Goal: Task Accomplishment & Management: Manage account settings

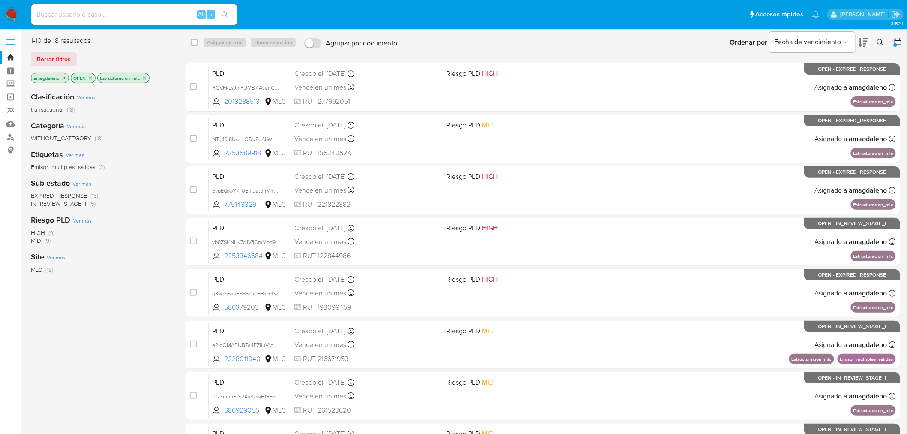
click at [84, 262] on div "Clasificación Ver más transactional (18) Categoría Ver más WITHOUT_CATEGORY (18…" at bounding box center [101, 231] width 141 height 292
click at [147, 77] on icon "close-filter" at bounding box center [144, 77] width 5 height 5
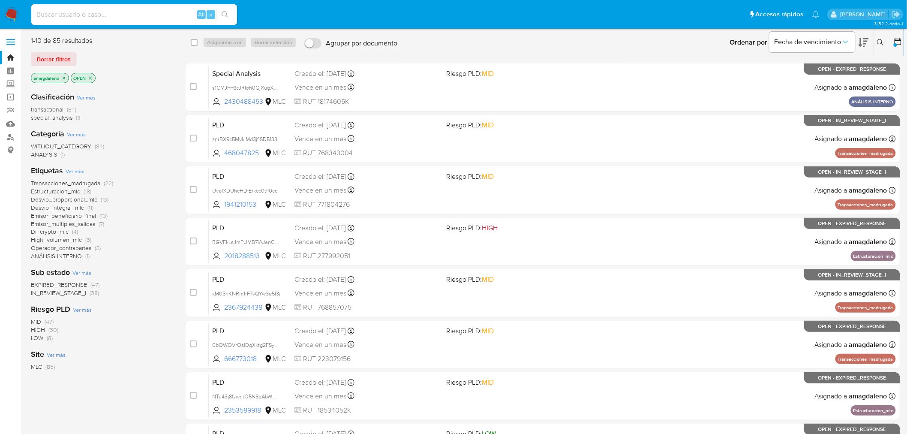
click at [52, 233] on span "Di_crypto_mlc" at bounding box center [50, 231] width 38 height 9
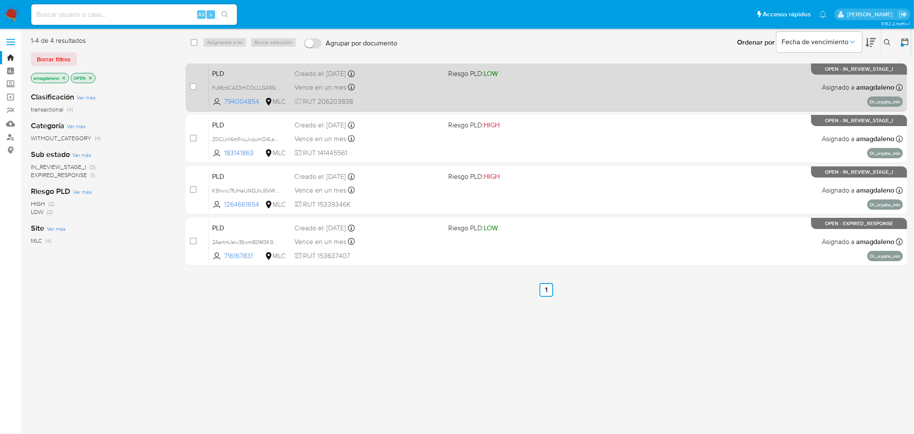
click at [418, 87] on div "Vence en un mes Vence el 10/09/2025 06:08:51" at bounding box center [368, 87] width 147 height 12
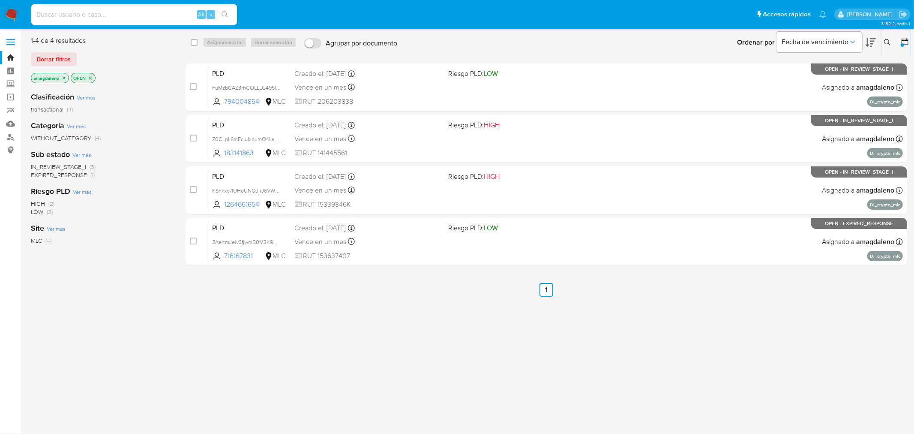
click at [869, 42] on icon at bounding box center [871, 42] width 10 height 10
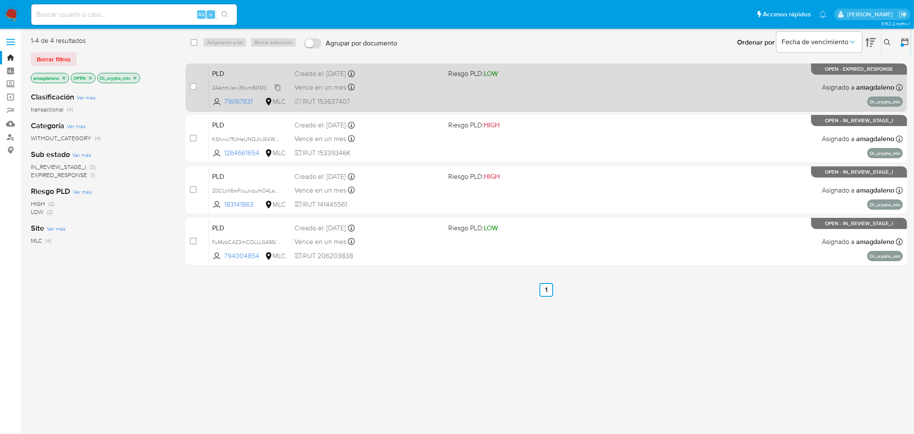
click at [246, 91] on span "2AertmJeiv3fjwmB0M3K9mb2" at bounding box center [248, 86] width 71 height 9
click at [421, 91] on div "Vence en un mes Vence el 10/09/2025 06:04:40" at bounding box center [368, 87] width 147 height 12
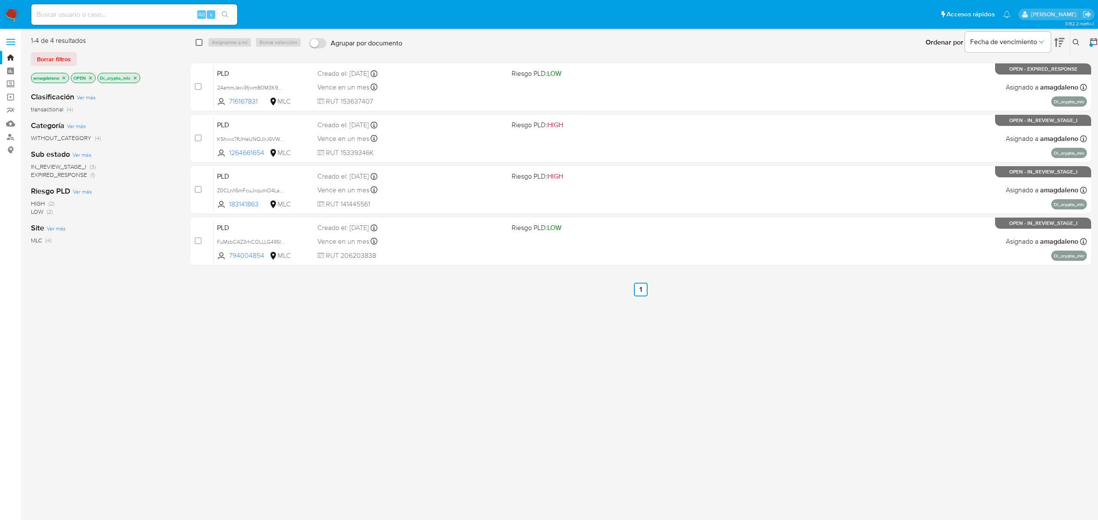
click at [195, 42] on input "checkbox" at bounding box center [198, 42] width 7 height 7
checkbox input "true"
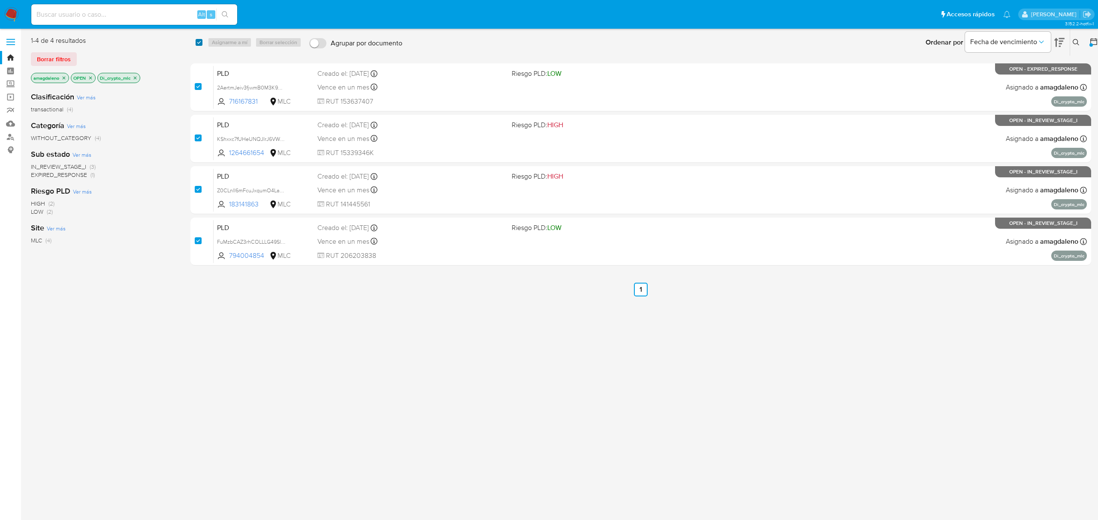
checkbox input "true"
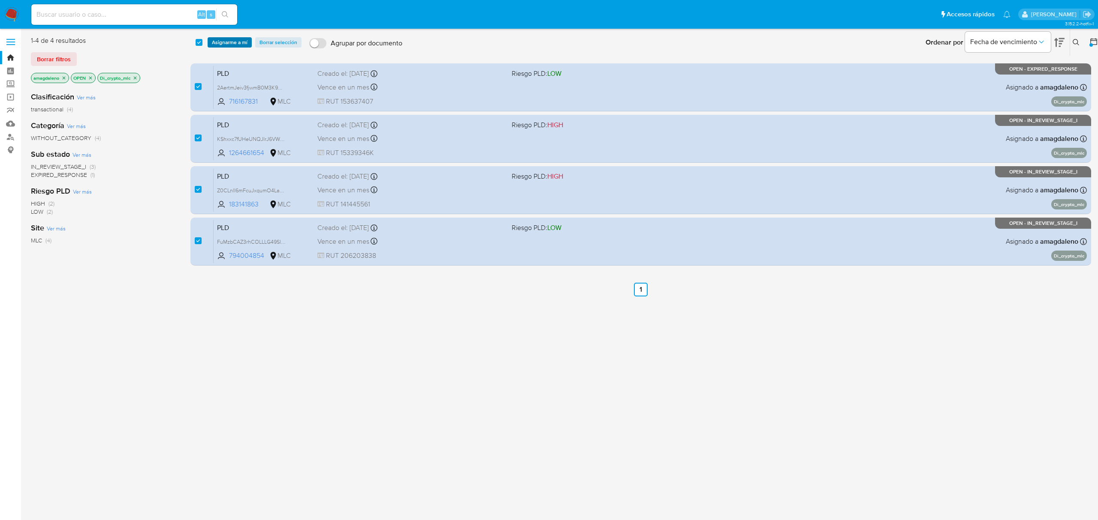
click at [216, 42] on span "Asignarme a mí" at bounding box center [230, 42] width 36 height 9
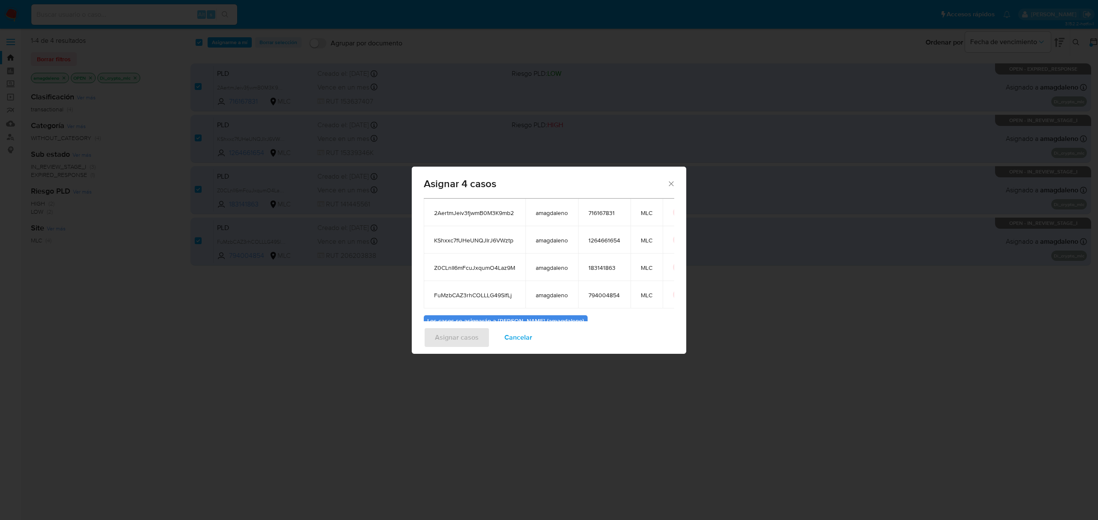
scroll to position [105, 0]
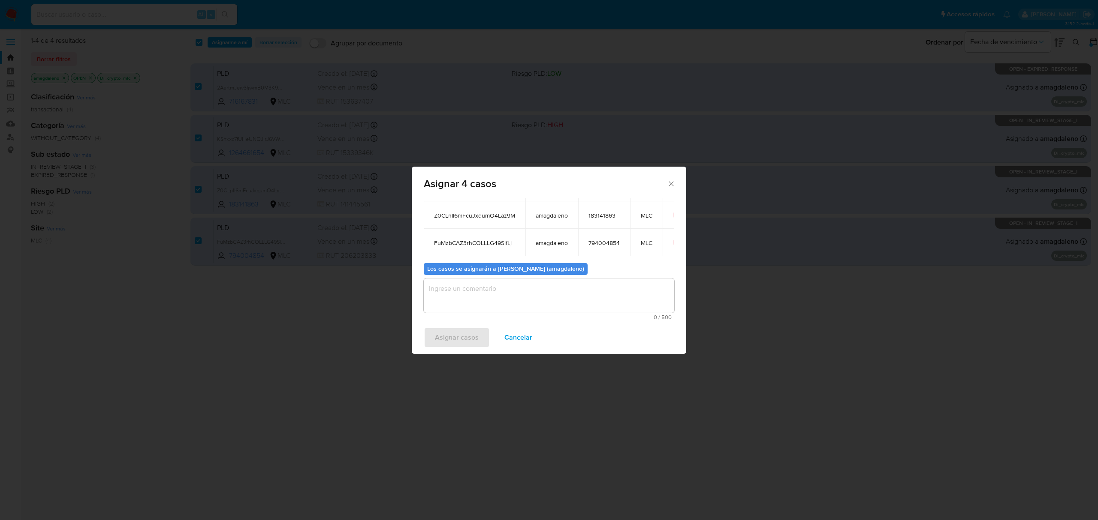
drag, startPoint x: 503, startPoint y: 289, endPoint x: 498, endPoint y: 290, distance: 4.9
click at [501, 289] on textarea "assign-modal" at bounding box center [549, 296] width 250 height 34
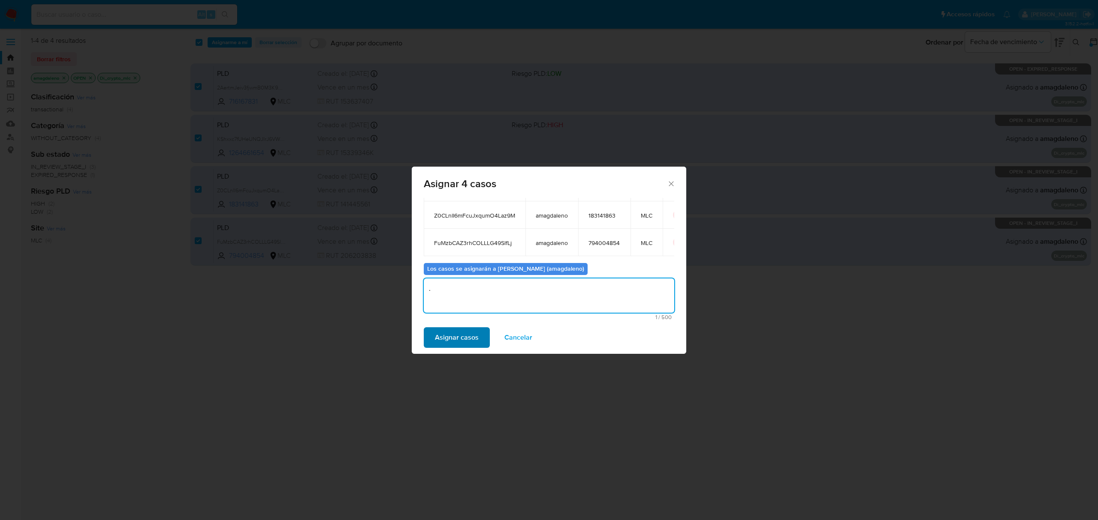
type textarea "."
click at [453, 345] on span "Asignar casos" at bounding box center [457, 337] width 44 height 19
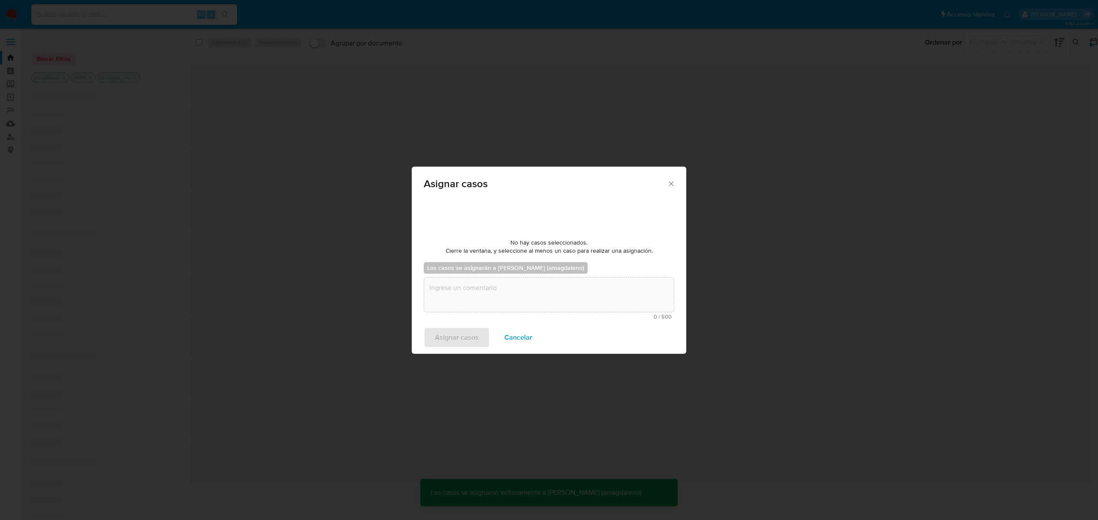
checkbox input "false"
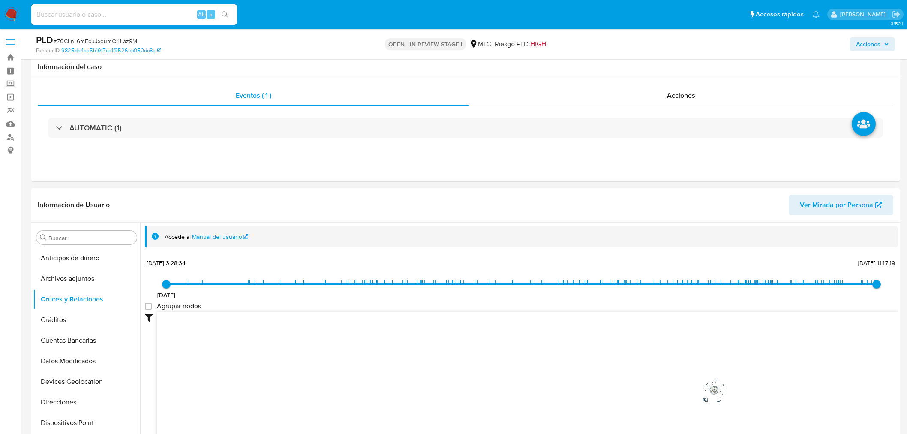
select select "10"
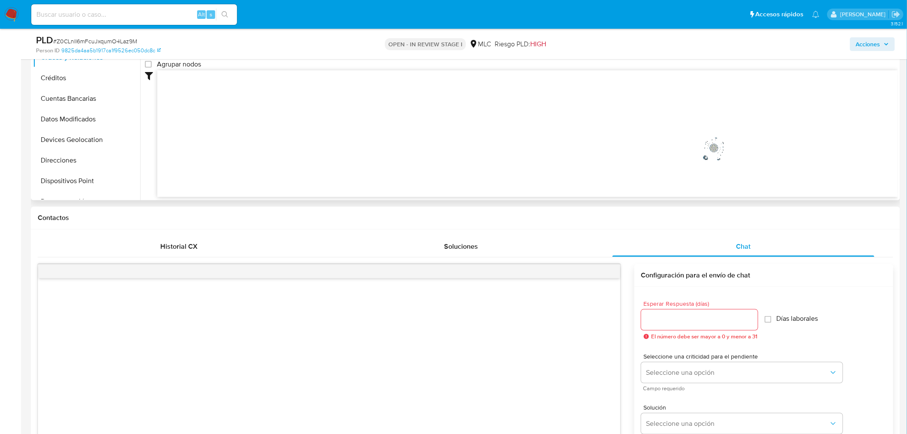
scroll to position [223, 0]
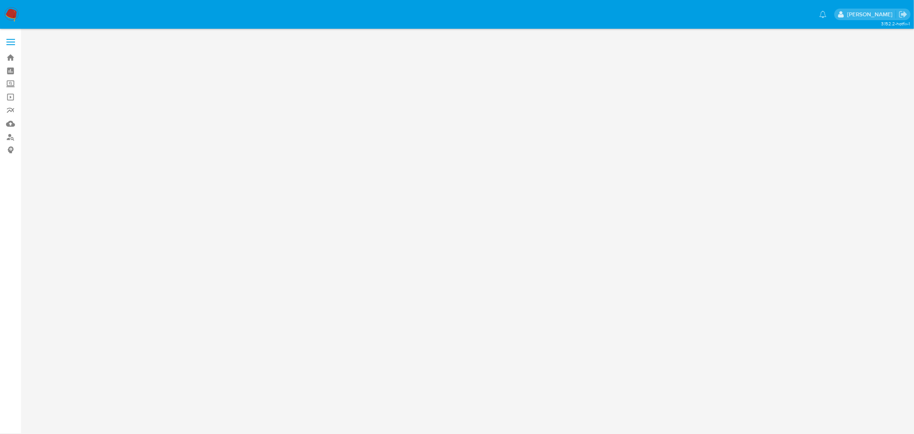
click at [10, 18] on img at bounding box center [11, 14] width 15 height 15
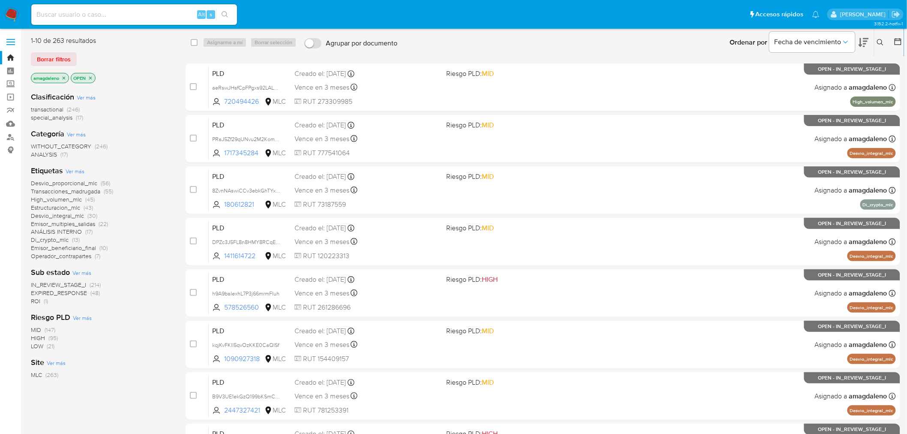
click at [864, 42] on icon at bounding box center [864, 42] width 10 height 10
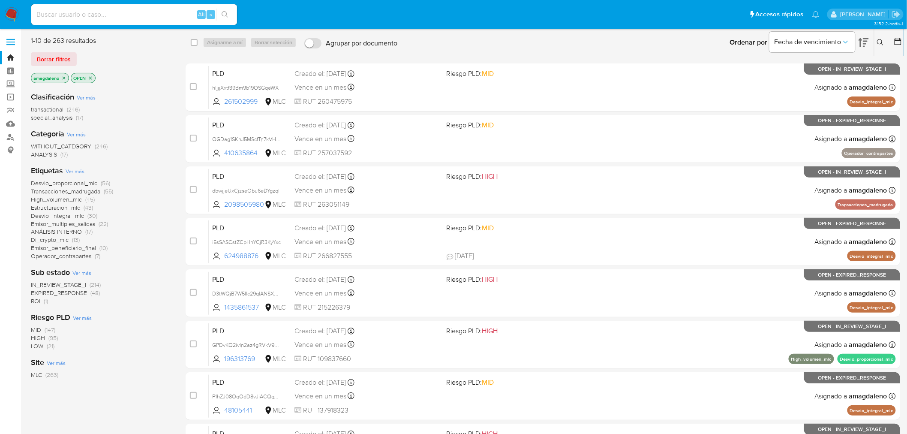
click at [896, 44] on icon at bounding box center [898, 41] width 9 height 9
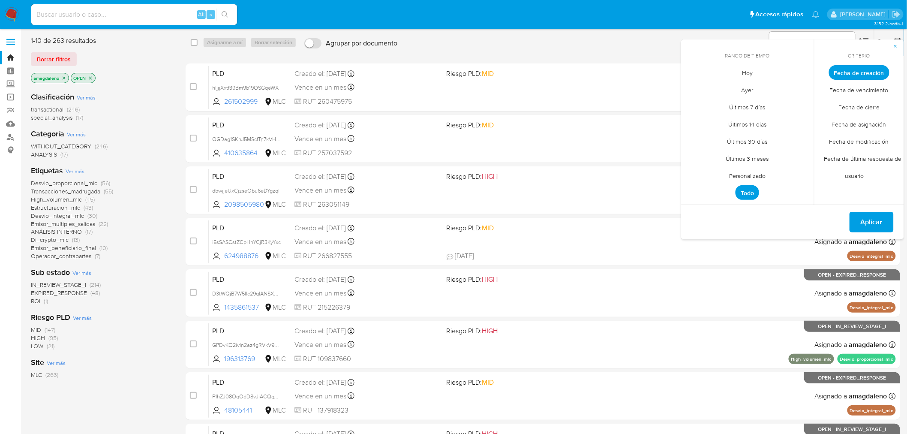
click at [759, 177] on span "Personalizado" at bounding box center [747, 176] width 54 height 18
click at [692, 89] on icon "Mes anterior" at bounding box center [694, 88] width 10 height 10
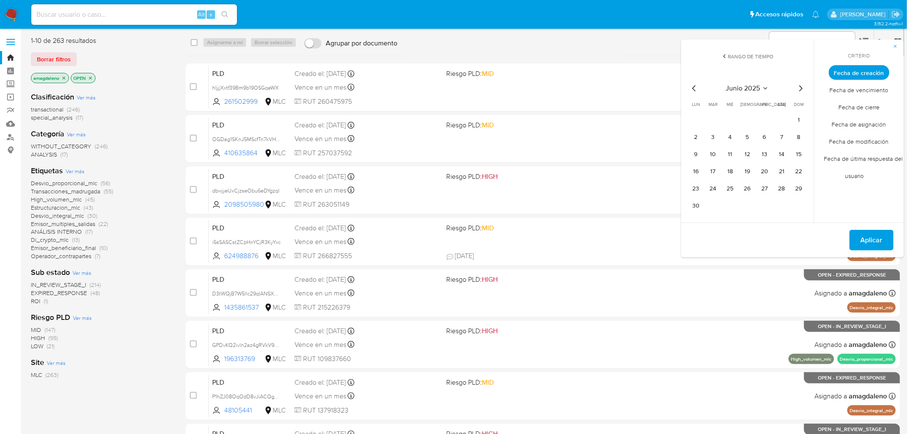
click at [791, 121] on tr "1" at bounding box center [747, 120] width 117 height 14
click at [794, 120] on button "1" at bounding box center [799, 120] width 14 height 14
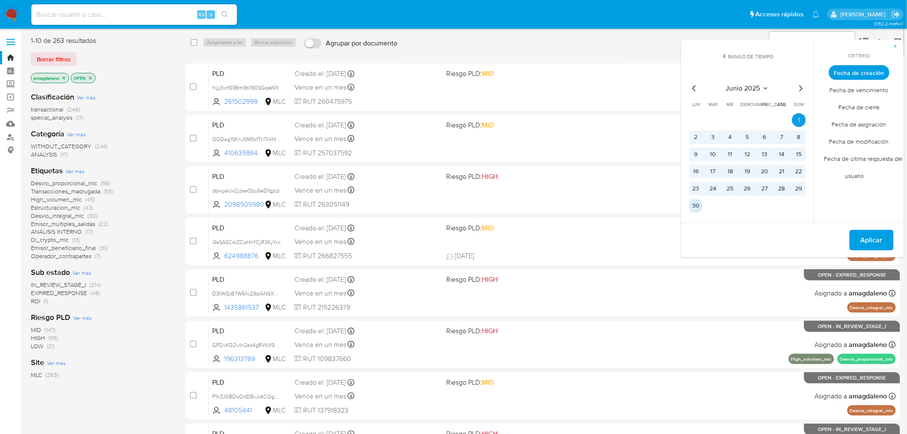
click at [693, 206] on button "30" at bounding box center [696, 206] width 14 height 14
drag, startPoint x: 865, startPoint y: 241, endPoint x: 858, endPoint y: 236, distance: 8.9
click at [865, 241] on span "Aplicar" at bounding box center [872, 240] width 22 height 19
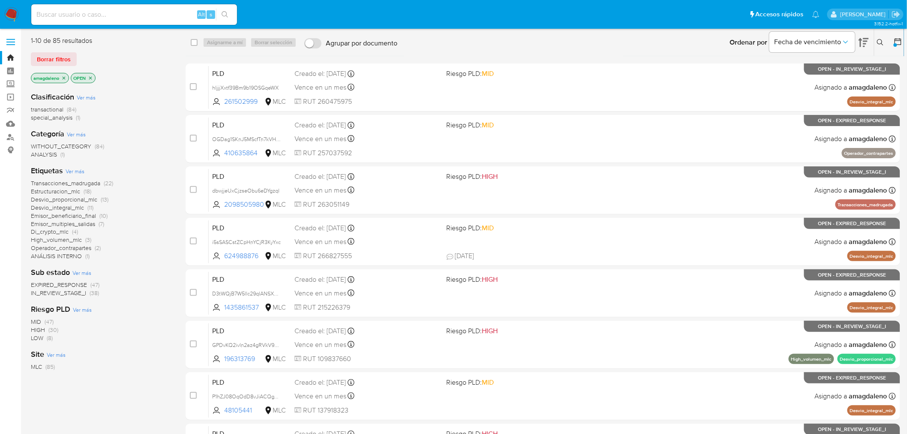
click at [53, 108] on span "transactional" at bounding box center [47, 109] width 33 height 9
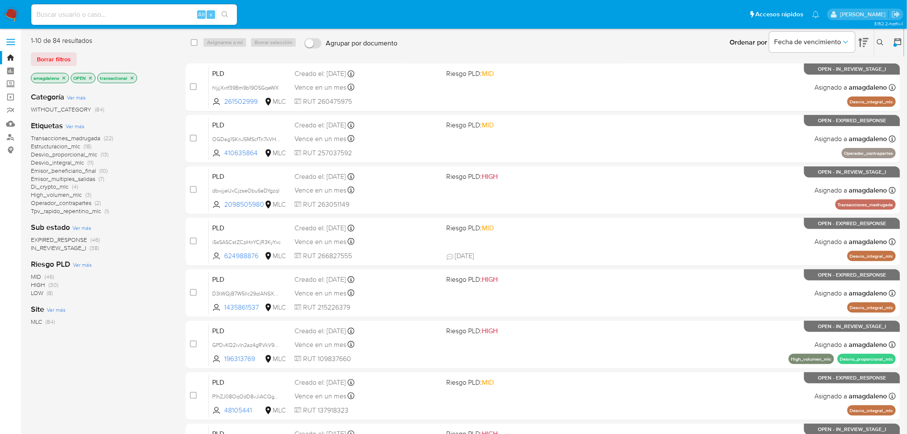
click at [50, 188] on span "Di_crypto_mlc" at bounding box center [50, 186] width 38 height 9
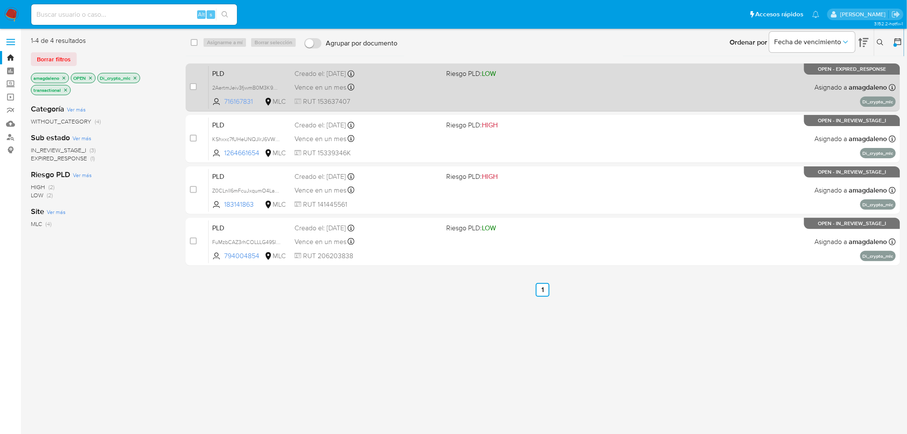
click at [237, 103] on span "716167831" at bounding box center [243, 101] width 39 height 9
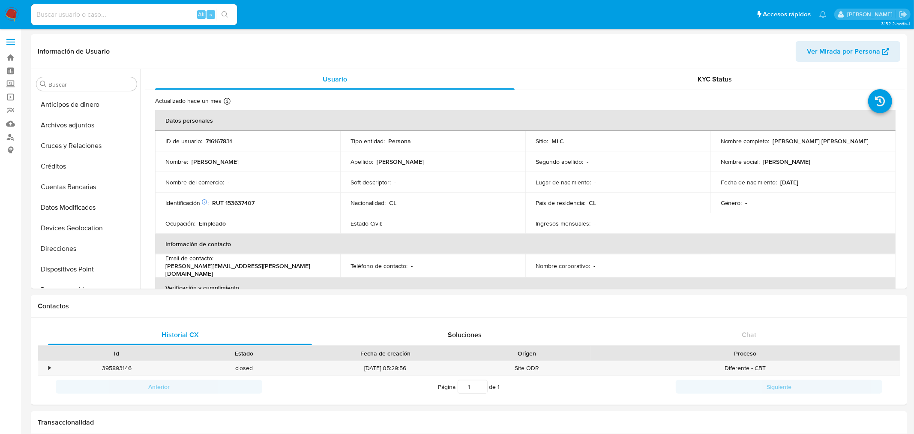
select select "10"
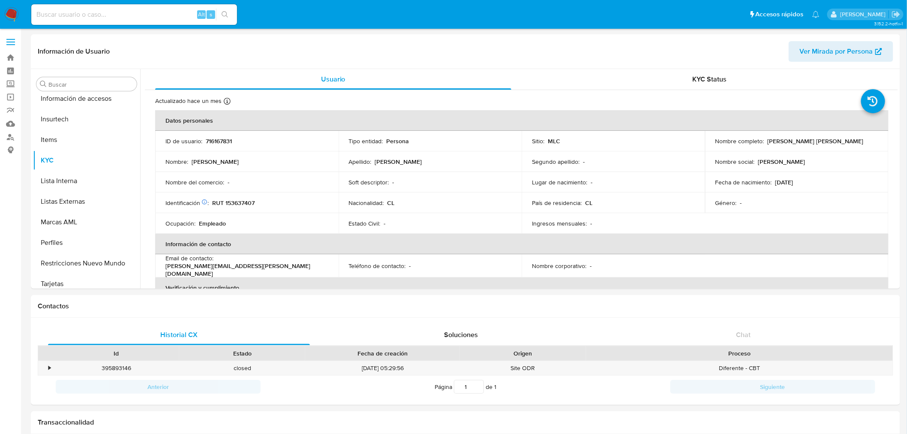
scroll to position [341, 0]
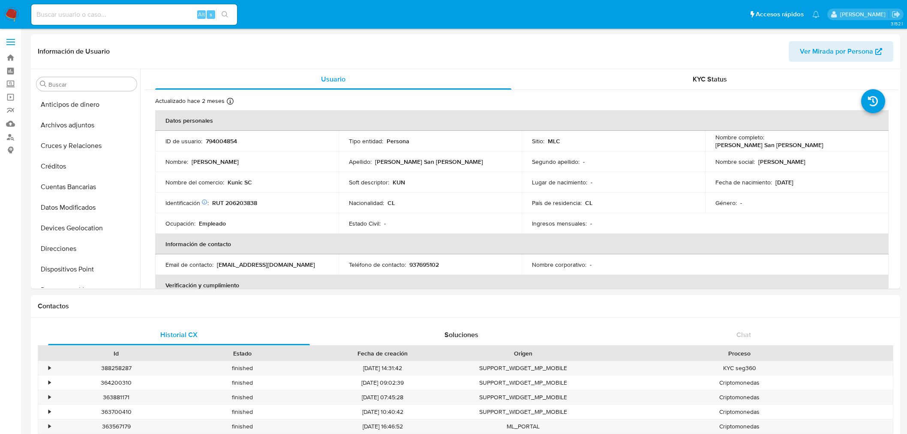
select select "10"
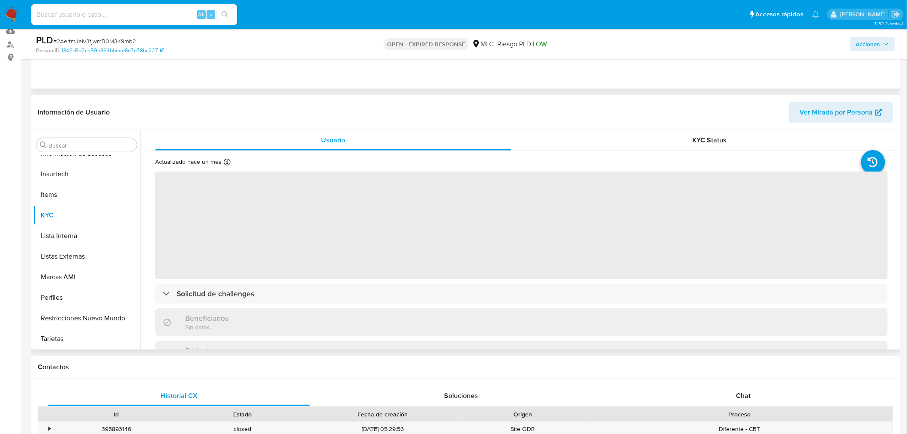
scroll to position [95, 0]
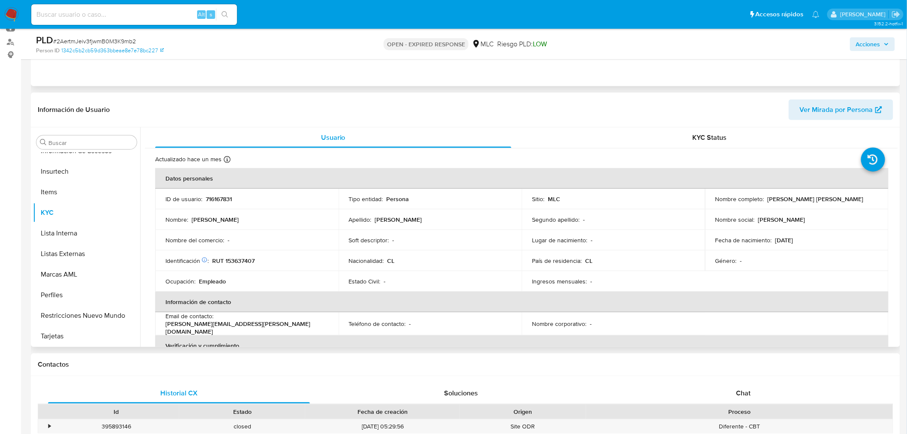
select select "10"
click at [242, 262] on p "RUT 153637407" at bounding box center [233, 261] width 42 height 8
copy p "153637407"
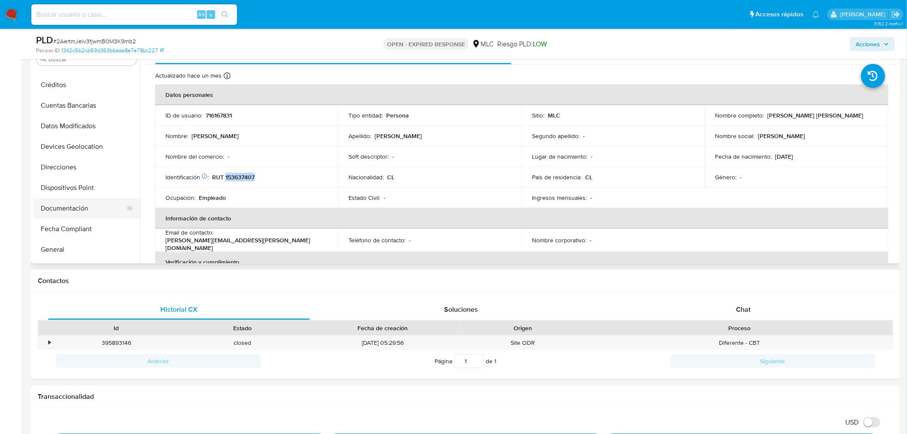
scroll to position [9, 0]
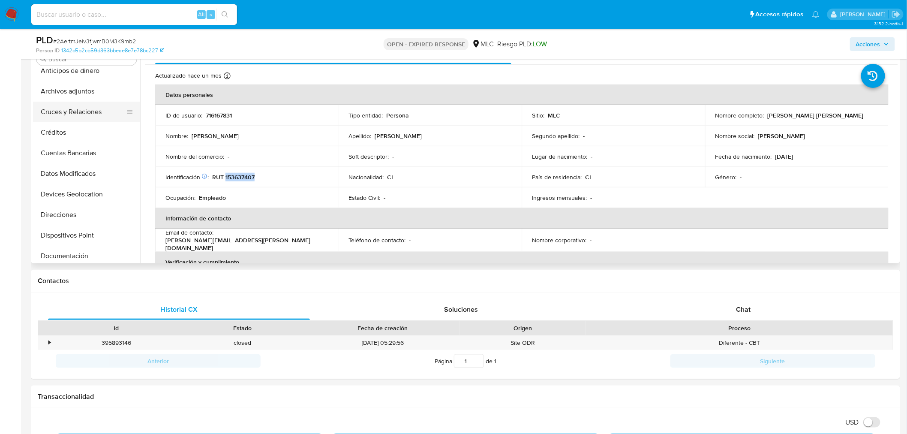
click at [56, 112] on button "Cruces y Relaciones" at bounding box center [83, 112] width 100 height 21
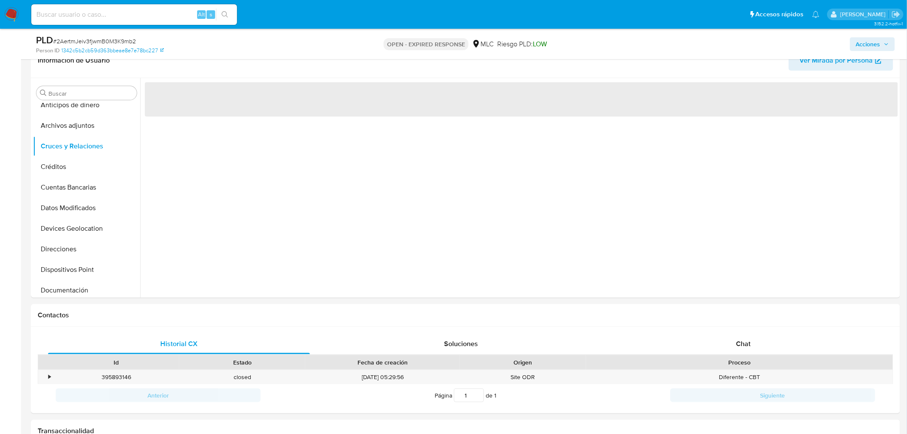
scroll to position [167, 0]
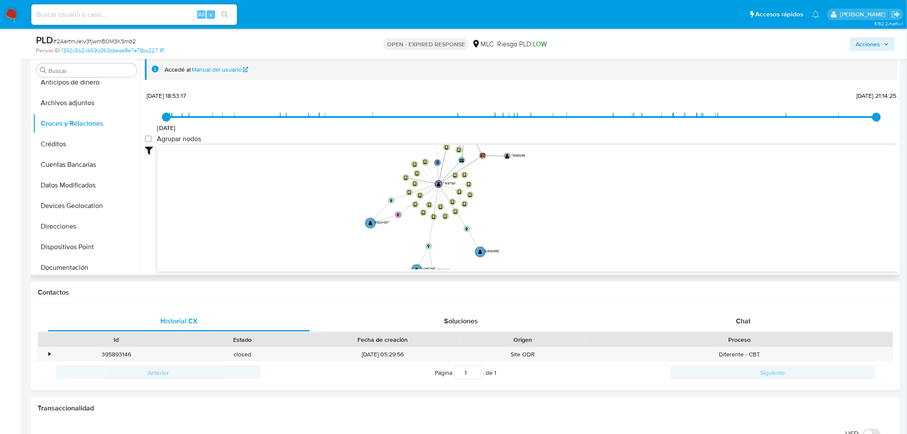
drag, startPoint x: 644, startPoint y: 198, endPoint x: 590, endPoint y: 202, distance: 53.8
click at [590, 202] on icon "person-1342c5b2cb59d363bbeae8e7e78bc227  user-716167831  716167831 device-66b…" at bounding box center [527, 207] width 741 height 124
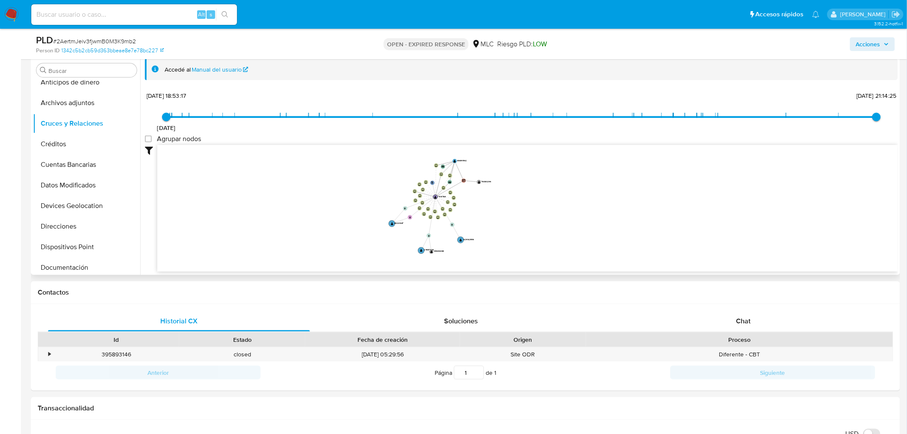
drag, startPoint x: 544, startPoint y: 206, endPoint x: 513, endPoint y: 206, distance: 31.7
click at [513, 206] on icon "person-1342c5b2cb59d363bbeae8e7e78bc227  user-716167831  716167831 device-66b…" at bounding box center [527, 207] width 741 height 124
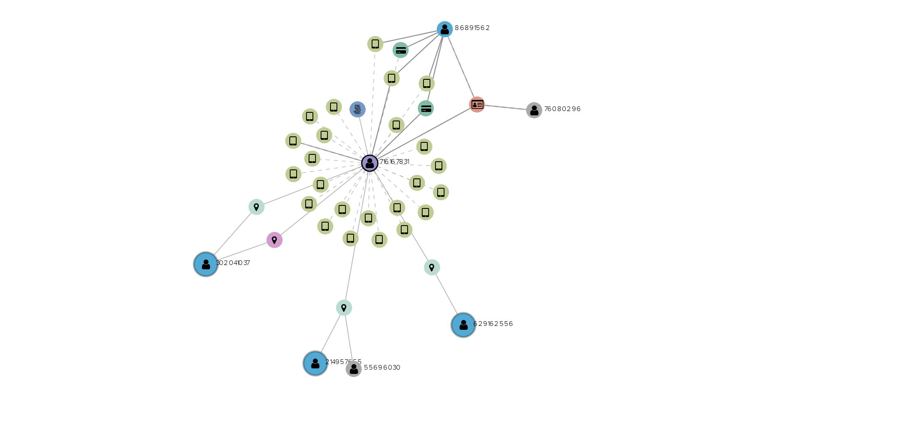
drag, startPoint x: 525, startPoint y: 212, endPoint x: 559, endPoint y: 213, distance: 33.9
click at [559, 213] on icon "person-1342c5b2cb59d363bbeae8e7e78bc227  user-716167831  716167831 device-66b…" at bounding box center [527, 207] width 741 height 124
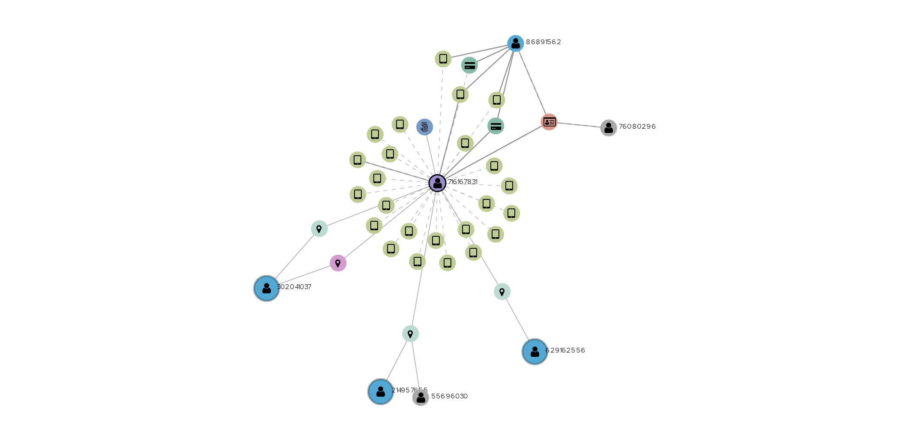
drag, startPoint x: 538, startPoint y: 215, endPoint x: 531, endPoint y: 221, distance: 8.8
click at [531, 221] on icon "person-1342c5b2cb59d363bbeae8e7e78bc227  user-716167831  716167831 device-66b…" at bounding box center [527, 207] width 741 height 124
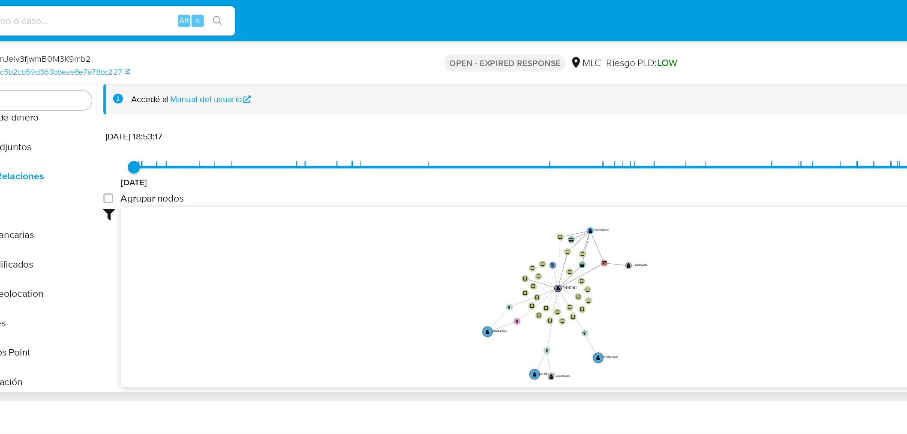
drag, startPoint x: 512, startPoint y: 90, endPoint x: 507, endPoint y: 85, distance: 7.6
click at [510, 87] on div "Accedé al Manual del usuario 8/8/2021 8/8/2021, 18:53:17 8/8/2025, 21:14:25 Agr…" at bounding box center [521, 165] width 753 height 213
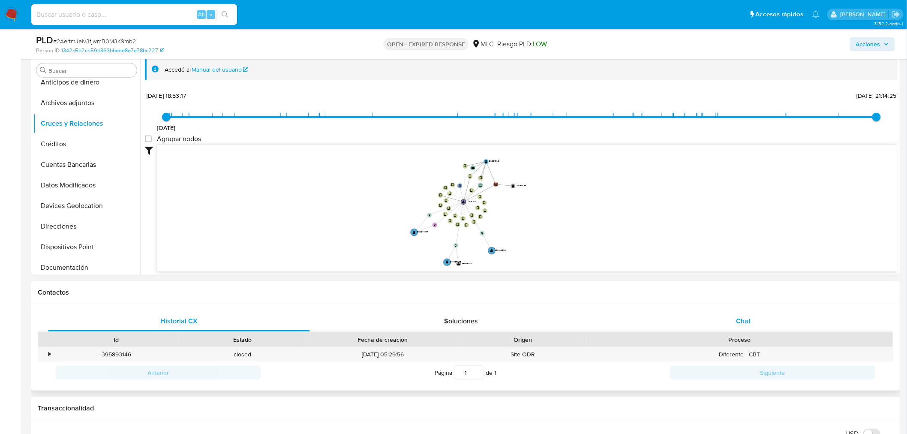
click at [734, 322] on div "Chat" at bounding box center [744, 321] width 262 height 21
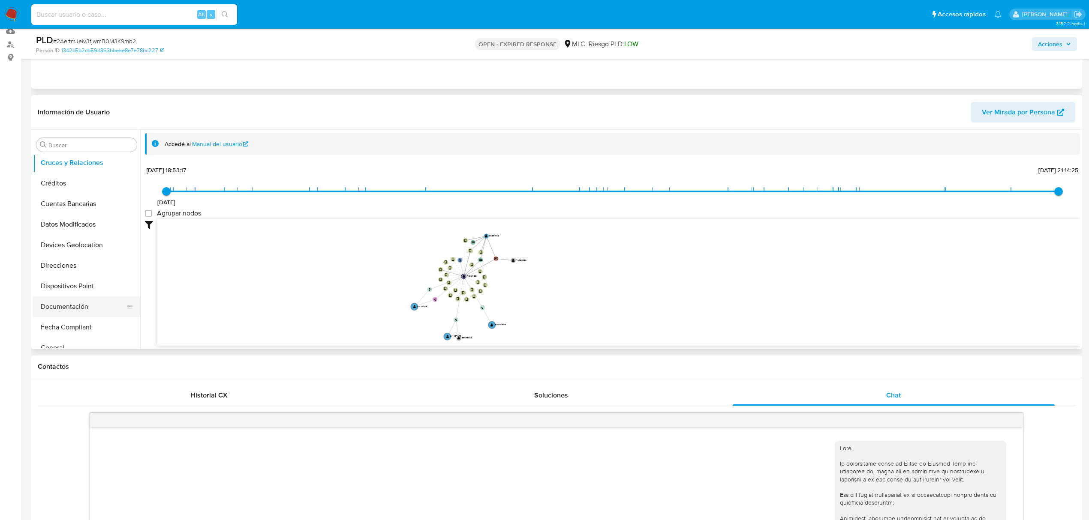
scroll to position [57, 0]
click at [69, 293] on button "Documentación" at bounding box center [83, 293] width 100 height 21
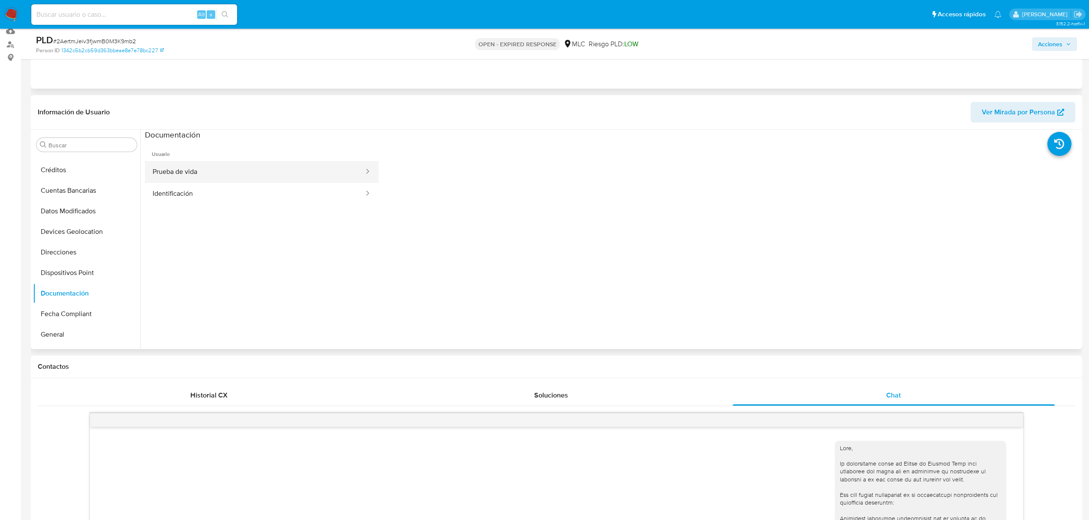
click at [198, 172] on button "Prueba de vida" at bounding box center [255, 172] width 220 height 22
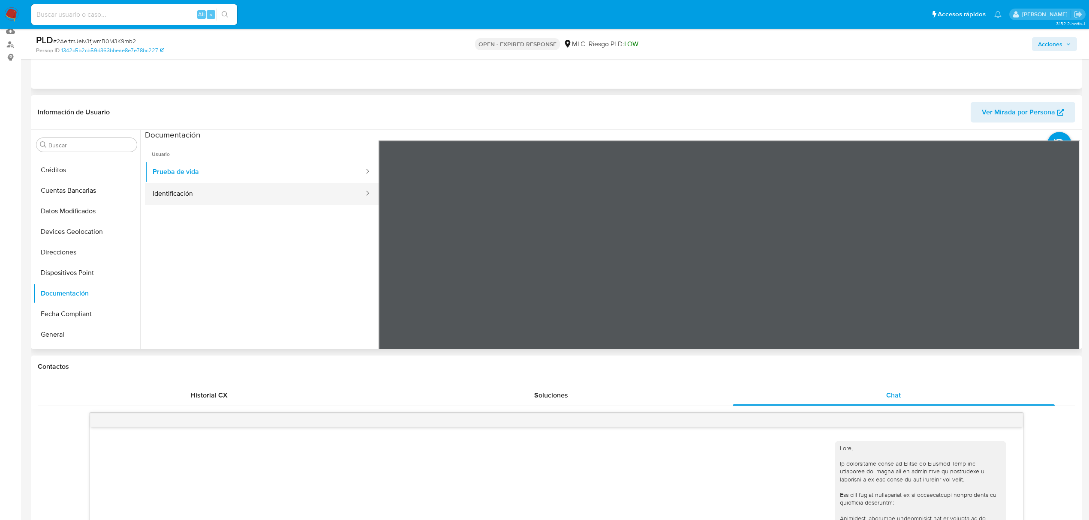
click at [191, 192] on button "Identificación" at bounding box center [255, 194] width 220 height 22
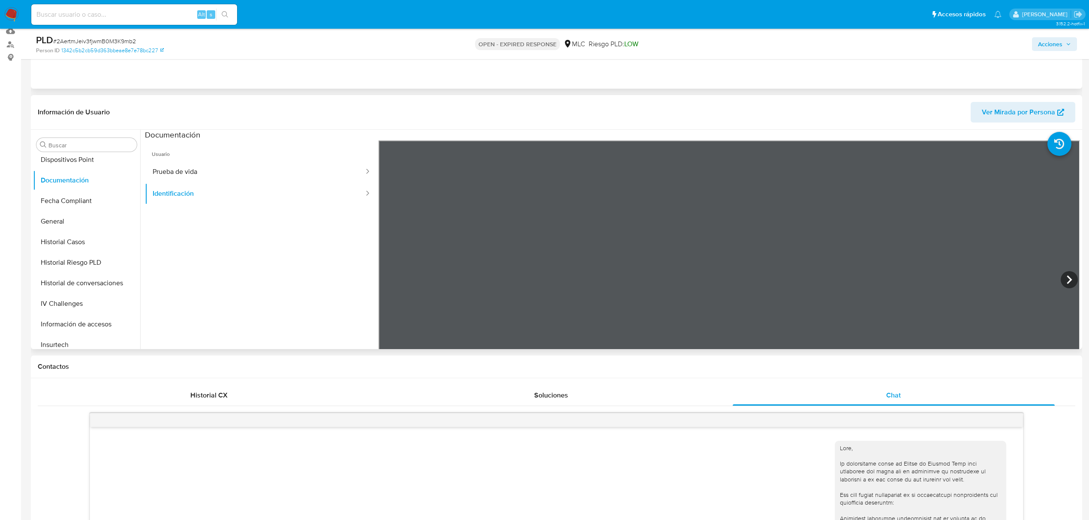
scroll to position [171, 0]
click at [914, 283] on icon at bounding box center [1069, 279] width 17 height 17
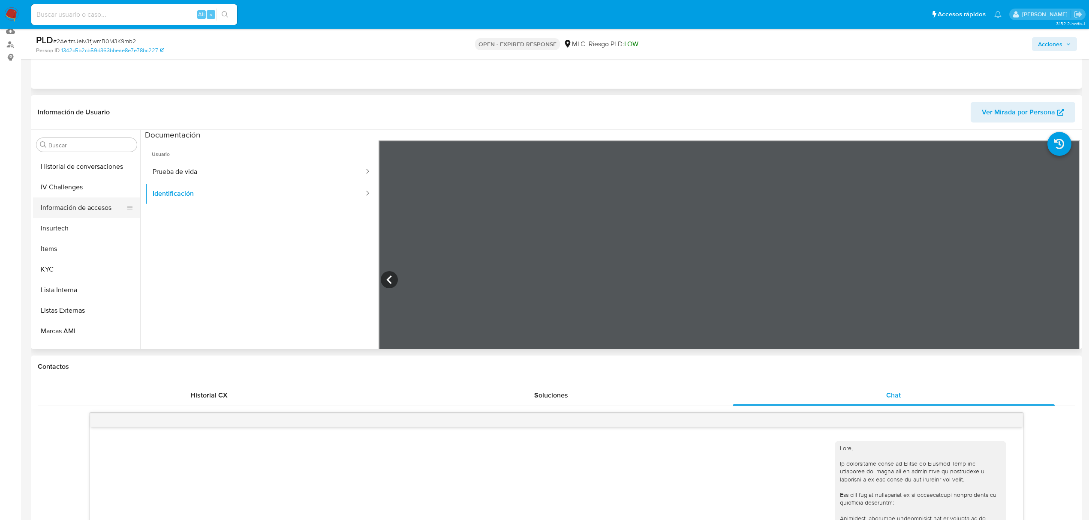
scroll to position [342, 0]
click at [52, 216] on button "KYC" at bounding box center [83, 215] width 100 height 21
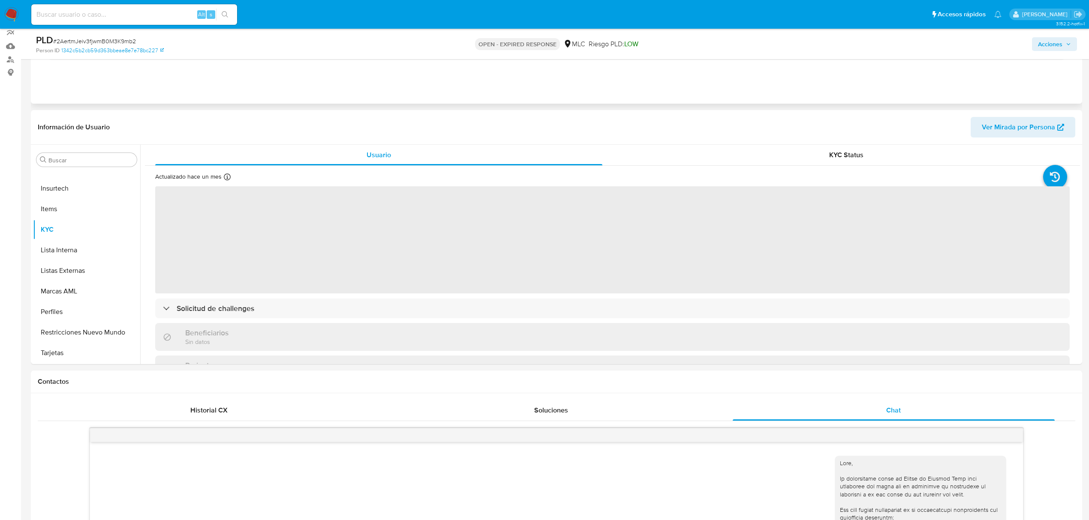
scroll to position [35, 0]
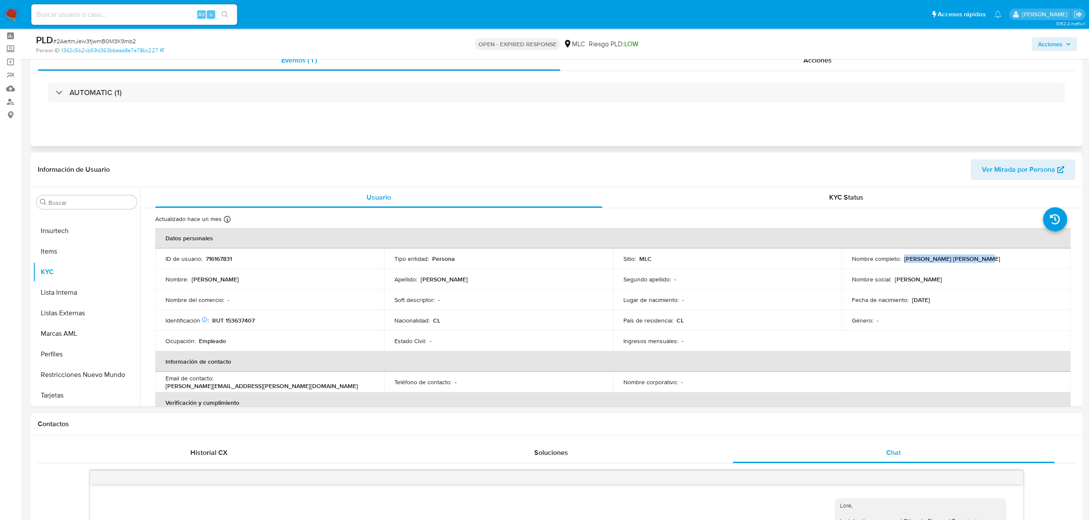
drag, startPoint x: 902, startPoint y: 259, endPoint x: 1012, endPoint y: 255, distance: 109.8
click at [914, 255] on div "Nombre completo : Felipe Ignacio Ríos Pérez" at bounding box center [956, 259] width 208 height 8
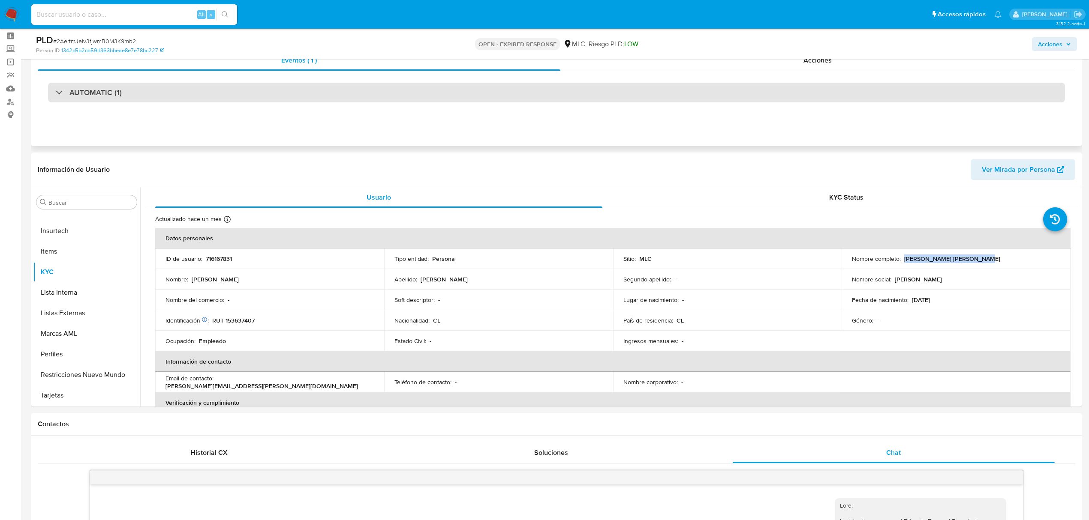
copy p "Felipe Ignacio Ríos Pérez"
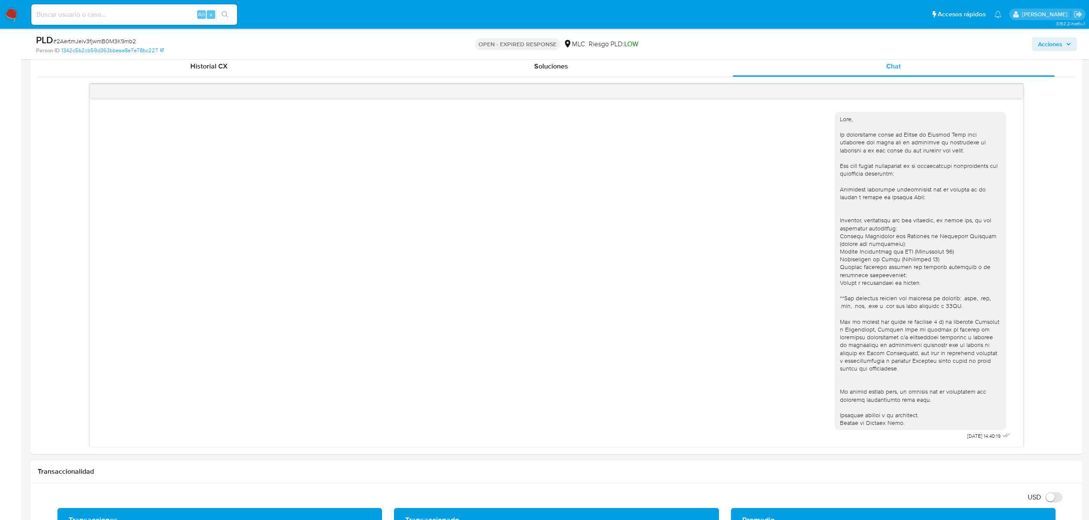
scroll to position [721, 0]
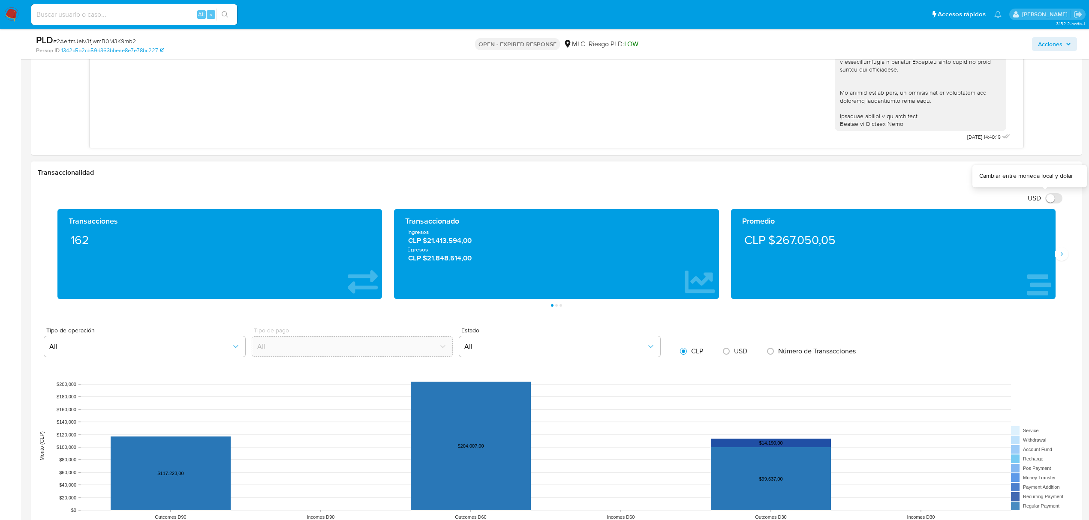
click at [914, 202] on input "USD" at bounding box center [1053, 198] width 17 height 10
checkbox input "true"
click at [914, 258] on icon "Siguiente" at bounding box center [1061, 254] width 7 height 7
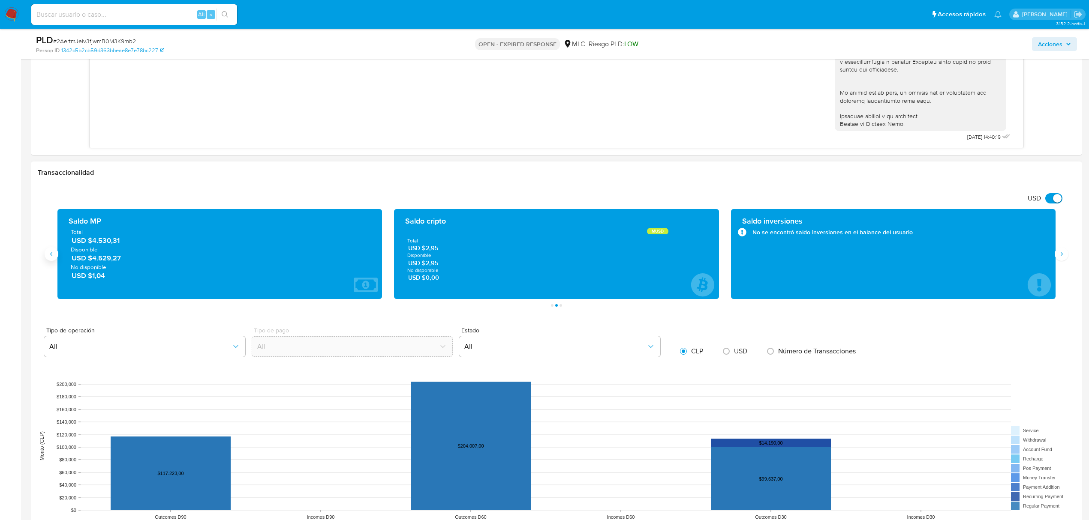
click at [55, 261] on button "Anterior" at bounding box center [52, 254] width 14 height 14
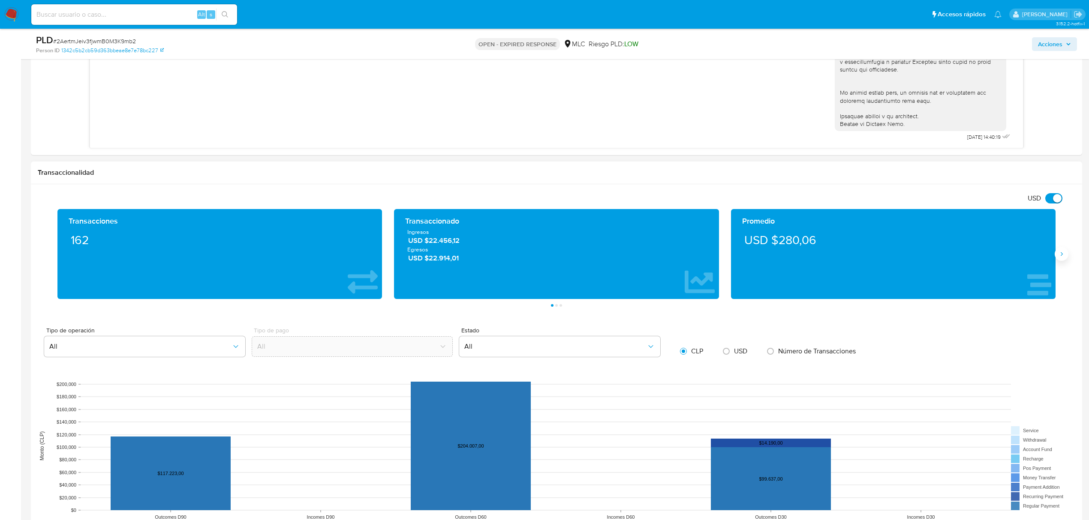
click at [914, 256] on icon "Siguiente" at bounding box center [1061, 254] width 7 height 7
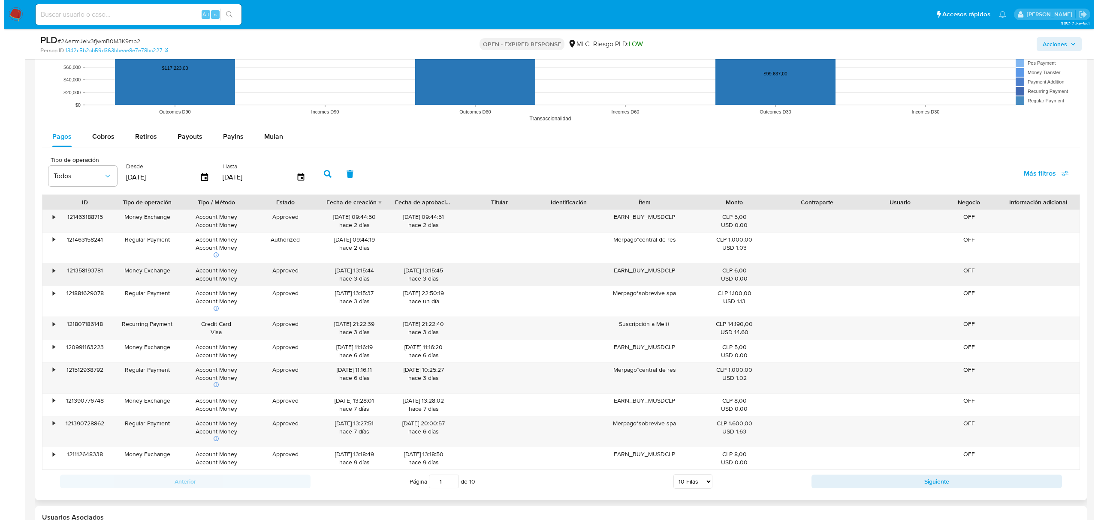
scroll to position [1125, 0]
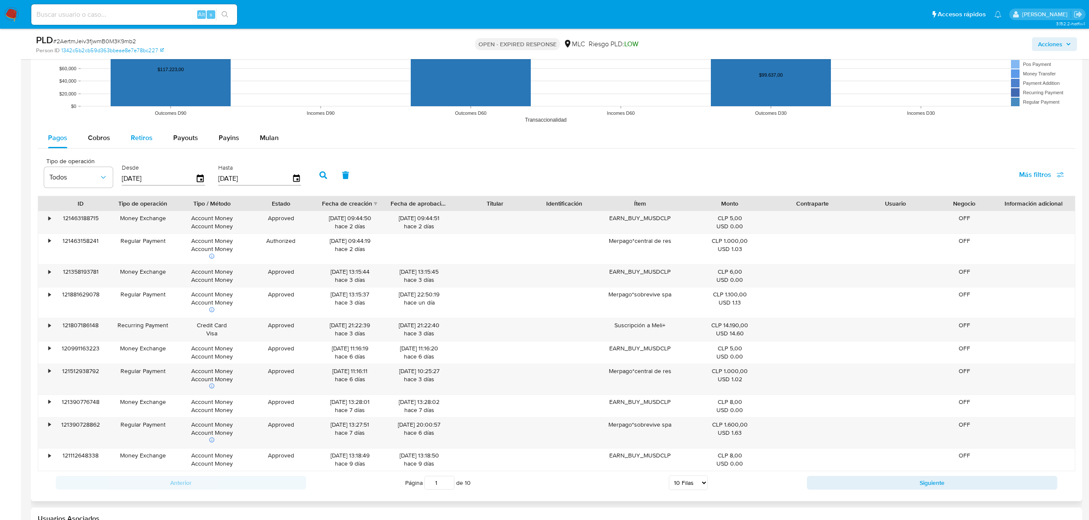
click at [139, 136] on span "Retiros" at bounding box center [142, 138] width 22 height 10
select select "10"
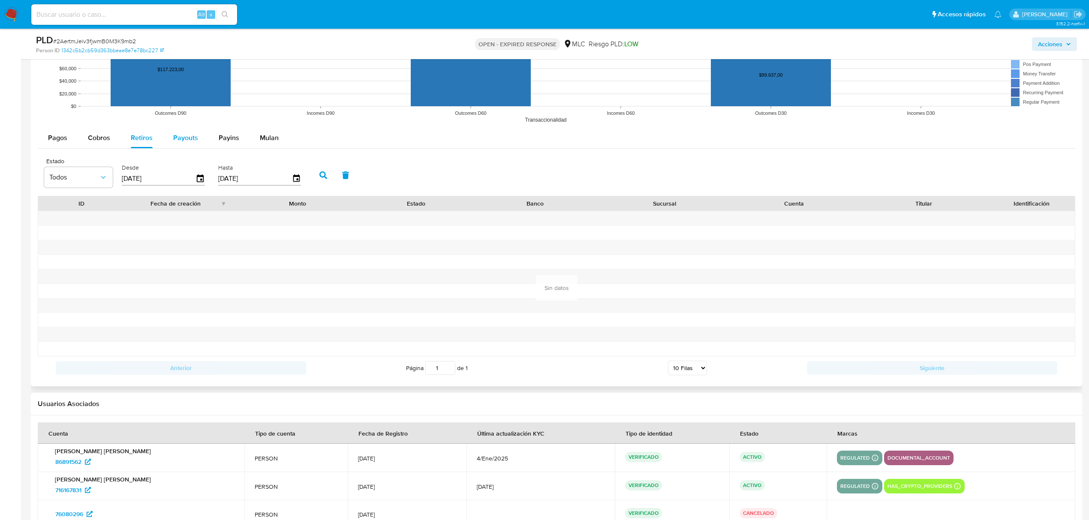
click at [180, 141] on span "Payouts" at bounding box center [185, 138] width 25 height 10
select select "10"
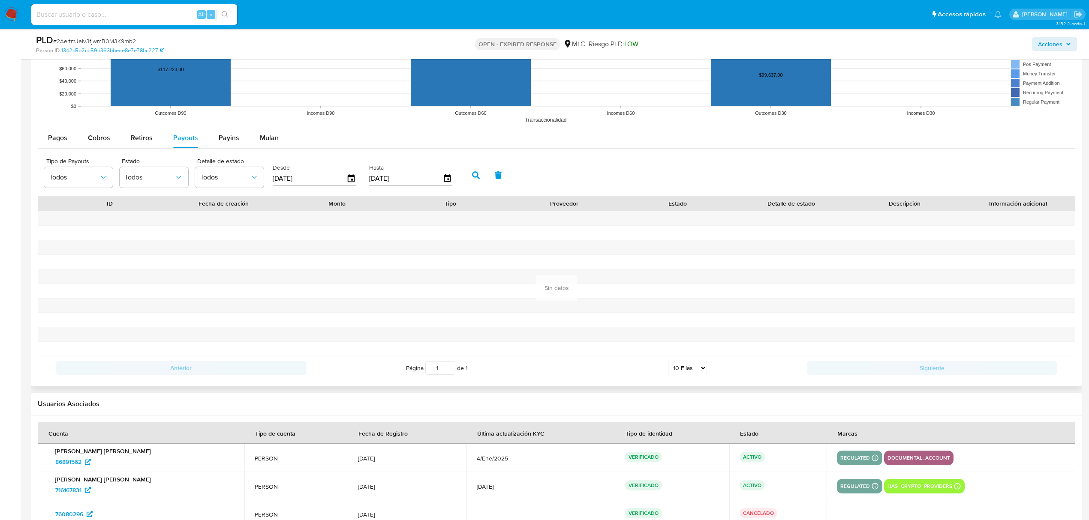
click at [356, 181] on div "Desde 17/05/2025" at bounding box center [316, 174] width 90 height 34
click at [353, 180] on icon "button" at bounding box center [351, 178] width 15 height 15
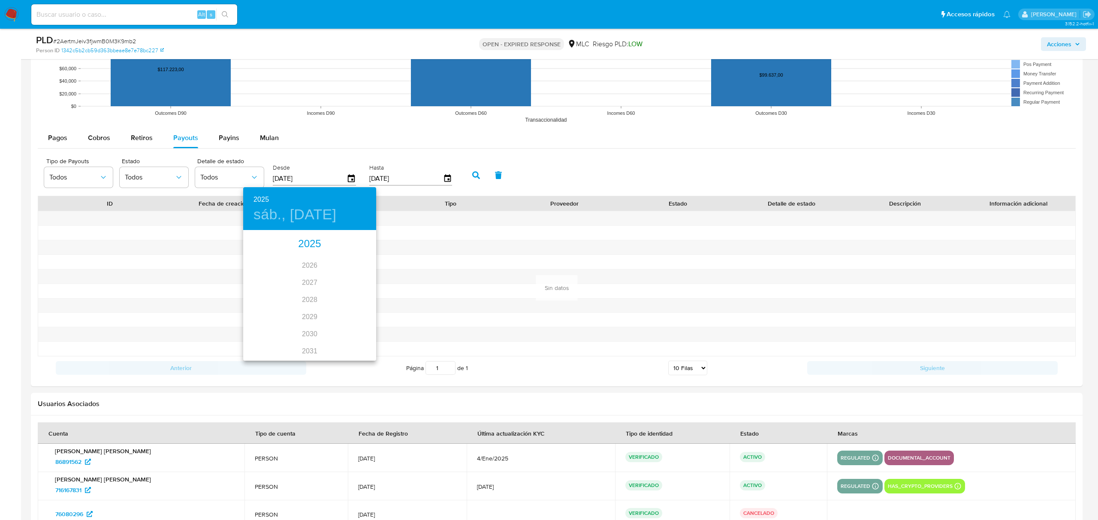
click at [308, 247] on div "2025" at bounding box center [309, 244] width 133 height 17
click at [261, 253] on div "ene. feb. mar. abr. may. jun. jul. ago. sep. oct. nov. dic." at bounding box center [309, 296] width 133 height 129
click at [311, 244] on div "feb." at bounding box center [309, 248] width 44 height 32
click at [328, 304] on p "14" at bounding box center [326, 306] width 7 height 9
type input "14/02/2025"
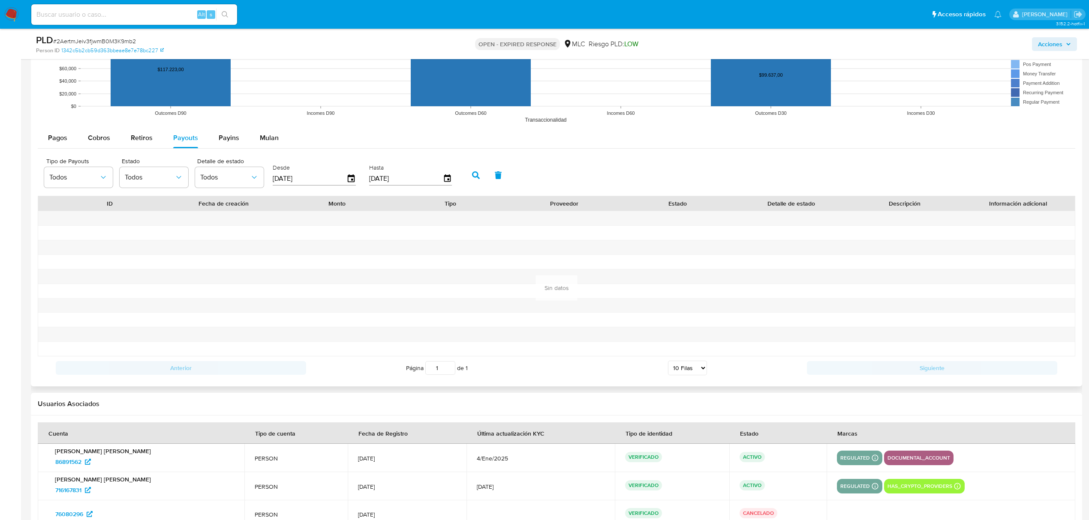
click at [480, 174] on button "button" at bounding box center [476, 175] width 22 height 21
click at [153, 141] on button "Retiros" at bounding box center [141, 138] width 42 height 21
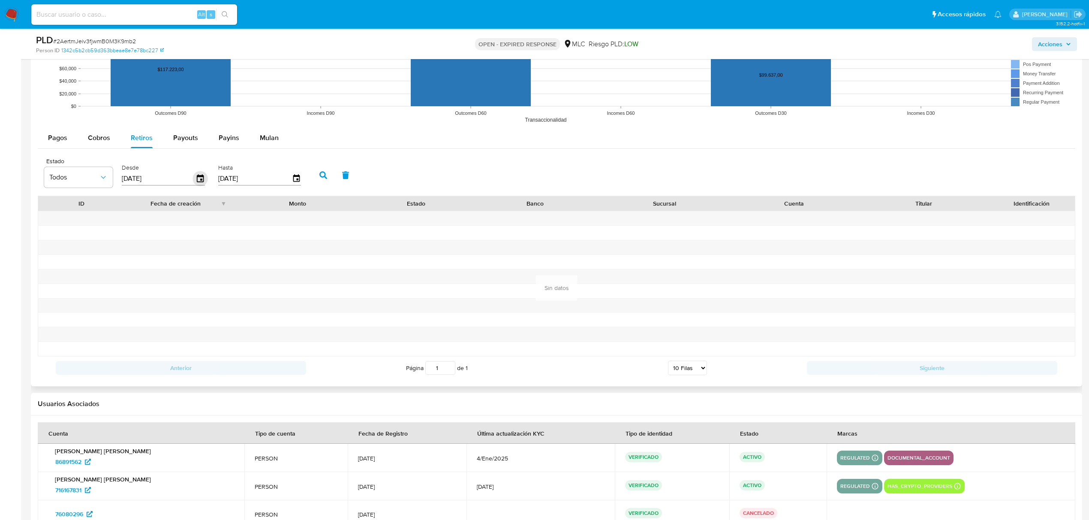
click at [201, 182] on icon "button" at bounding box center [200, 178] width 7 height 8
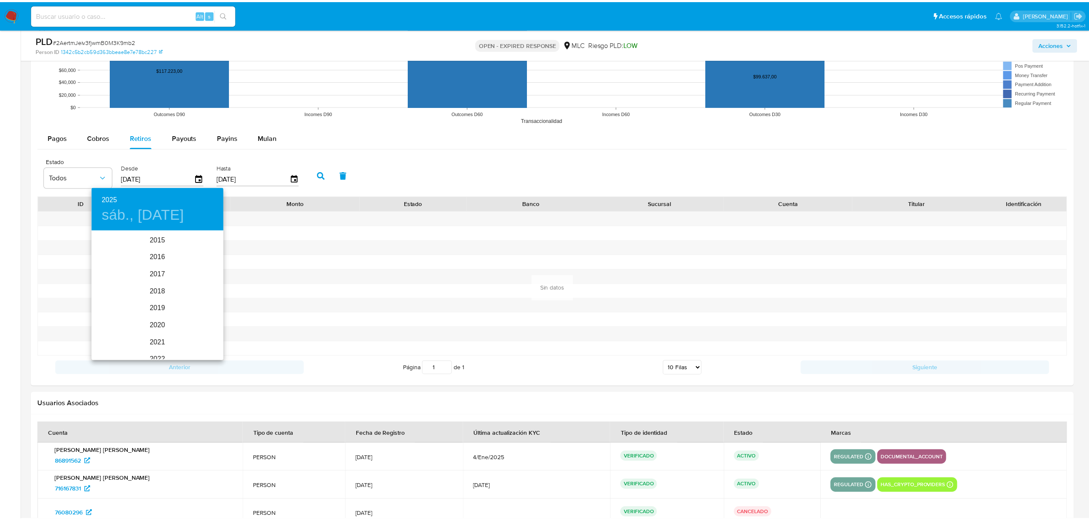
scroll to position [120, 0]
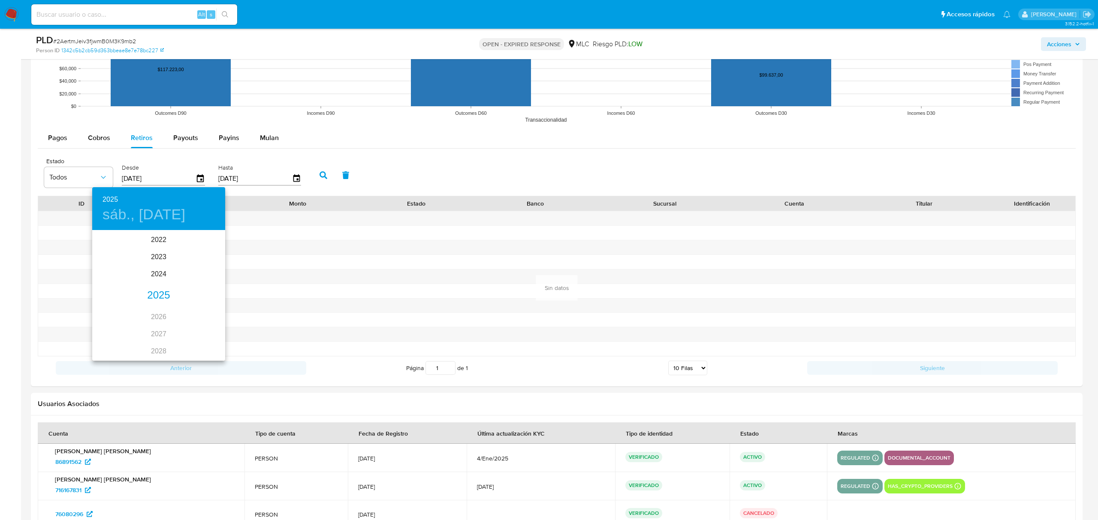
click at [153, 296] on div "2025" at bounding box center [158, 295] width 133 height 17
click at [113, 247] on div "ene." at bounding box center [114, 248] width 44 height 32
click at [150, 271] on div "2" at bounding box center [158, 275] width 17 height 15
type input "02/01/2025"
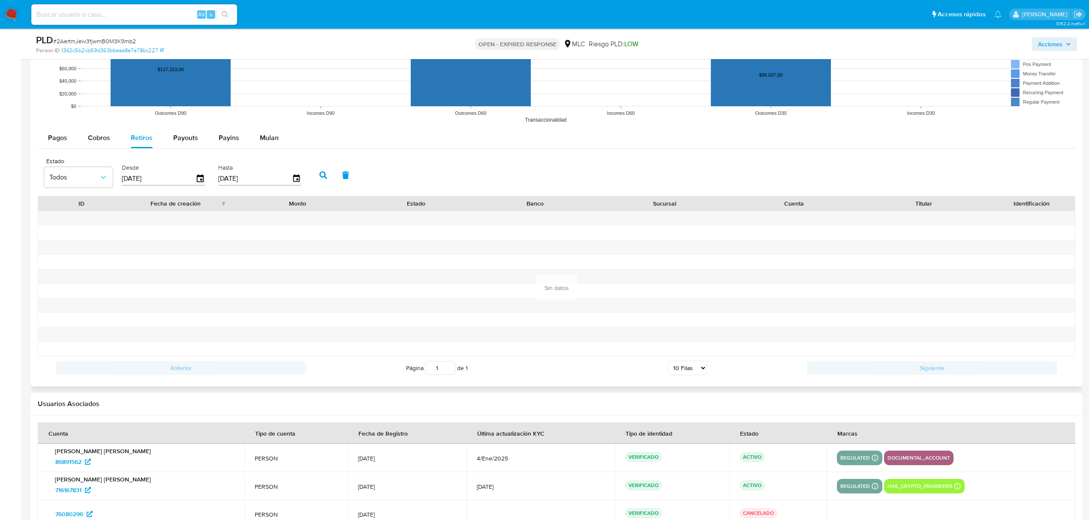
click at [322, 178] on icon "button" at bounding box center [323, 175] width 8 height 8
click at [110, 146] on button "Cobros" at bounding box center [99, 138] width 43 height 21
select select "10"
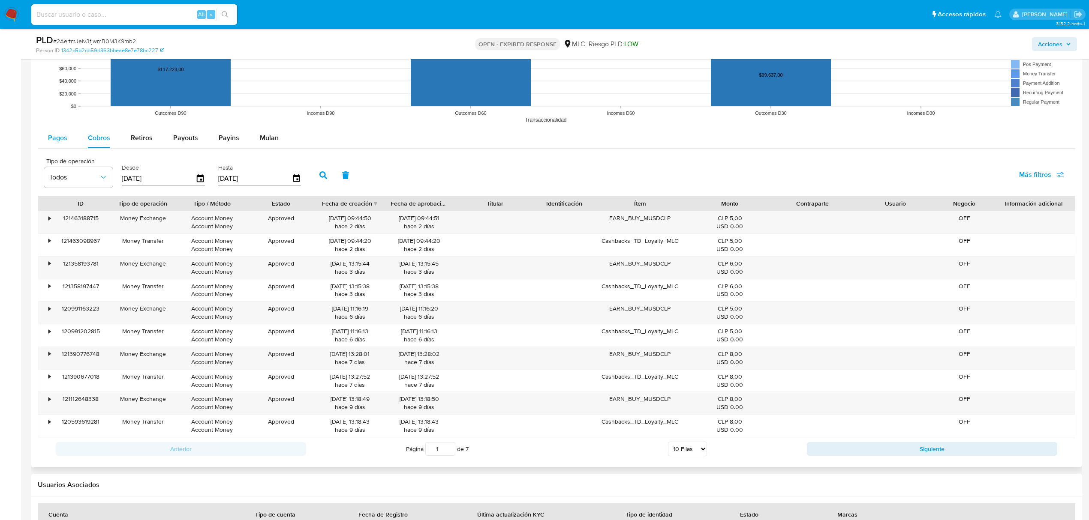
click at [63, 143] on span "Pagos" at bounding box center [57, 138] width 19 height 10
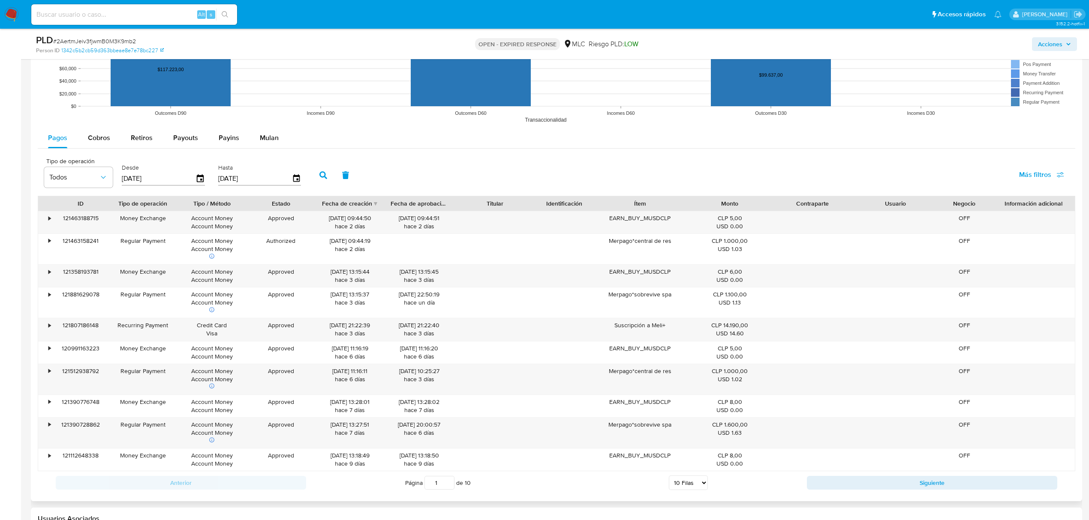
click at [142, 184] on input "17/05/2025" at bounding box center [159, 179] width 74 height 14
click at [201, 182] on icon "button" at bounding box center [200, 178] width 7 height 8
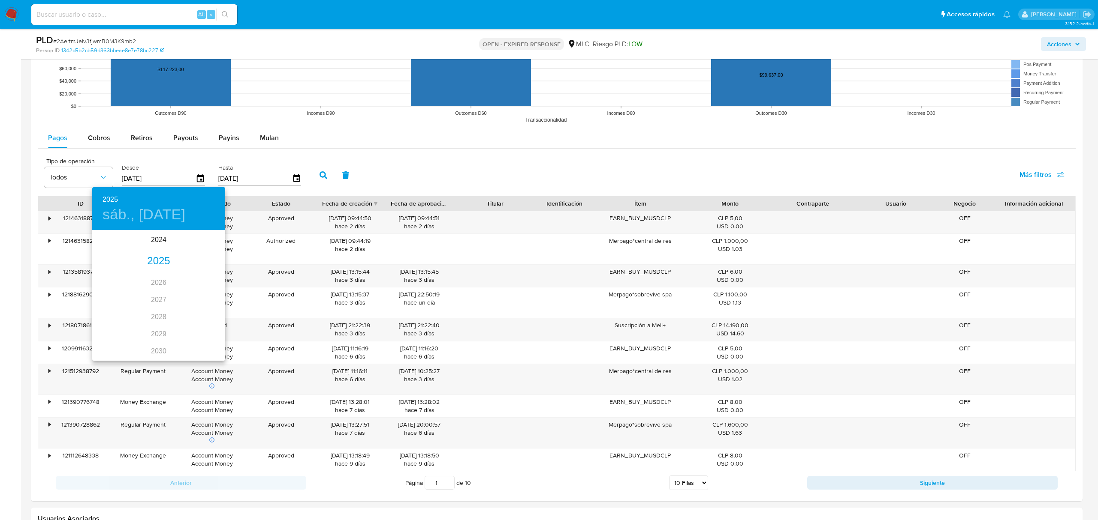
click at [159, 261] on div "2025" at bounding box center [158, 261] width 133 height 17
click at [120, 244] on div "ene." at bounding box center [114, 248] width 44 height 32
click at [142, 273] on p "1" at bounding box center [141, 275] width 3 height 9
type input "01/01/2025"
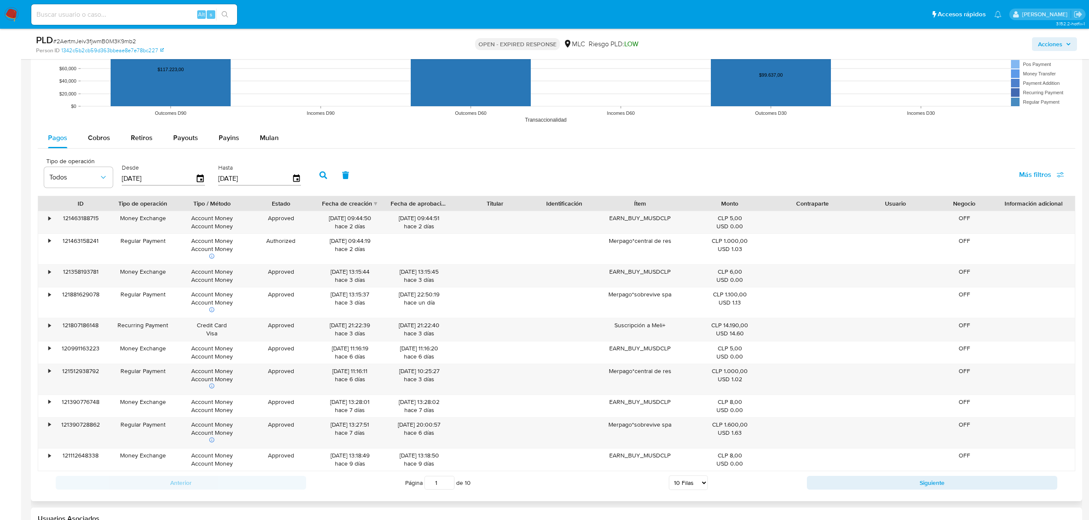
click at [325, 179] on icon "button" at bounding box center [323, 175] width 8 height 8
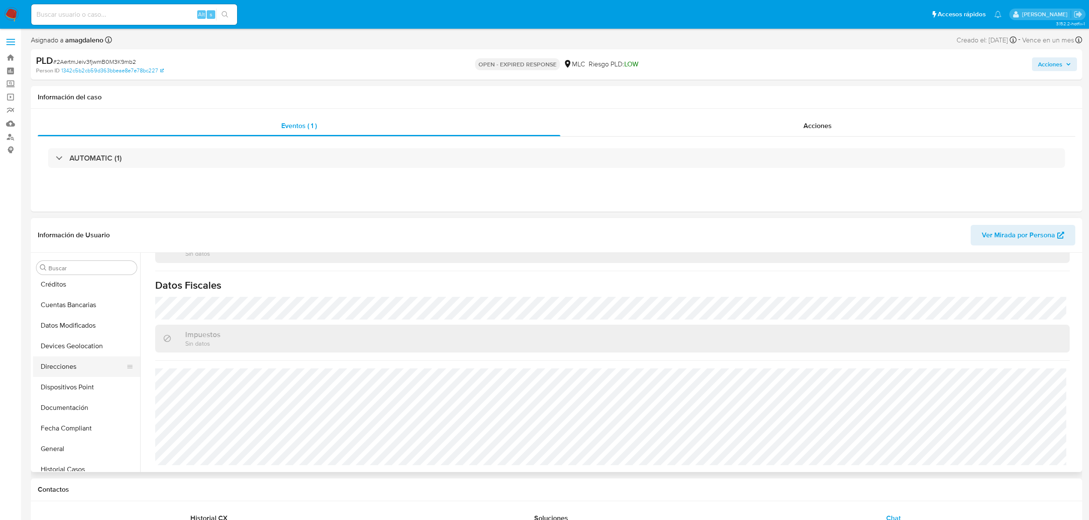
scroll to position [0, 0]
click at [85, 311] on button "Archivos adjuntos" at bounding box center [83, 309] width 100 height 21
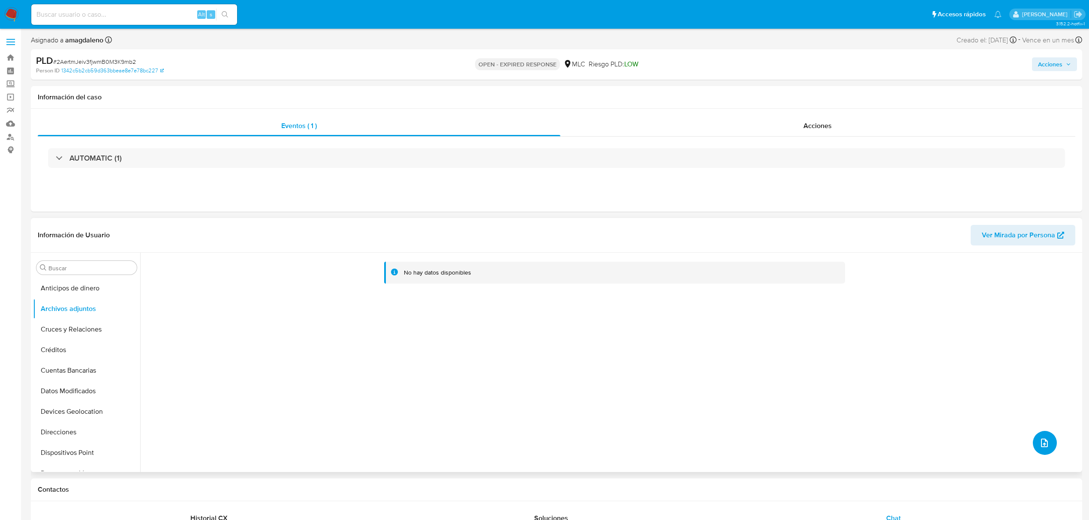
click at [914, 433] on icon "upload-file" at bounding box center [1044, 443] width 7 height 9
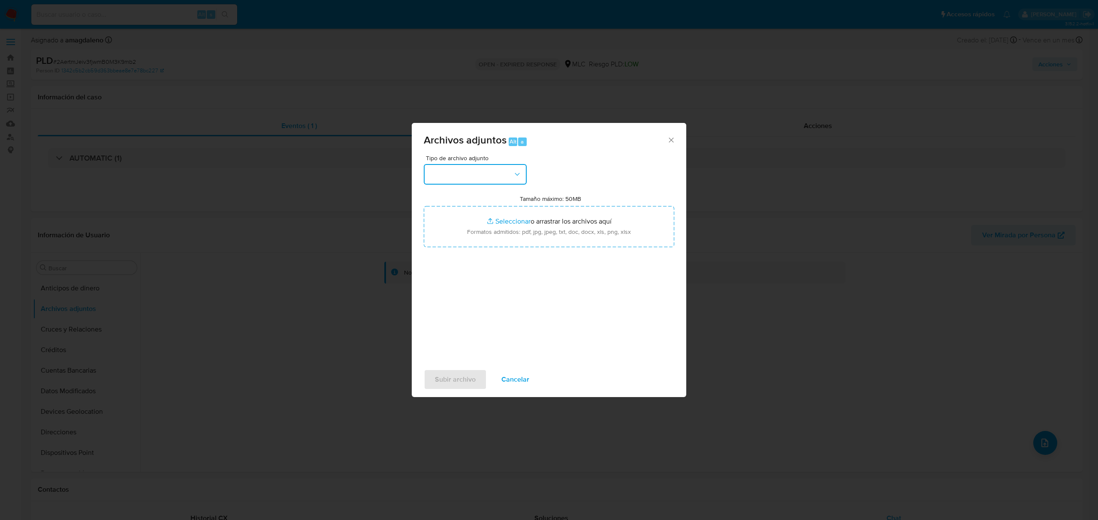
click at [499, 175] on button "button" at bounding box center [475, 174] width 103 height 21
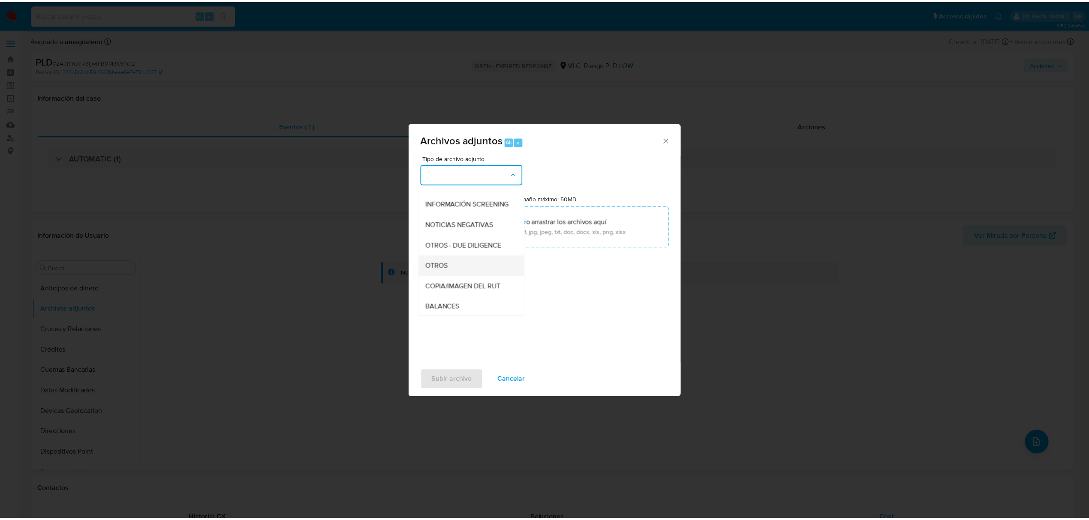
scroll to position [71, 0]
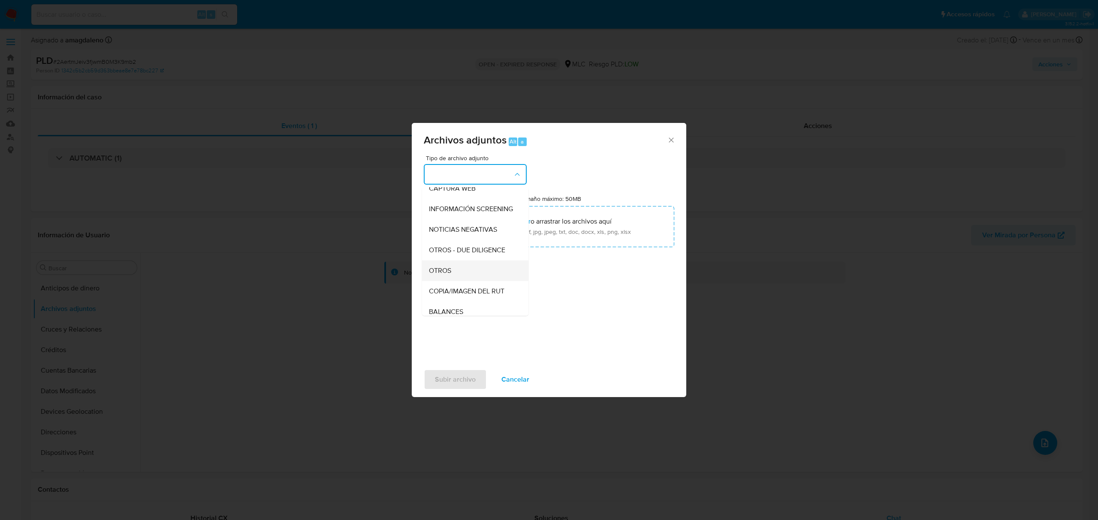
click at [463, 281] on div "OTROS" at bounding box center [472, 271] width 87 height 21
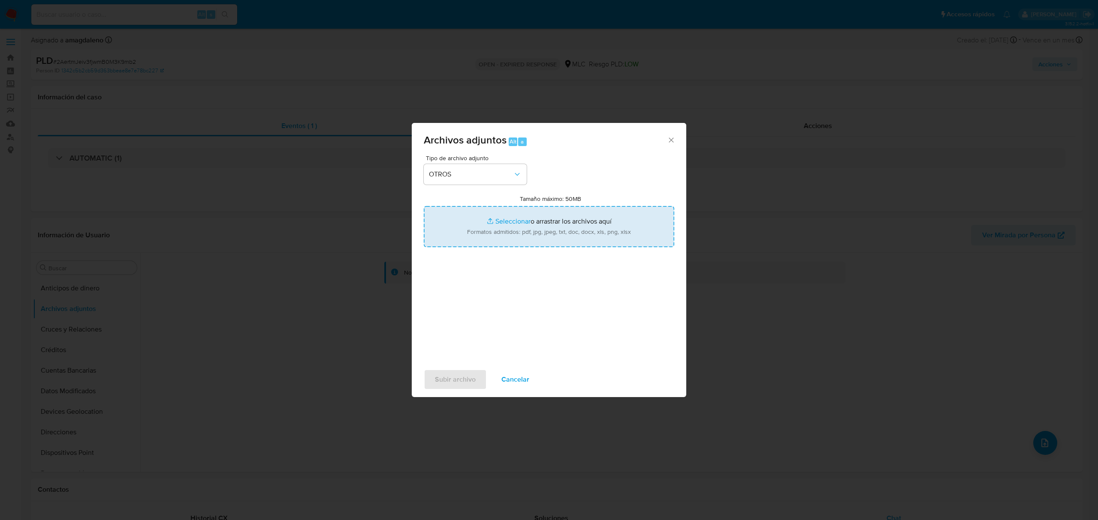
click at [509, 222] on input "Tamaño máximo: 50MB Seleccionar archivos" at bounding box center [549, 226] width 250 height 41
type input "C:\fakepath\716167831 - 14_08_2025.xlsx"
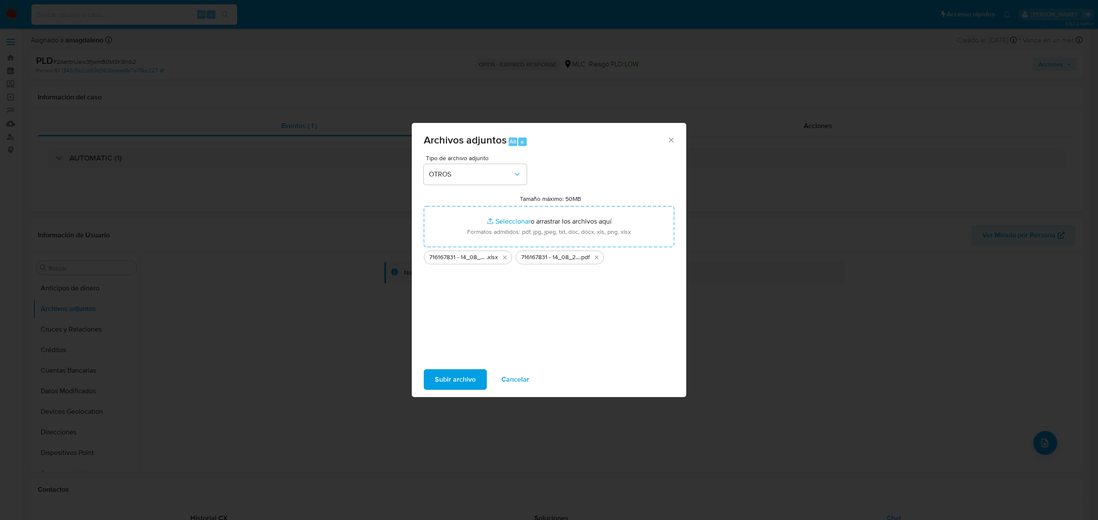
click at [451, 379] on span "Subir archivo" at bounding box center [455, 379] width 41 height 19
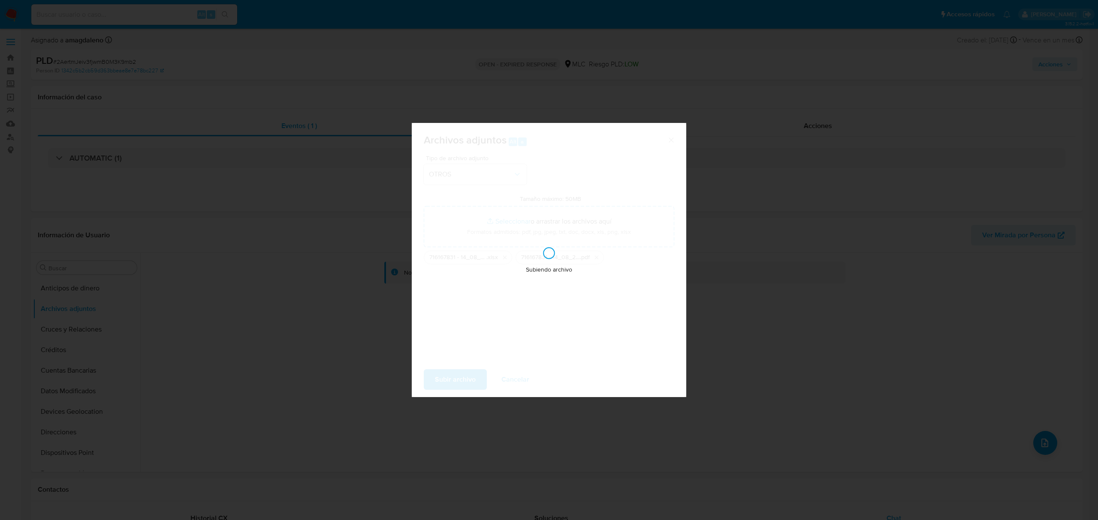
click at [320, 285] on div "Archivos adjuntos Alt a Tipo de archivo adjunto OTROS Tamaño máximo: 50MB Selec…" at bounding box center [549, 260] width 1098 height 520
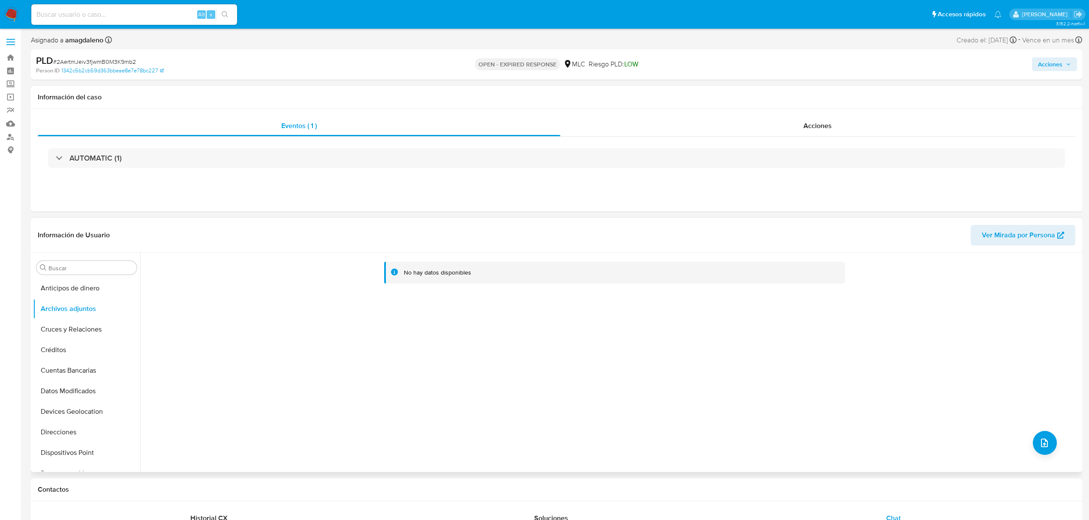
click at [334, 321] on div "No hay datos disponibles" at bounding box center [610, 363] width 940 height 220
drag, startPoint x: 94, startPoint y: 322, endPoint x: 93, endPoint y: 315, distance: 7.0
click at [94, 321] on button "Cruces y Relaciones" at bounding box center [86, 329] width 107 height 21
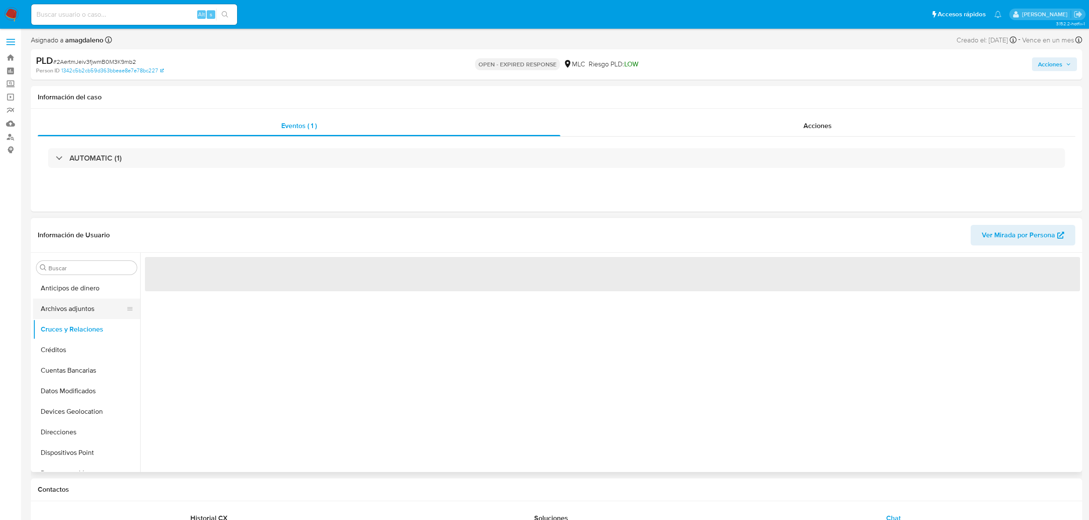
click at [91, 311] on button "Archivos adjuntos" at bounding box center [83, 309] width 100 height 21
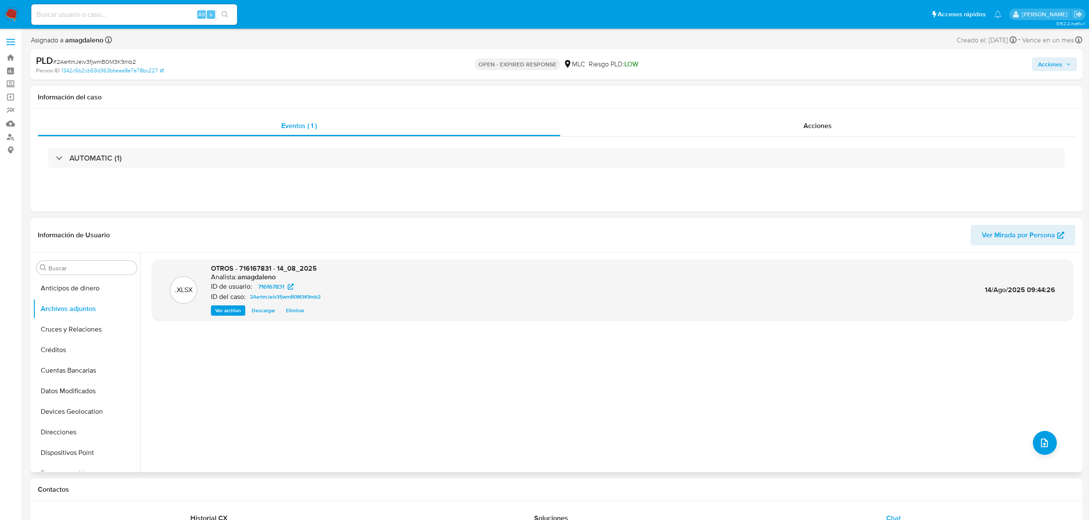
click at [249, 365] on div ".XLSX OTROS - 716167831 - 14_08_2025 Analista: amagdaleno ID de usuario: 716167…" at bounding box center [612, 363] width 921 height 206
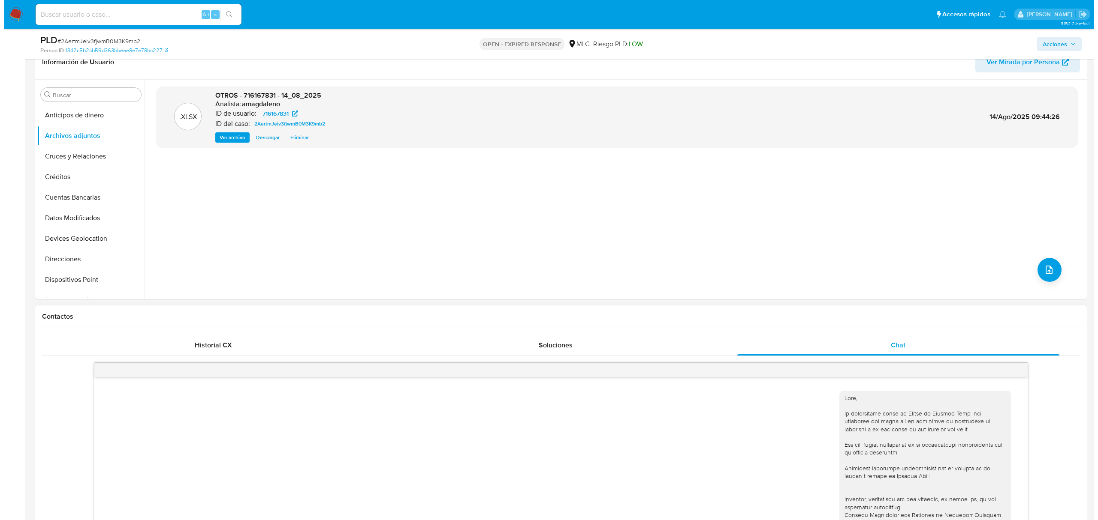
scroll to position [0, 0]
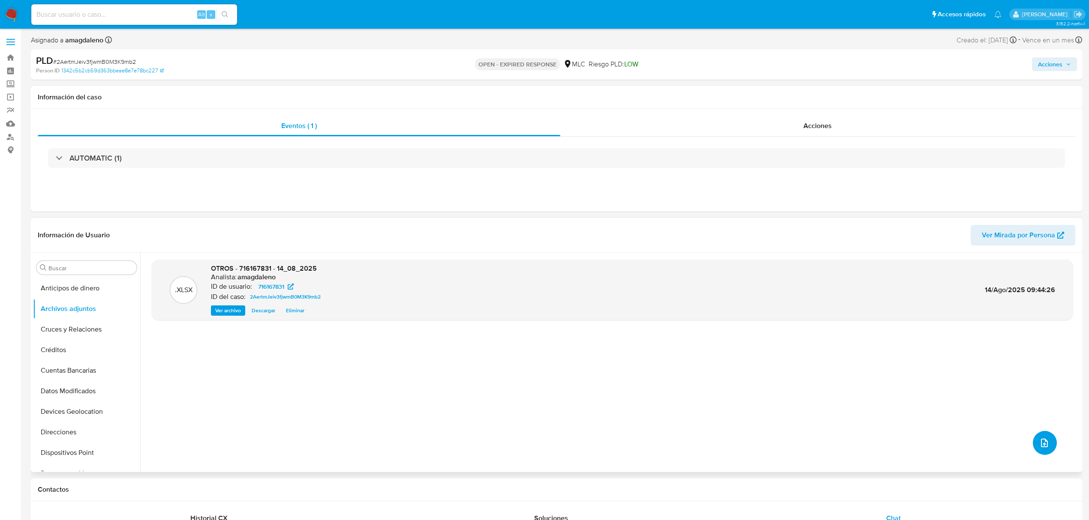
click at [914, 433] on icon "upload-file" at bounding box center [1044, 443] width 10 height 10
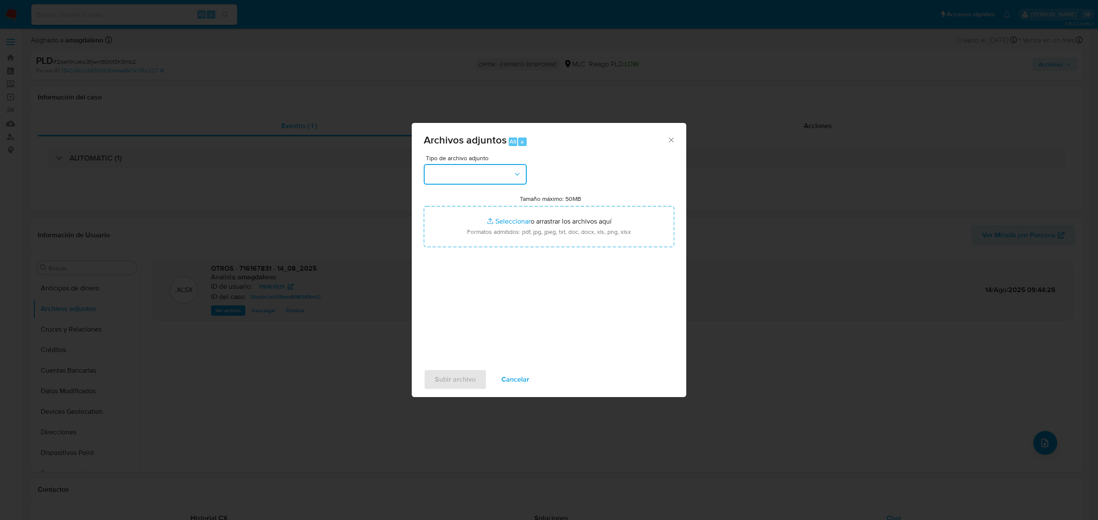
click at [460, 176] on button "button" at bounding box center [475, 174] width 103 height 21
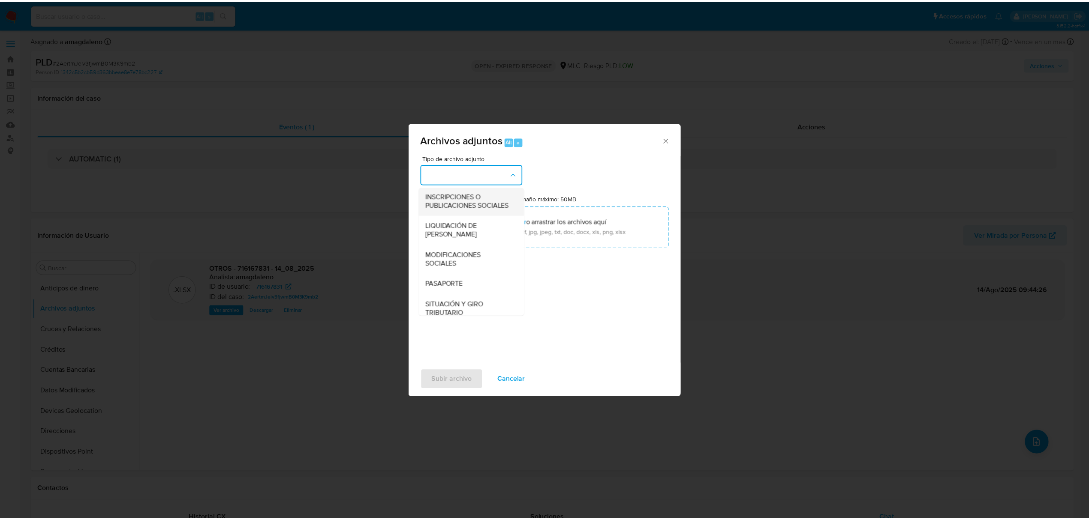
scroll to position [357, 0]
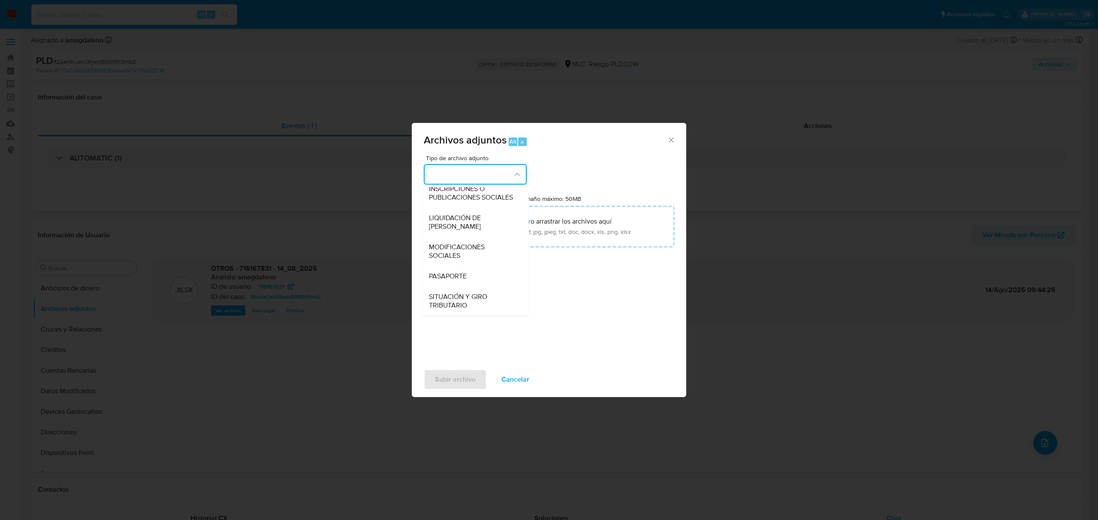
click at [334, 349] on div "Archivos adjuntos Alt a Tipo de archivo adjunto CAPTURA BUREAU CAPTURA DOWJONES…" at bounding box center [549, 260] width 1098 height 520
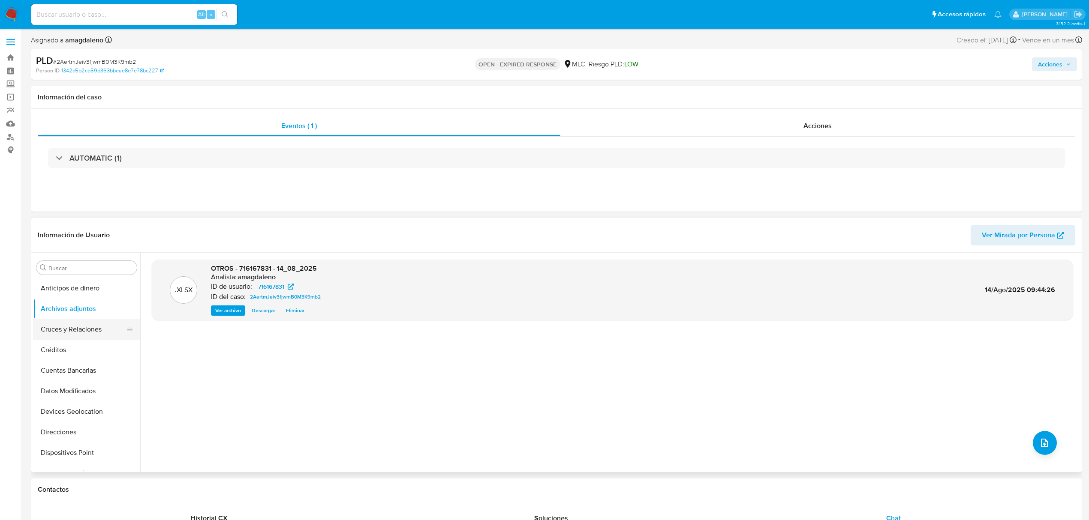
click at [57, 325] on button "Cruces y Relaciones" at bounding box center [83, 329] width 100 height 21
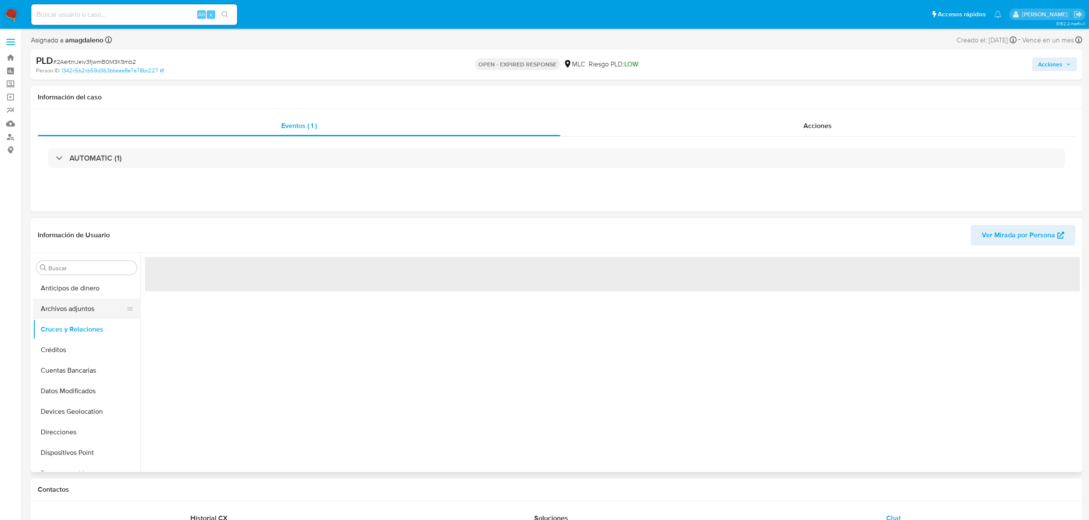
click at [57, 313] on button "Archivos adjuntos" at bounding box center [83, 309] width 100 height 21
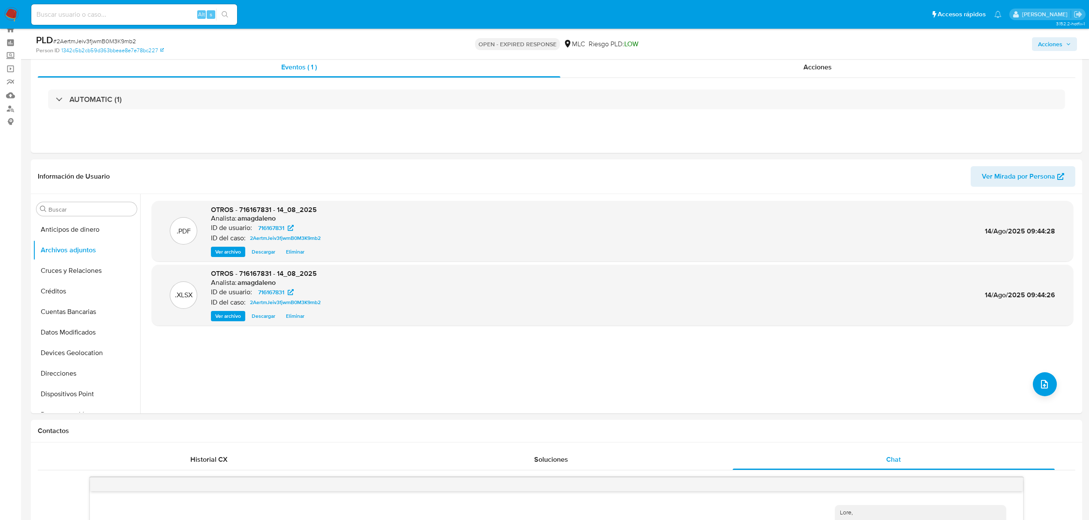
scroll to position [0, 0]
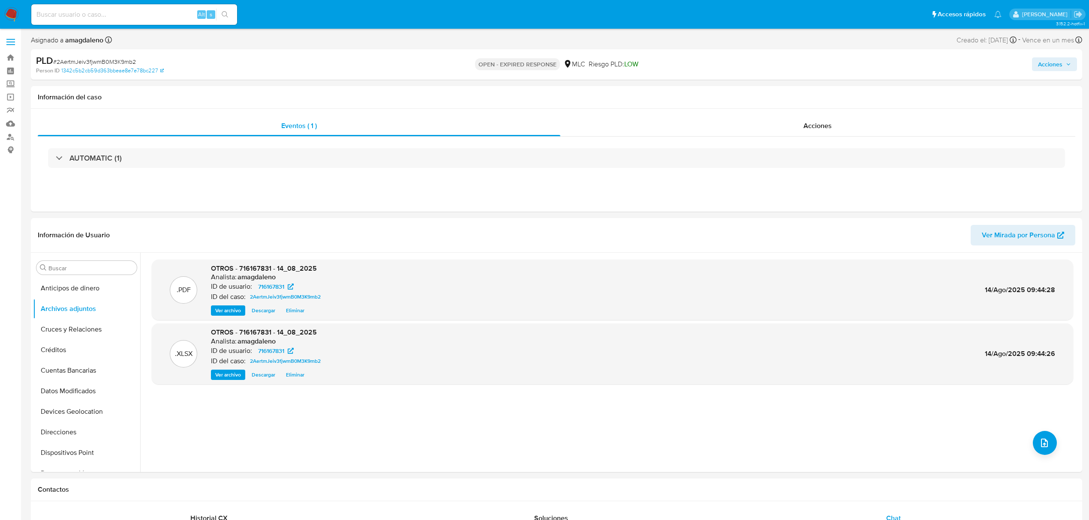
click at [914, 65] on span "Acciones" at bounding box center [1050, 64] width 24 height 14
click at [810, 99] on div "Resolución del caso Alt r" at bounding box center [821, 92] width 82 height 22
drag, startPoint x: 508, startPoint y: 129, endPoint x: 406, endPoint y: 53, distance: 126.2
click at [507, 129] on div "Eventos ( 1 )" at bounding box center [299, 126] width 523 height 21
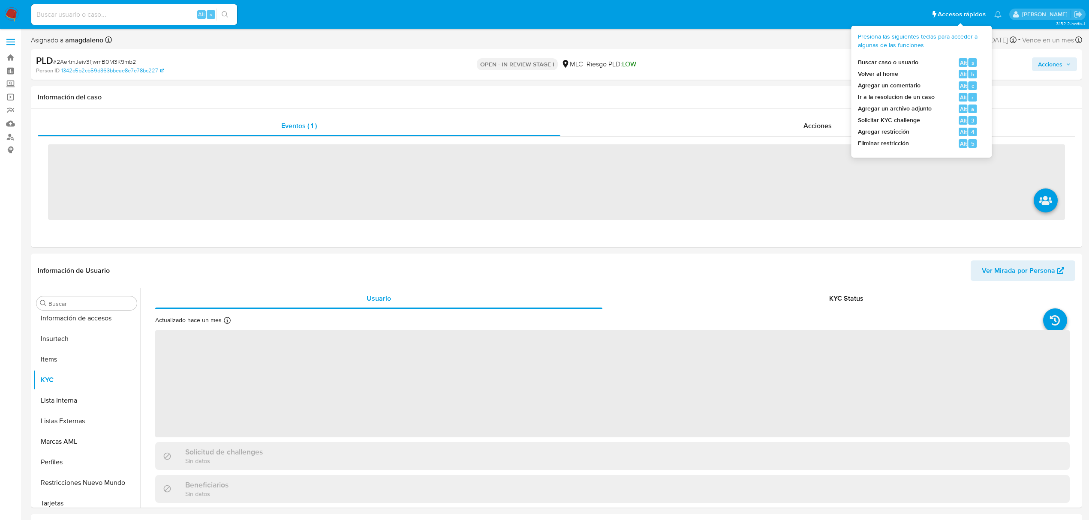
scroll to position [342, 0]
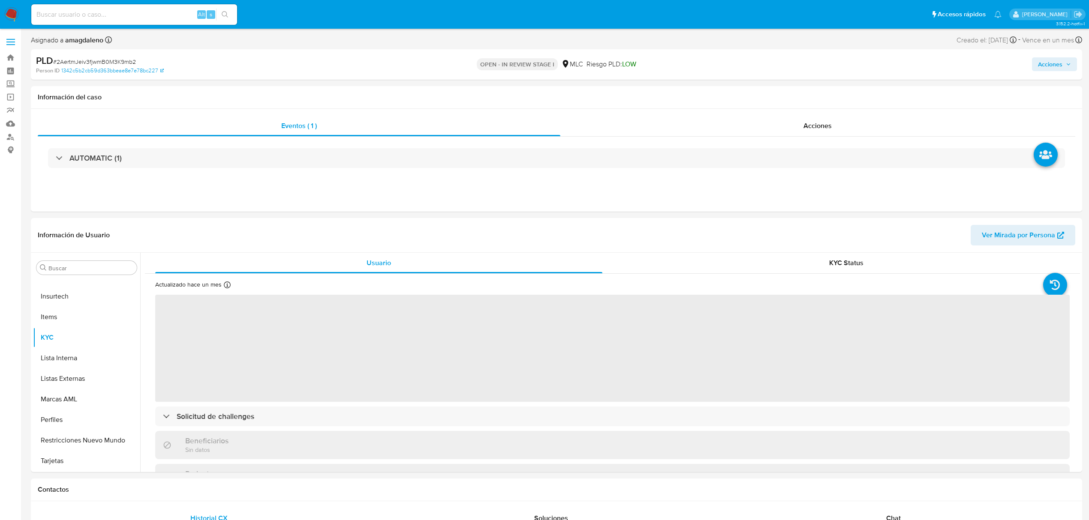
click at [1041, 70] on span "Acciones" at bounding box center [1050, 64] width 24 height 14
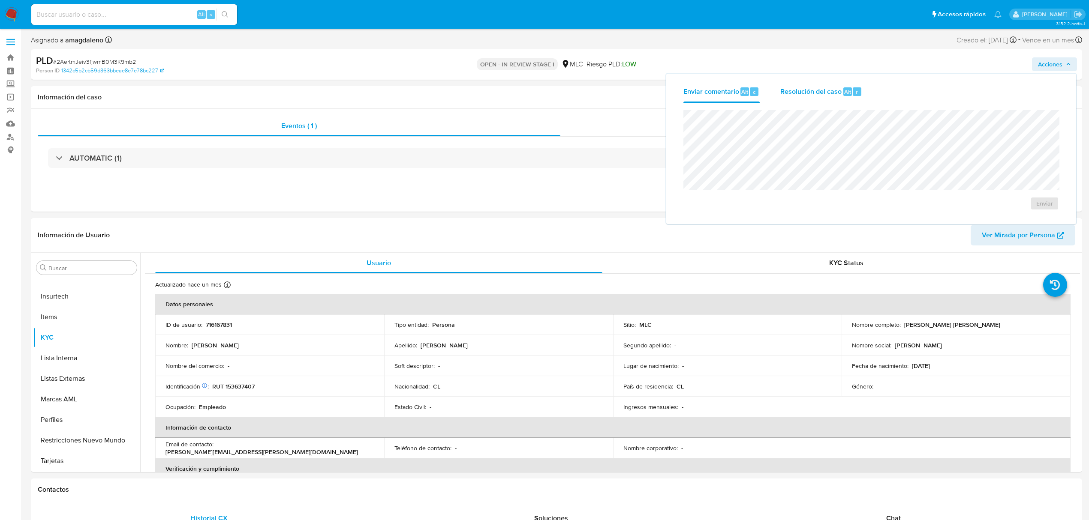
click at [815, 96] on div "Resolución del caso Alt r" at bounding box center [821, 92] width 82 height 22
select select "10"
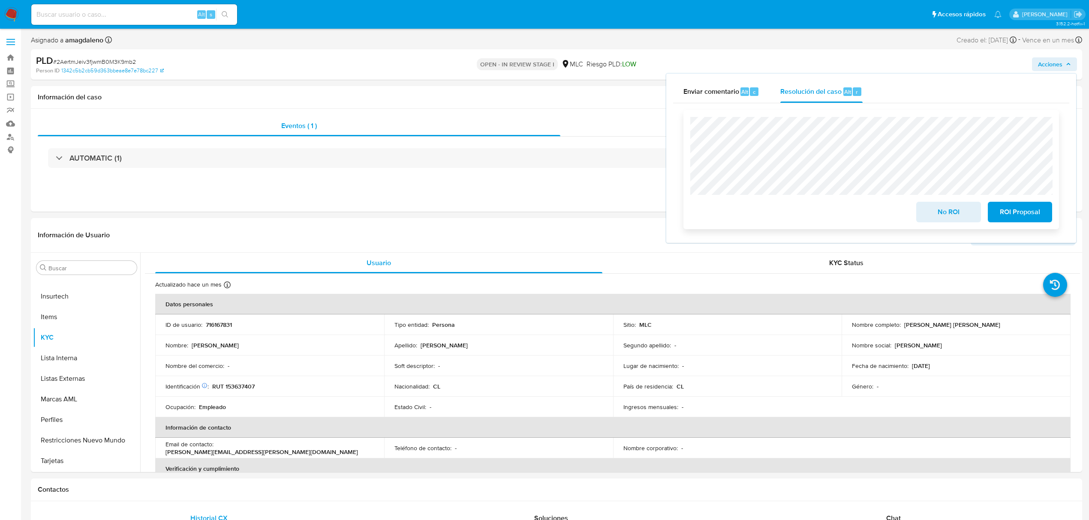
click at [810, 208] on div "No ROI ROI Proposal" at bounding box center [871, 211] width 362 height 24
click at [953, 213] on span "No ROI" at bounding box center [948, 212] width 42 height 19
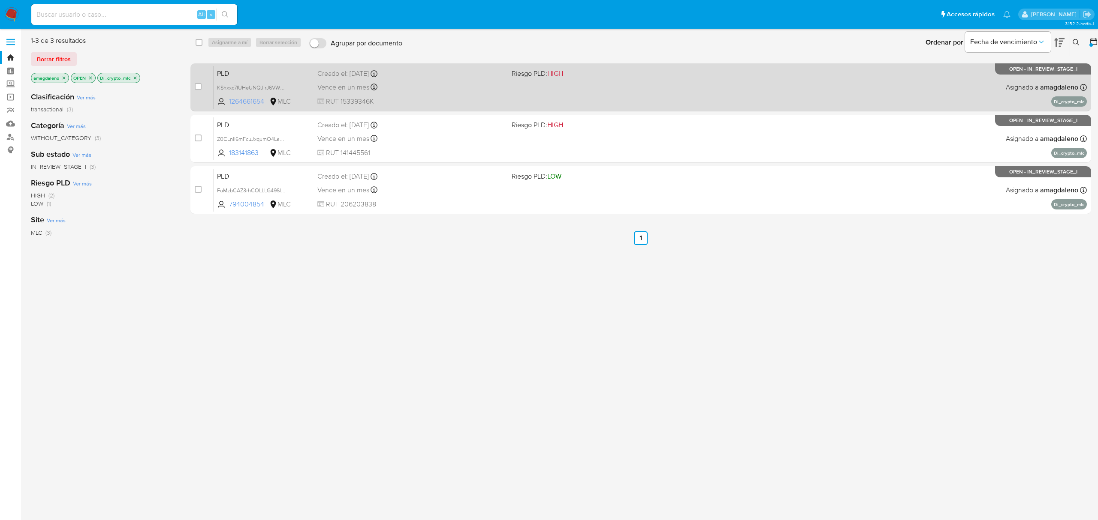
click at [250, 102] on span "1264661654" at bounding box center [248, 101] width 39 height 9
click at [445, 94] on div "PLD KShxxc7fUHeUNQJIrJ6VWztp 1264661654 MLC Riesgo PLD: HIGH Creado el: [DATE] …" at bounding box center [650, 87] width 873 height 43
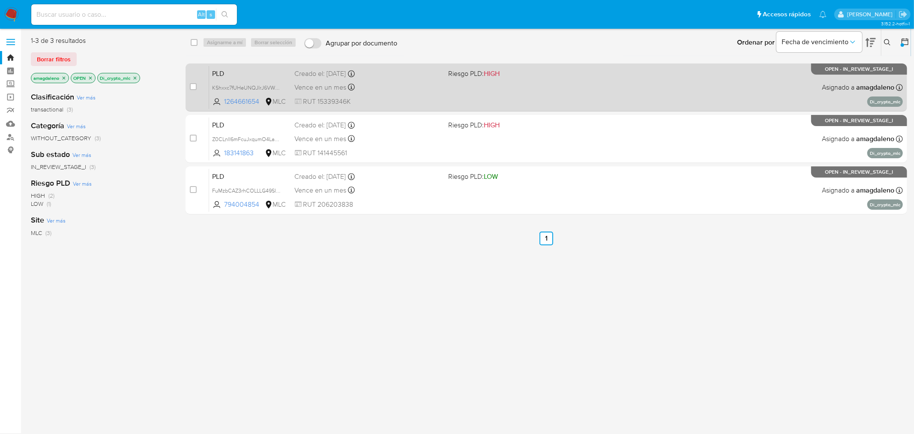
click at [524, 100] on div "PLD KShxxc7fUHeUNQJIrJ6VWztp 1264661654 MLC Riesgo PLD: HIGH Creado el: [DATE] …" at bounding box center [556, 87] width 694 height 43
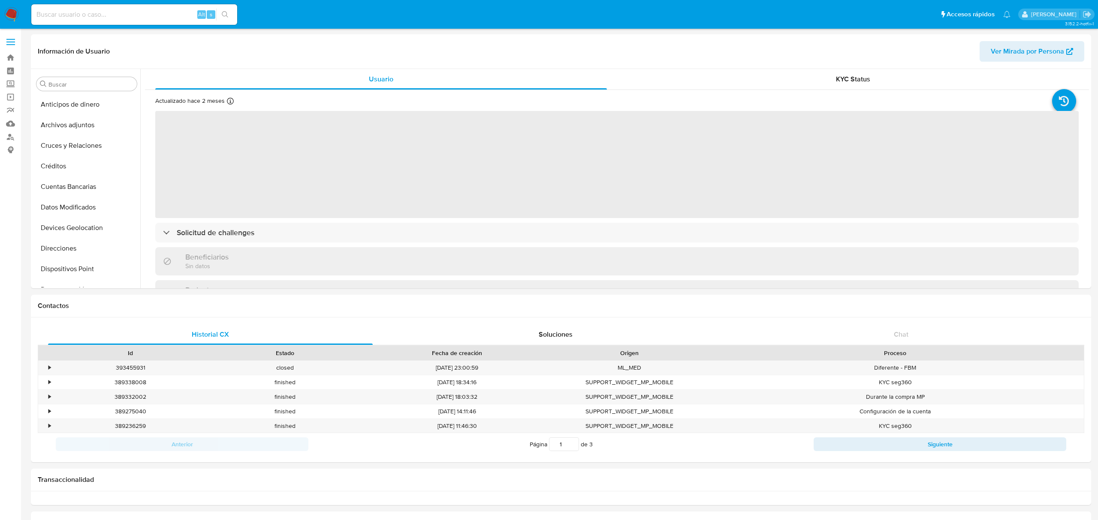
select select "10"
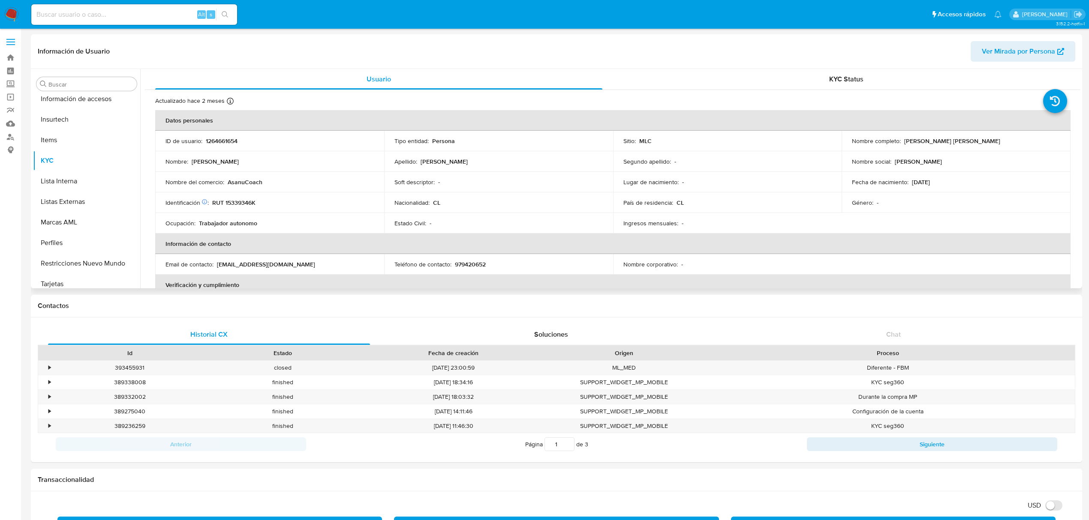
scroll to position [341, 0]
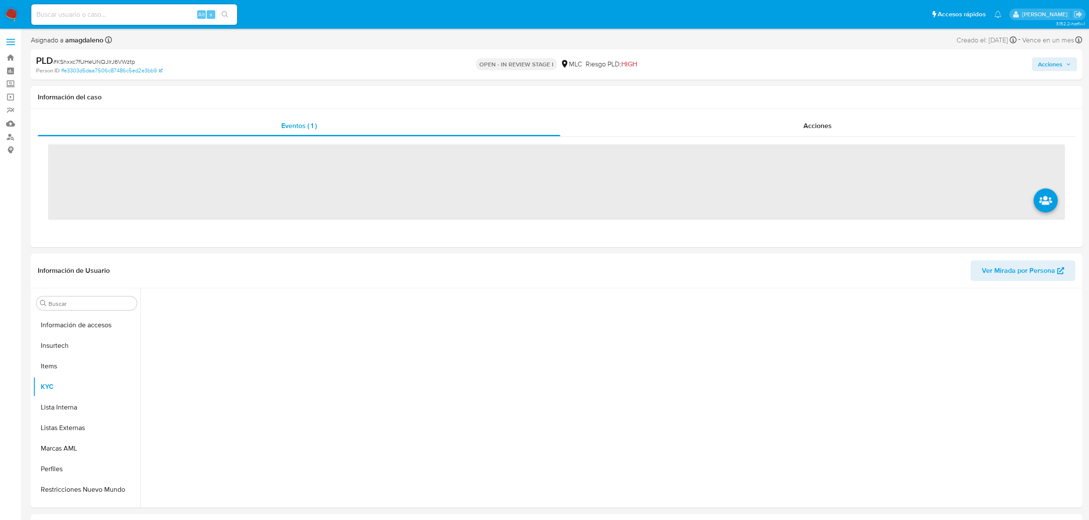
scroll to position [342, 0]
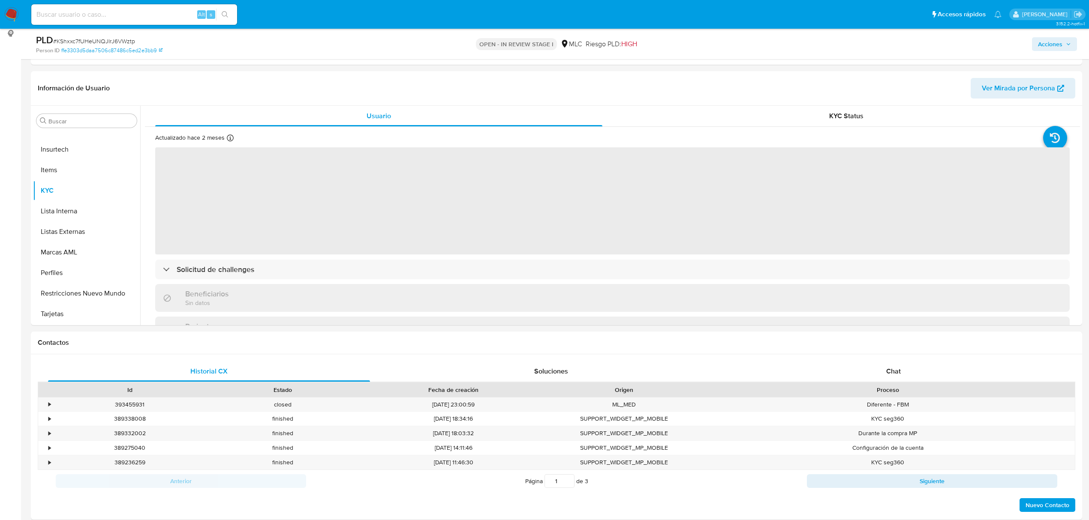
select select "10"
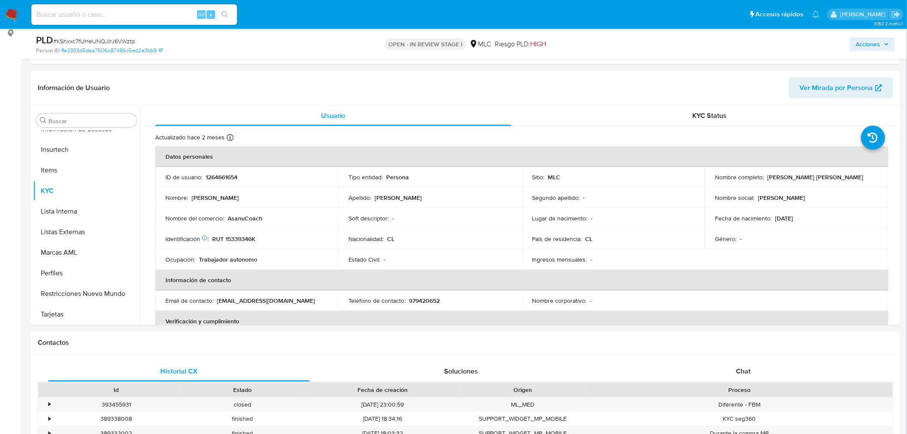
scroll to position [189, 0]
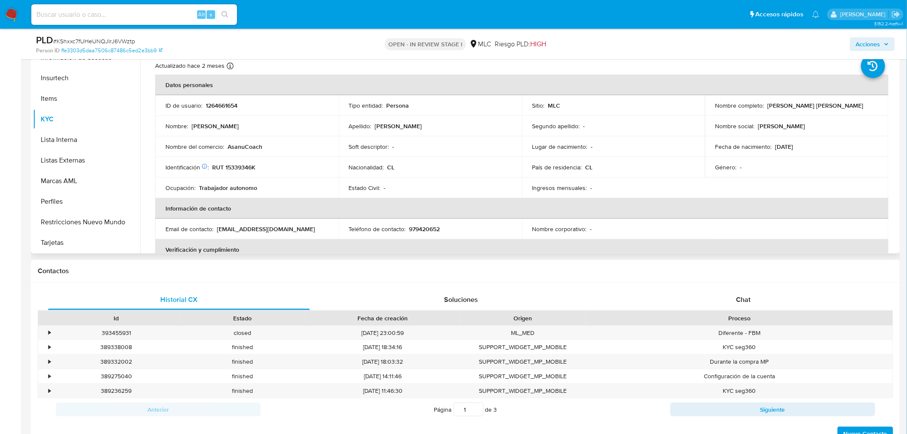
click at [238, 168] on p "RUT 15339346K" at bounding box center [233, 167] width 43 height 8
copy p "15339346K"
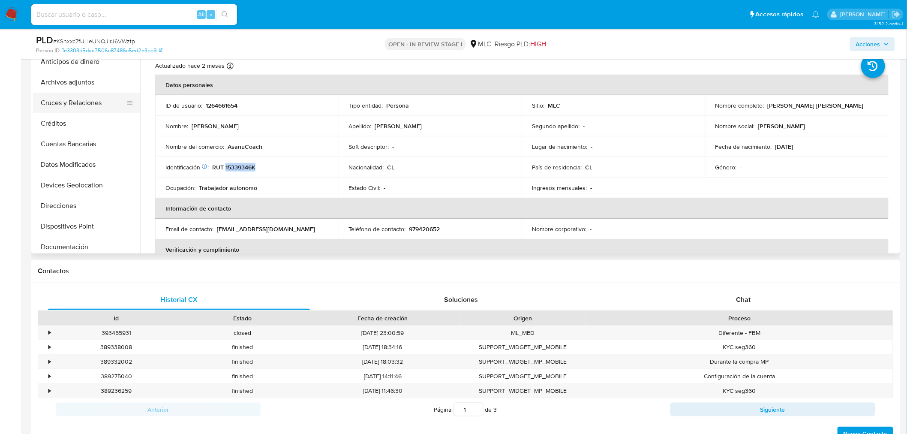
scroll to position [0, 0]
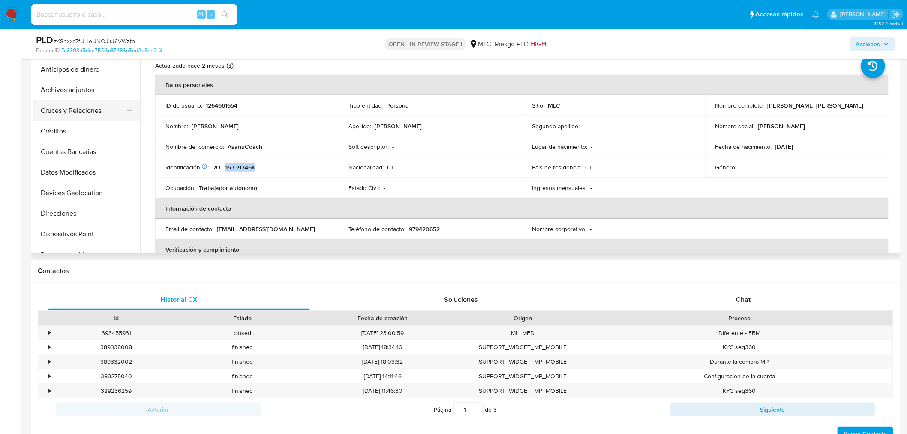
click at [72, 111] on button "Cruces y Relaciones" at bounding box center [83, 110] width 100 height 21
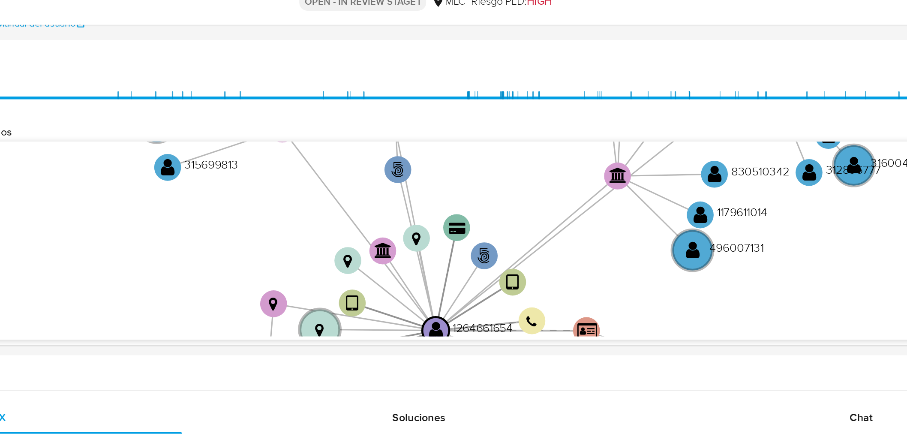
scroll to position [178, 0]
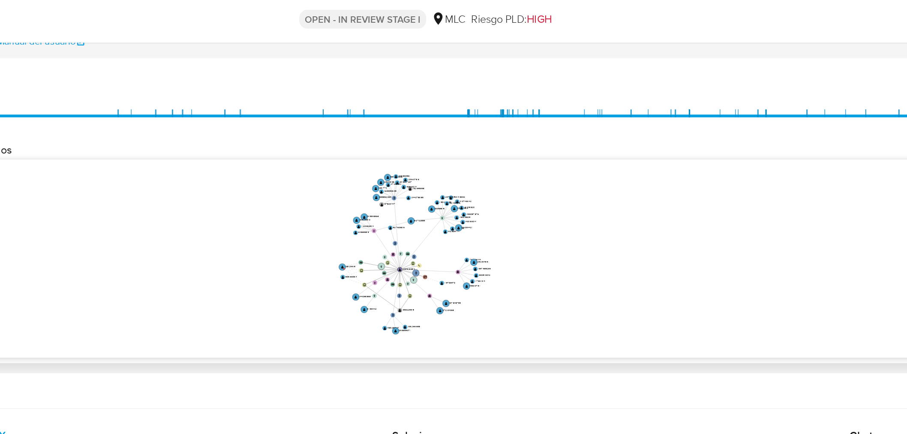
drag, startPoint x: 555, startPoint y: 189, endPoint x: 466, endPoint y: 189, distance: 89.2
click at [466, 189] on icon "phone-03a616dfd639469eb7749b20529785dc  user-1264661654  1264661654 person-ff…" at bounding box center [527, 196] width 741 height 124
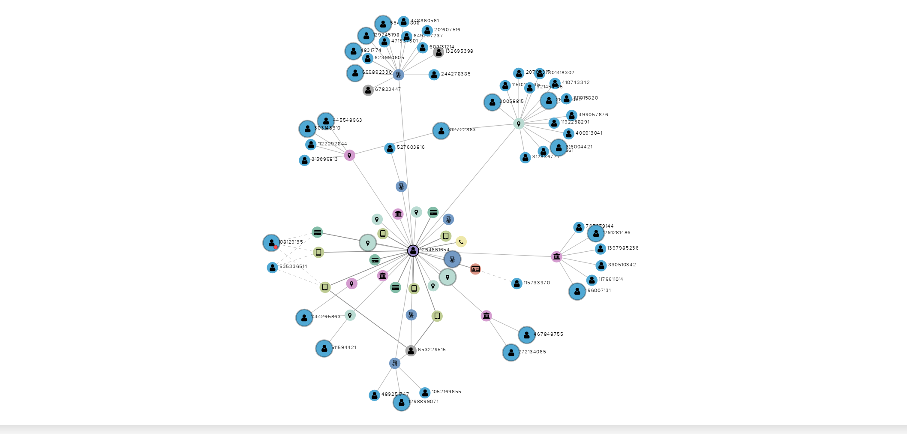
drag, startPoint x: 533, startPoint y: 186, endPoint x: 558, endPoint y: 194, distance: 25.6
click at [558, 194] on icon "phone-03a616dfd639469eb7749b20529785dc  user-1264661654  1264661654 person-ff…" at bounding box center [527, 196] width 741 height 124
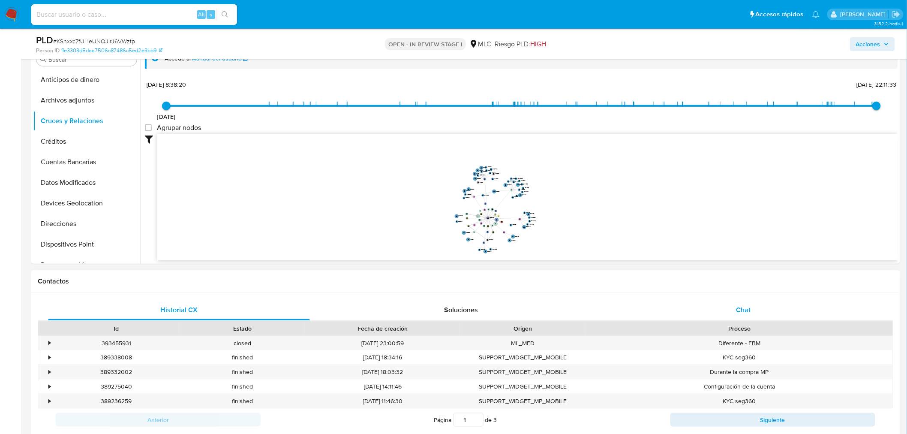
click at [762, 309] on div "Chat" at bounding box center [744, 310] width 262 height 21
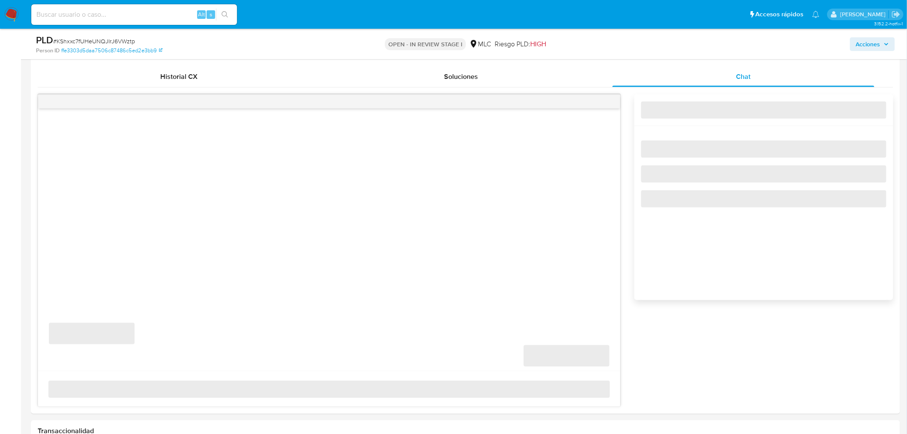
scroll to position [422, 0]
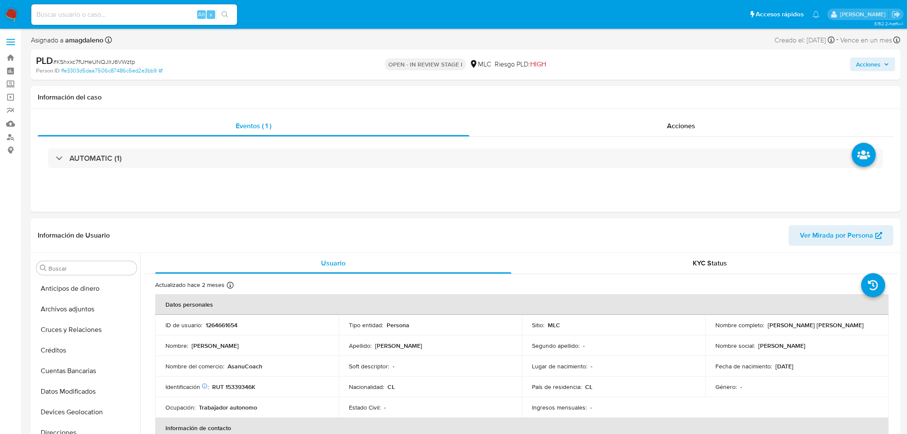
select select "10"
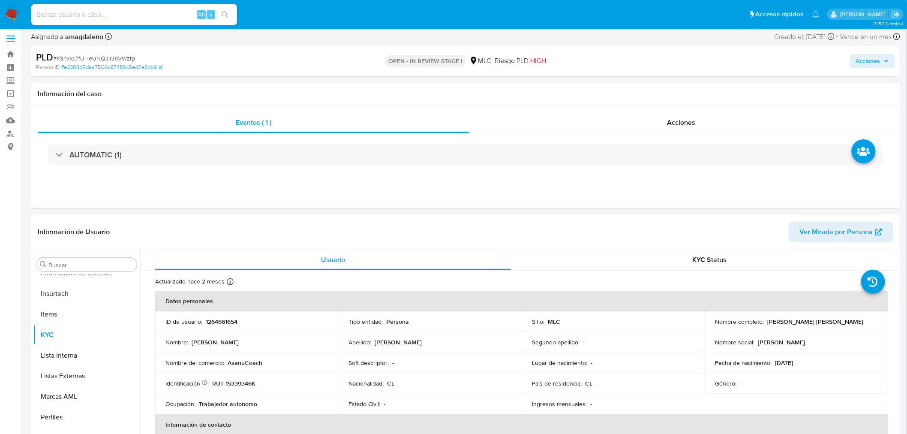
scroll to position [123, 0]
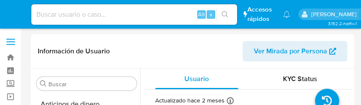
select select "10"
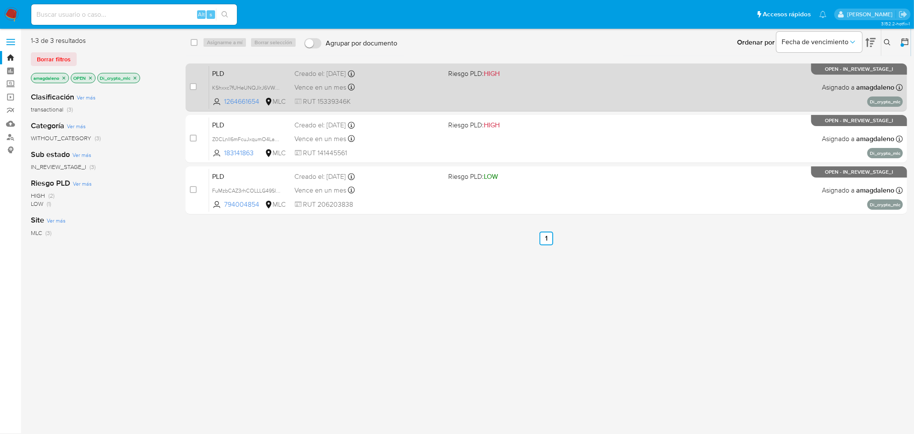
click at [423, 89] on div "Vence en un mes Vence el 10/09/2025 06:04:49" at bounding box center [368, 87] width 147 height 12
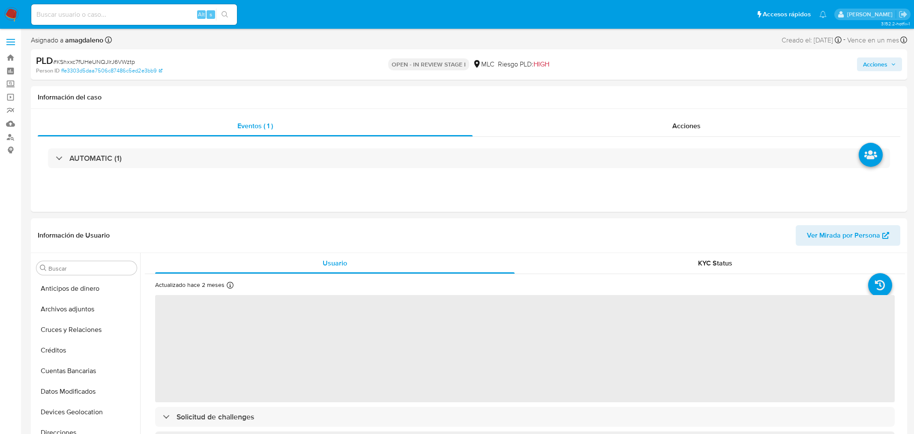
select select "10"
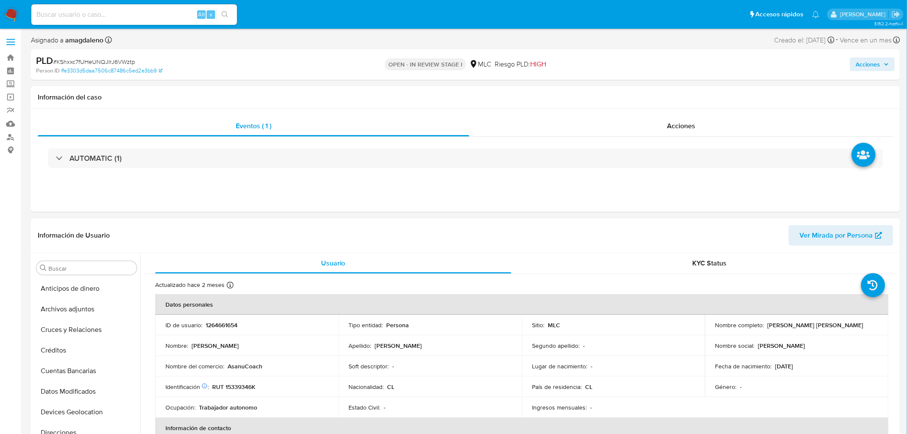
click at [229, 367] on p "AsanuCoach" at bounding box center [245, 366] width 35 height 8
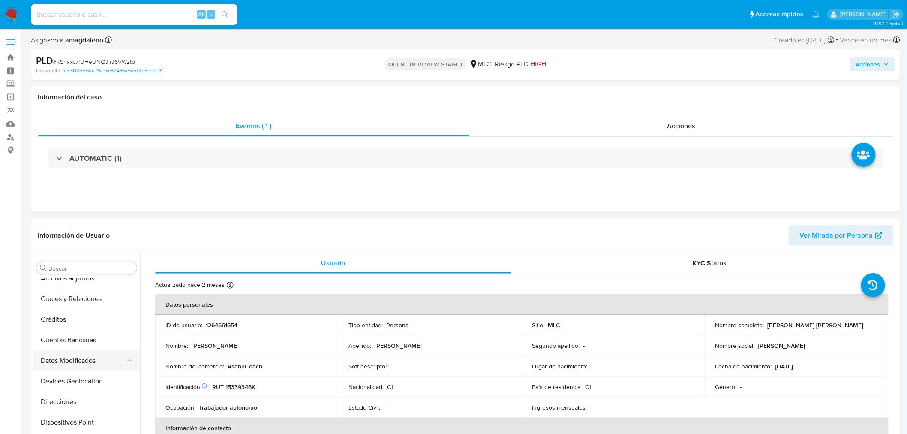
scroll to position [48, 0]
click at [70, 420] on button "Documentación" at bounding box center [83, 426] width 100 height 21
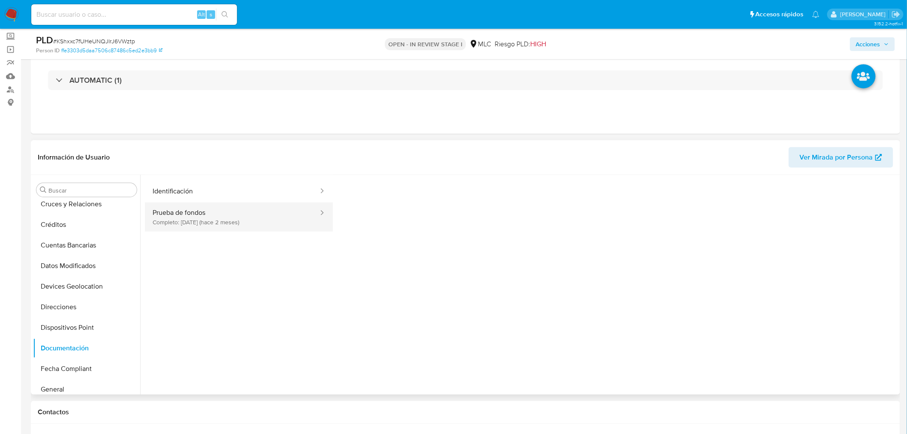
click at [231, 225] on button "Prueba de fondos Completo: 03/06/2025 (hace 2 meses)" at bounding box center [232, 216] width 174 height 29
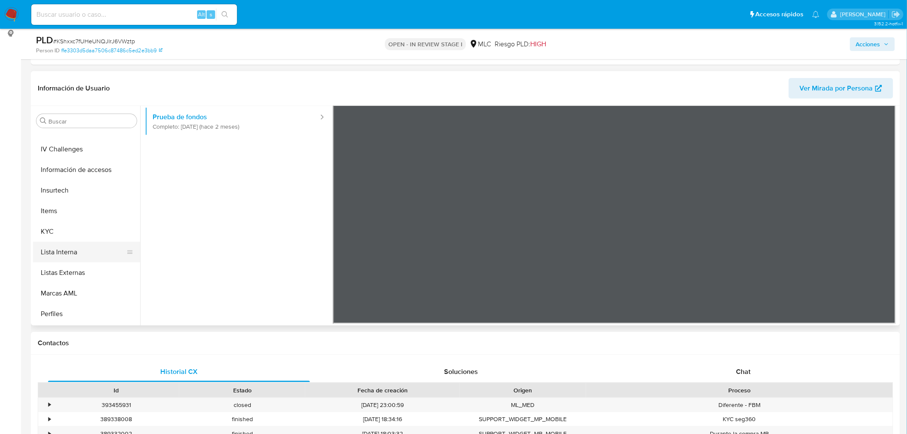
scroll to position [342, 0]
click at [66, 192] on button "KYC" at bounding box center [83, 190] width 100 height 21
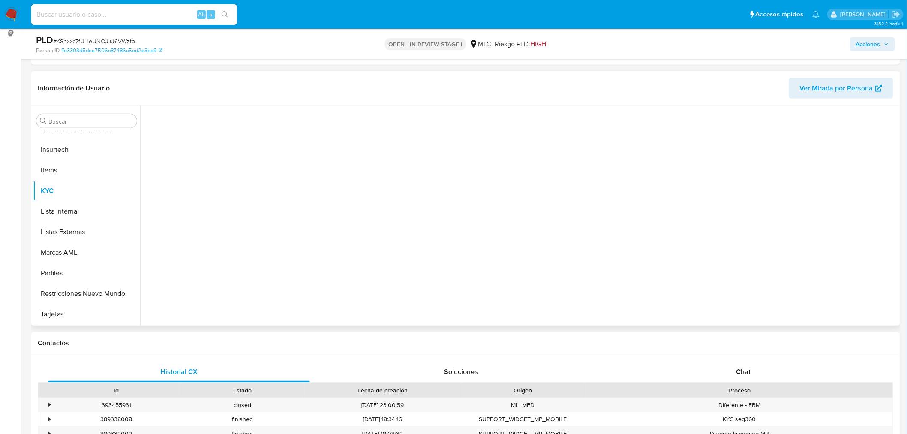
scroll to position [341, 0]
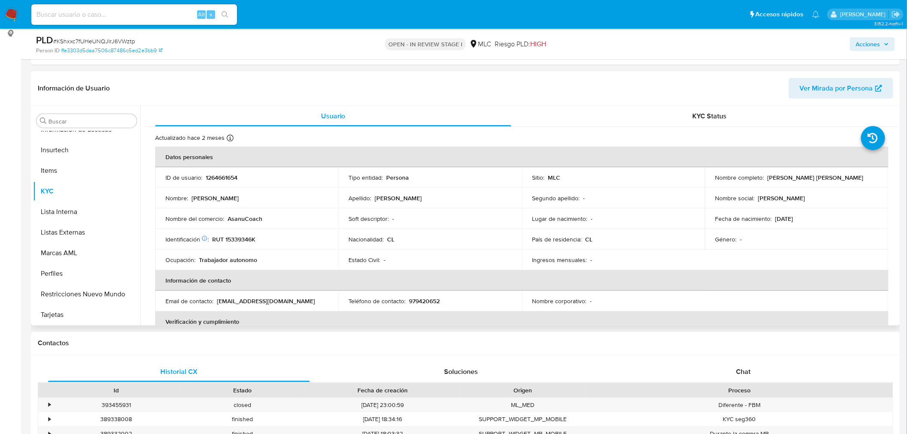
click at [238, 241] on p "RUT 15339346K" at bounding box center [233, 239] width 43 height 8
copy p "15339346K"
click at [61, 275] on button "Documentación" at bounding box center [83, 271] width 100 height 21
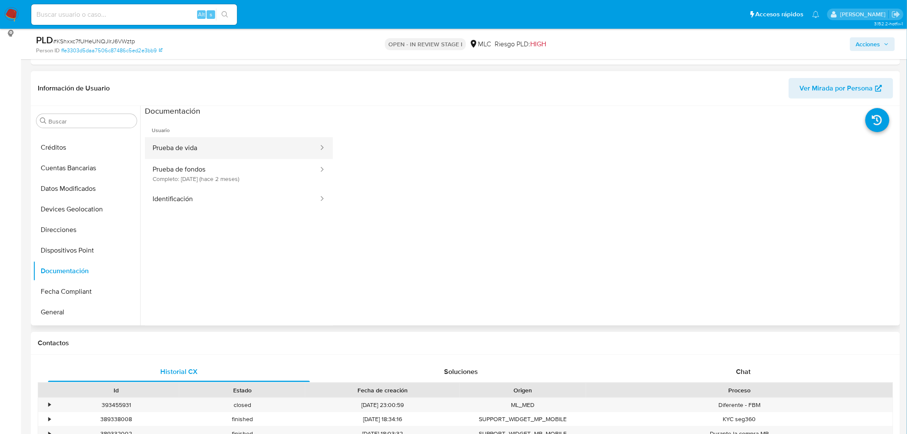
click at [208, 144] on button "Prueba de vida" at bounding box center [232, 148] width 174 height 22
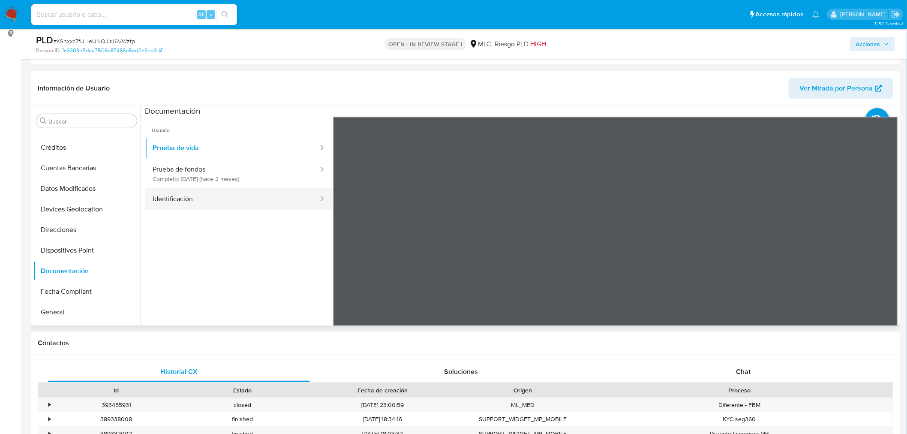
click at [232, 192] on button "Identificación" at bounding box center [232, 199] width 174 height 22
click at [879, 252] on icon at bounding box center [887, 255] width 17 height 17
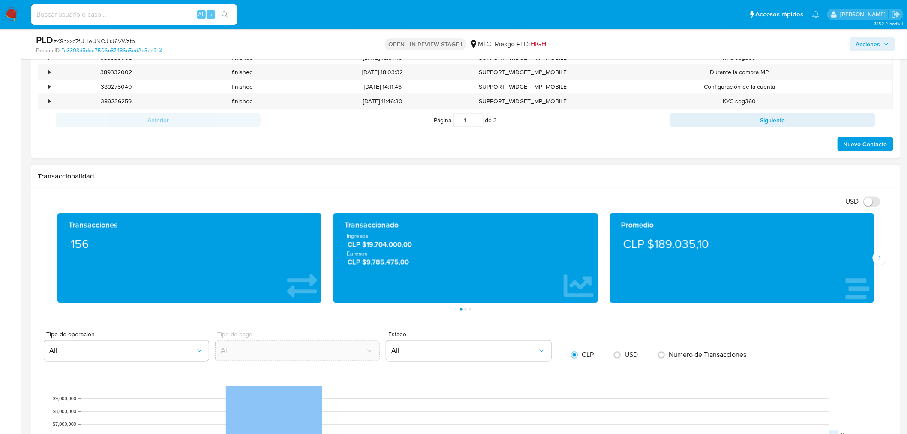
scroll to position [545, 0]
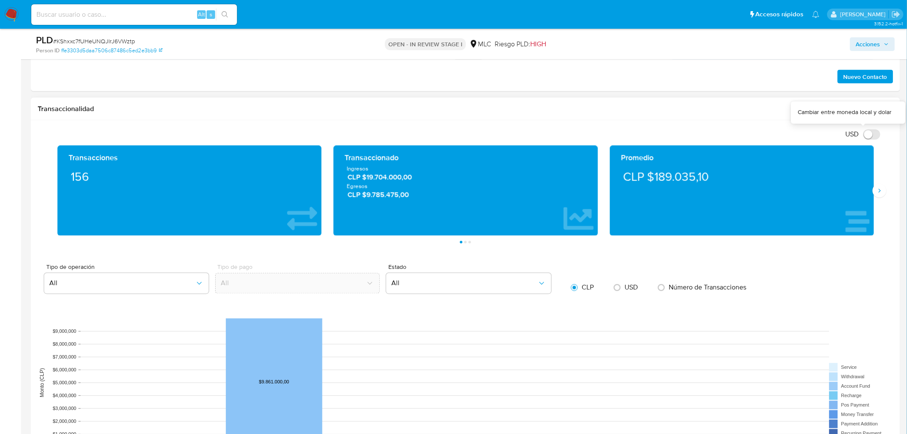
click at [872, 135] on input "USD" at bounding box center [871, 134] width 17 height 10
checkbox input "true"
click at [880, 196] on button "Siguiente" at bounding box center [880, 191] width 14 height 14
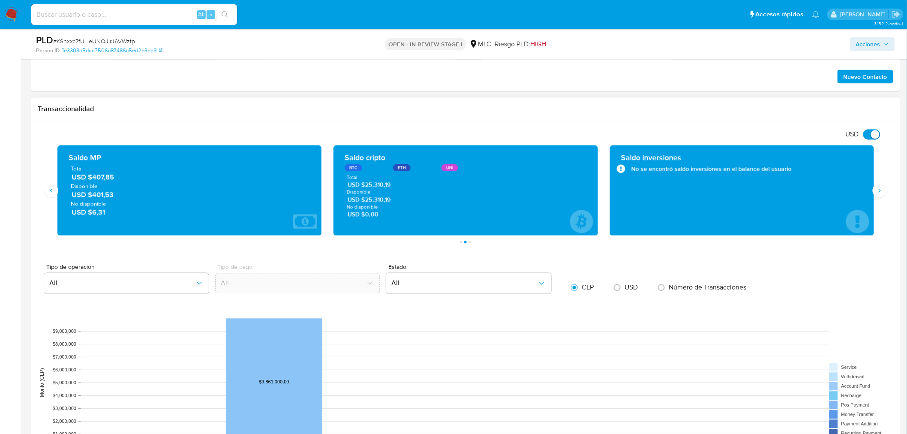
click at [90, 185] on span "Disponible" at bounding box center [190, 186] width 238 height 8
click at [52, 195] on button "Anterior" at bounding box center [52, 191] width 14 height 14
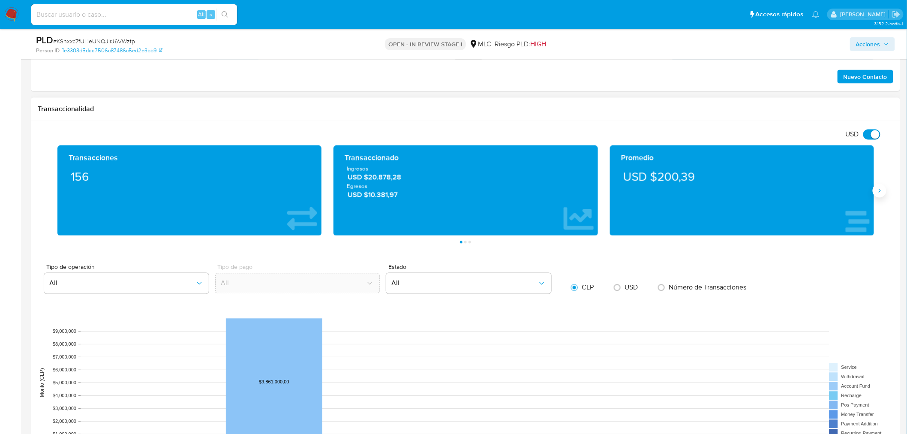
click at [880, 193] on icon "Siguiente" at bounding box center [879, 190] width 7 height 7
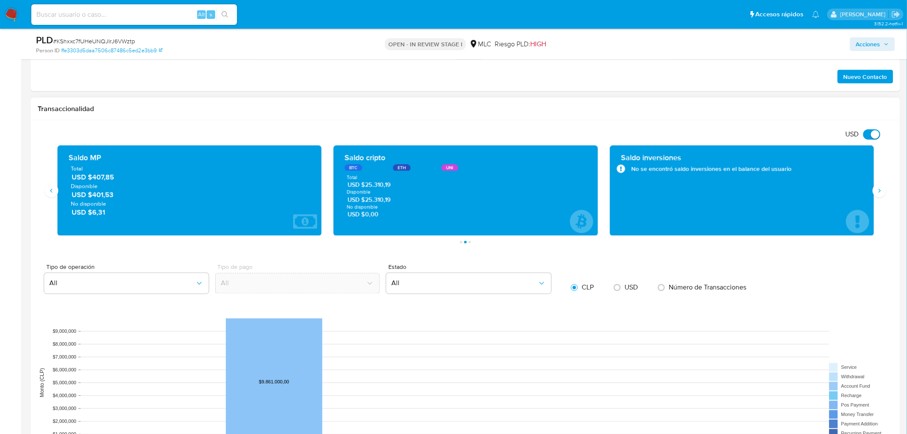
drag, startPoint x: 399, startPoint y: 191, endPoint x: 367, endPoint y: 191, distance: 31.7
click at [367, 191] on span "Disponible" at bounding box center [466, 192] width 238 height 6
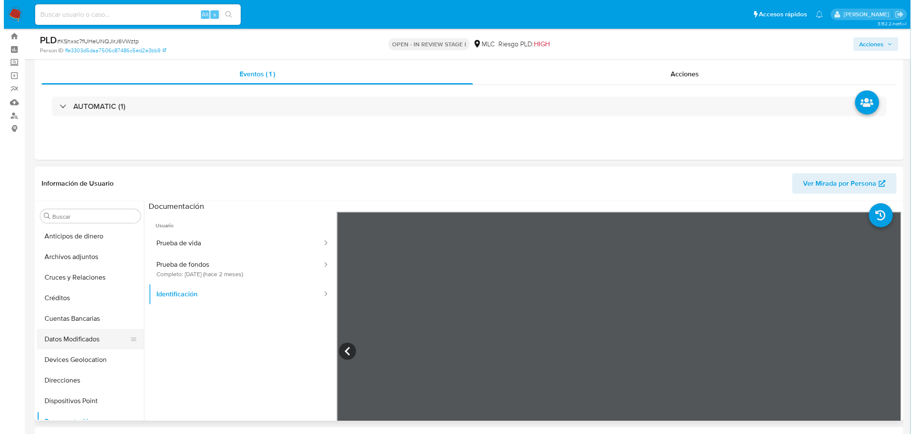
scroll to position [0, 0]
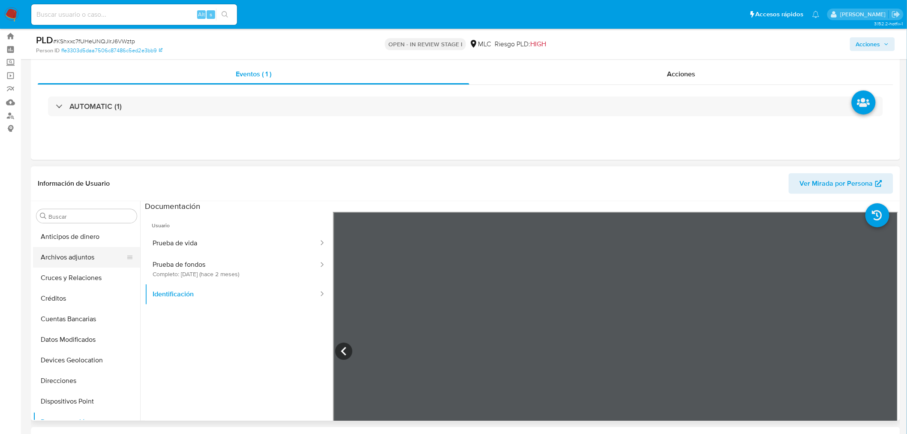
click at [86, 259] on button "Archivos adjuntos" at bounding box center [83, 257] width 100 height 21
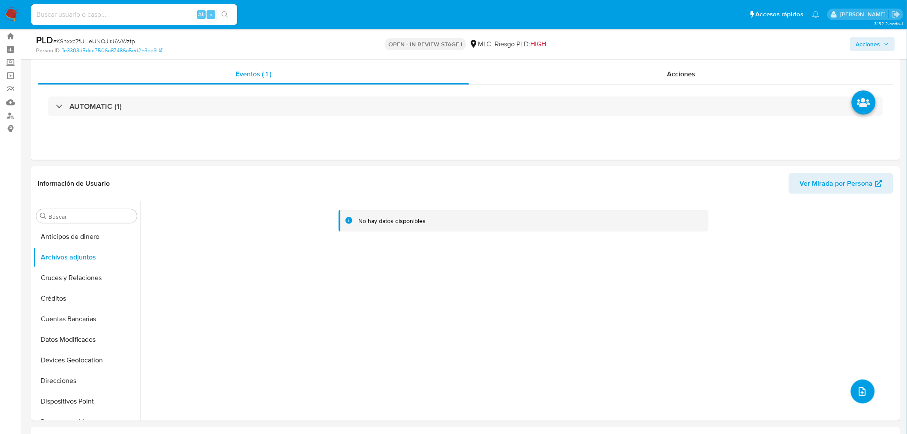
click at [852, 389] on button "upload-file" at bounding box center [863, 391] width 24 height 24
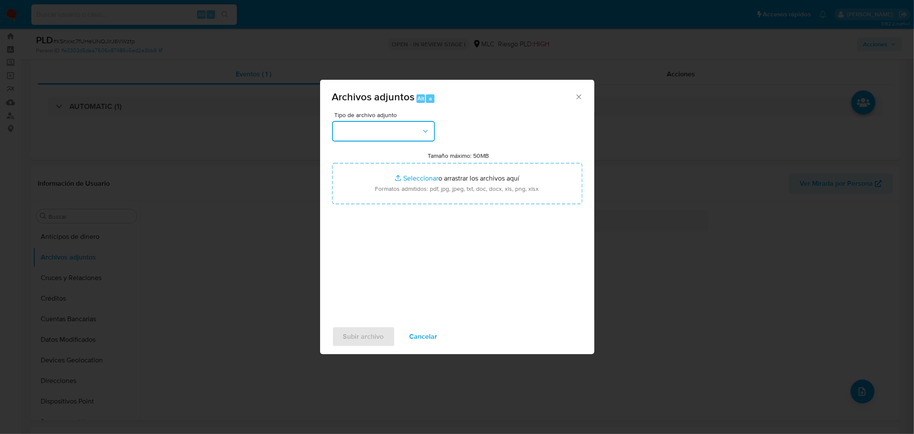
click at [346, 126] on button "button" at bounding box center [383, 131] width 103 height 21
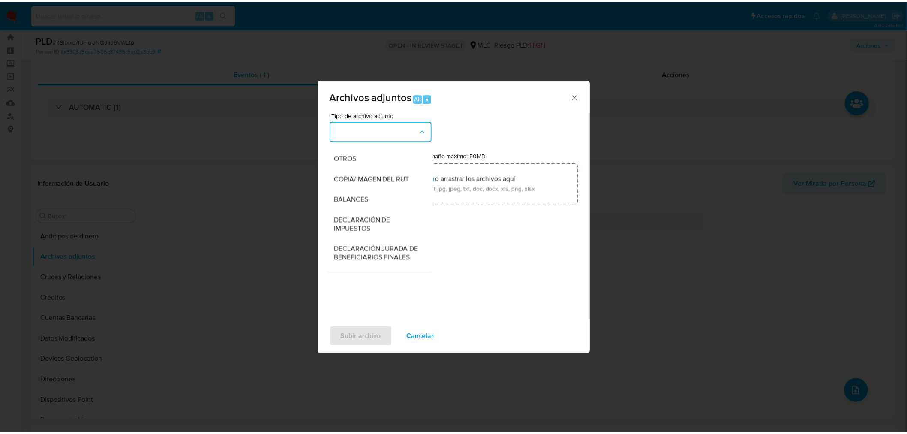
scroll to position [118, 0]
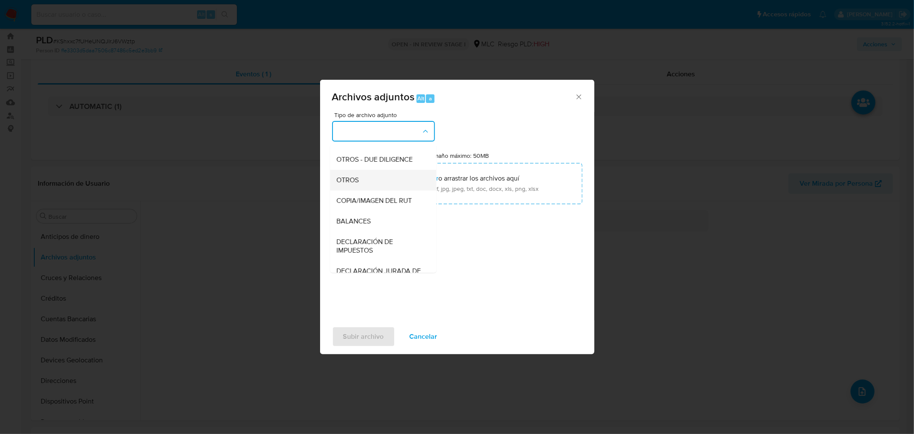
click at [369, 189] on div "OTROS" at bounding box center [380, 179] width 87 height 21
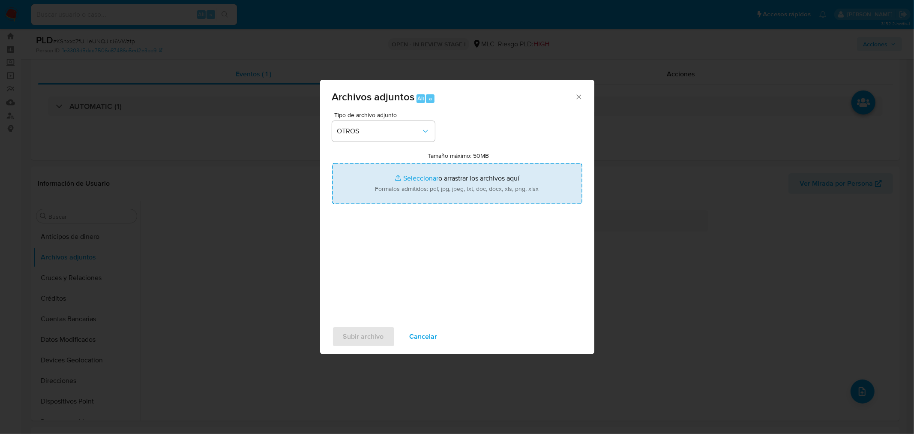
click at [421, 179] on input "Tamaño máximo: 50MB Seleccionar archivos" at bounding box center [457, 183] width 250 height 41
type input "C:\fakepath\1264661654 - 14_08_2025 (1).pdf"
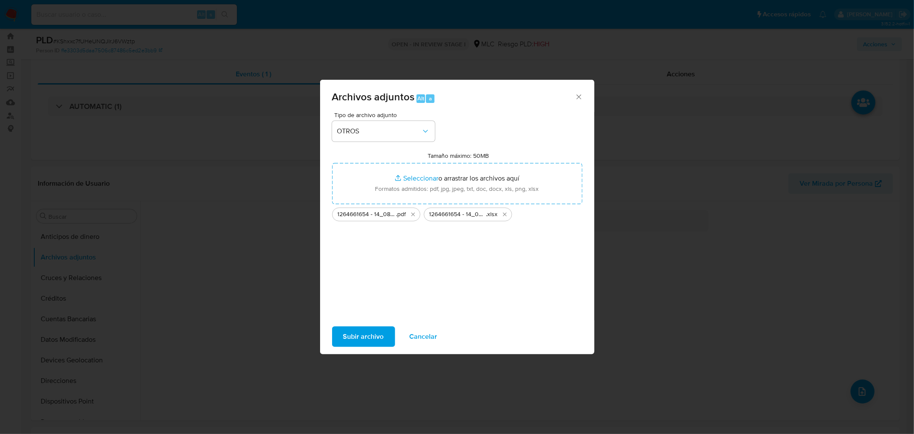
click at [357, 333] on span "Subir archivo" at bounding box center [363, 336] width 41 height 19
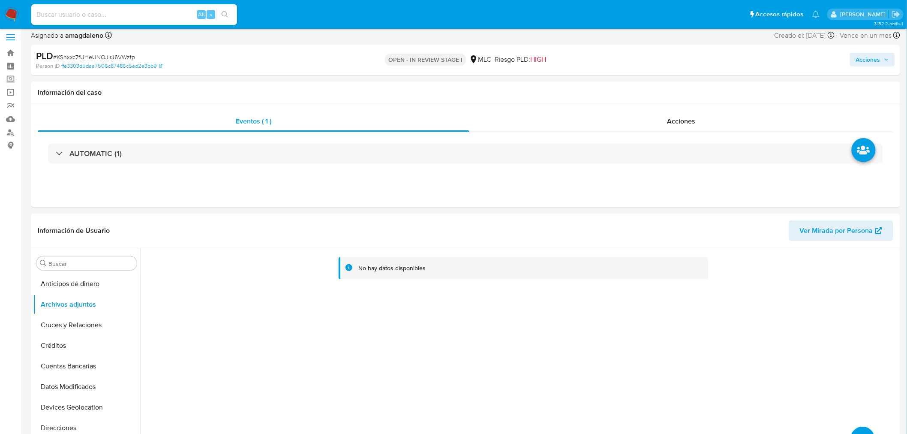
scroll to position [0, 0]
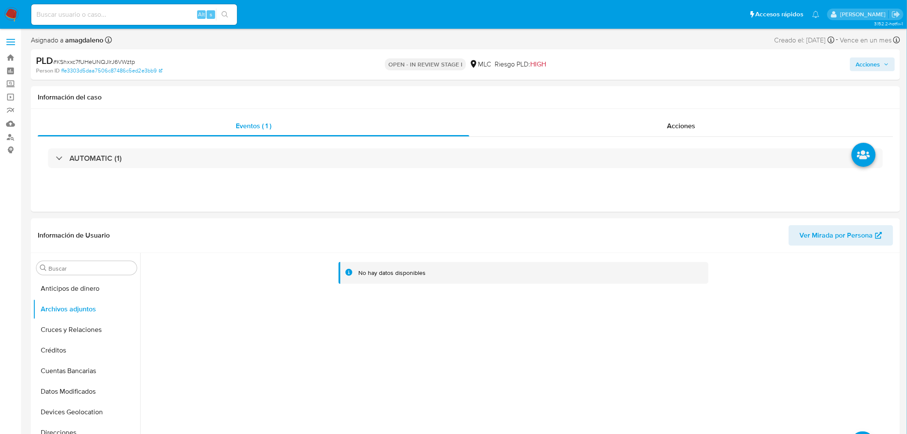
click at [885, 66] on icon "button" at bounding box center [886, 64] width 5 height 5
click at [629, 91] on span "Resolución del caso" at bounding box center [629, 92] width 61 height 10
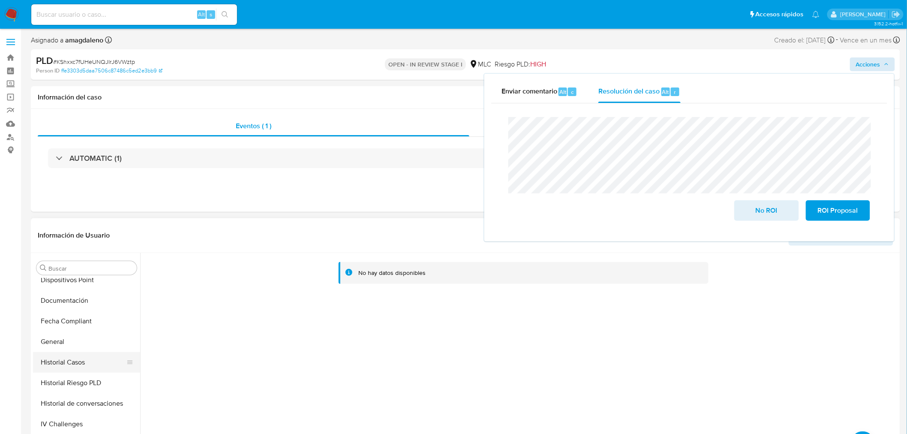
scroll to position [190, 0]
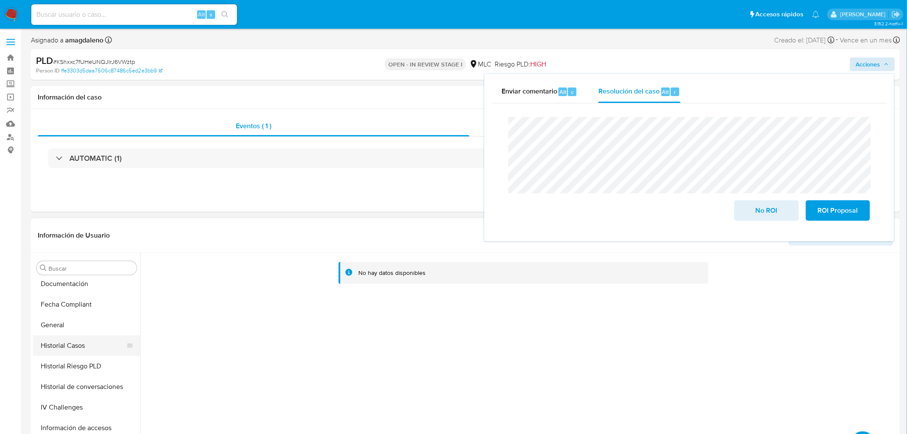
click at [78, 348] on button "Historial Casos" at bounding box center [83, 345] width 100 height 21
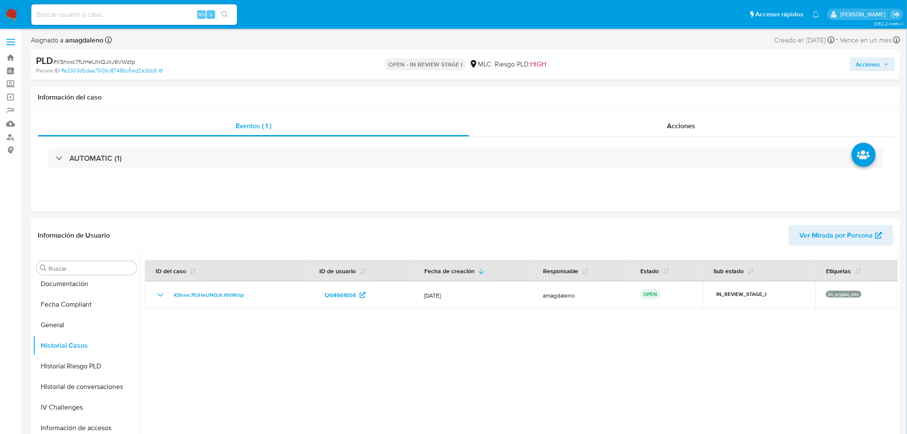
click at [876, 69] on span "Acciones" at bounding box center [868, 64] width 24 height 14
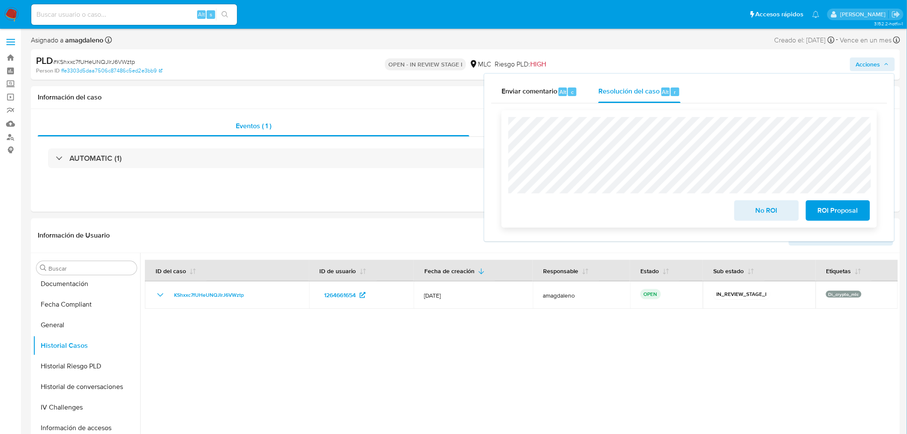
click at [771, 215] on span "No ROI" at bounding box center [767, 210] width 42 height 19
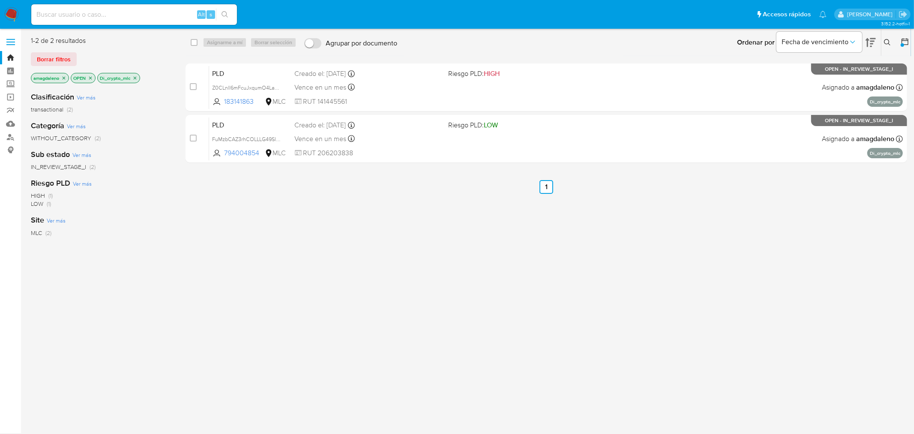
click at [138, 80] on p "Di_crypto_mlc" at bounding box center [119, 77] width 42 height 9
click at [136, 78] on icon "close-filter" at bounding box center [134, 77] width 5 height 5
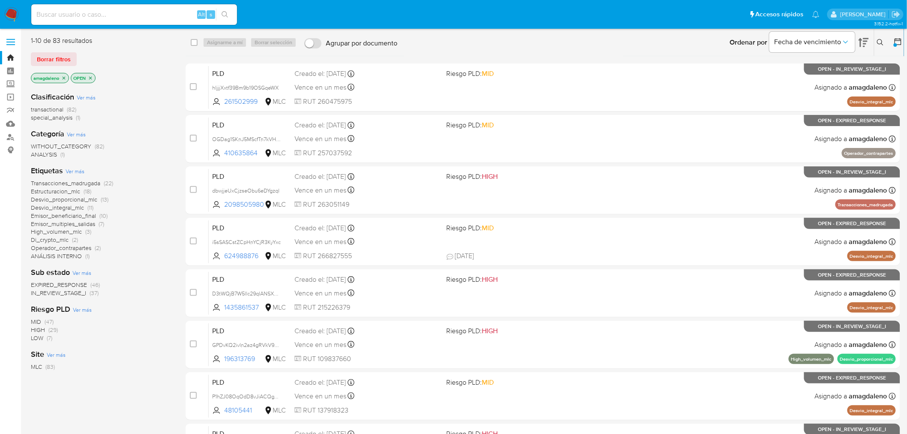
click at [54, 250] on span "Operador_contrapartes" at bounding box center [61, 248] width 60 height 9
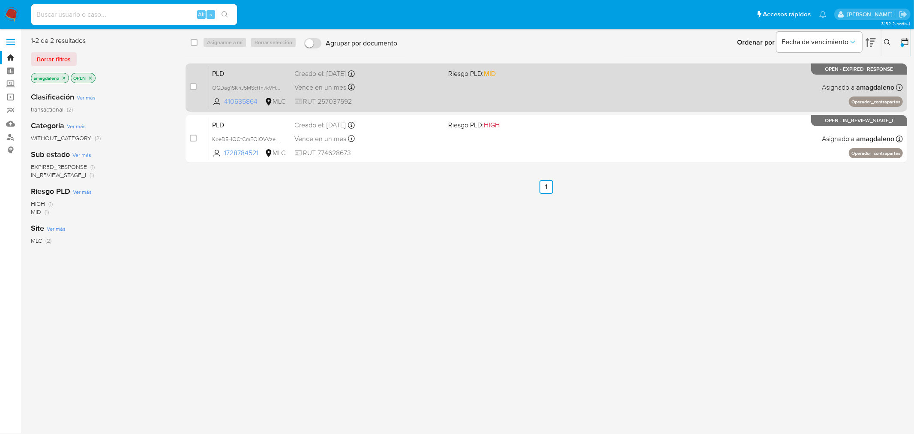
click at [234, 105] on span "410635864" at bounding box center [244, 101] width 39 height 9
click at [593, 97] on div "PLD OGDag1SKnJ5MScfTn7kVHfPp 410635864 MLC Riesgo PLD: MID Creado el: [DATE] Cr…" at bounding box center [556, 87] width 694 height 43
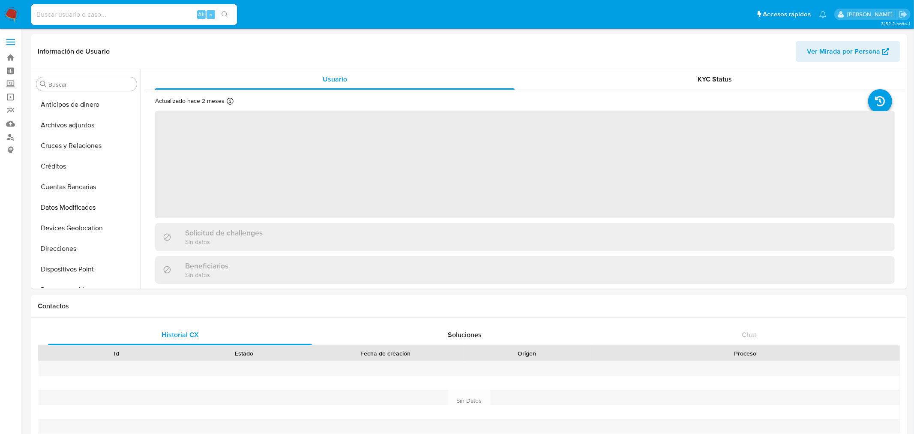
select select "10"
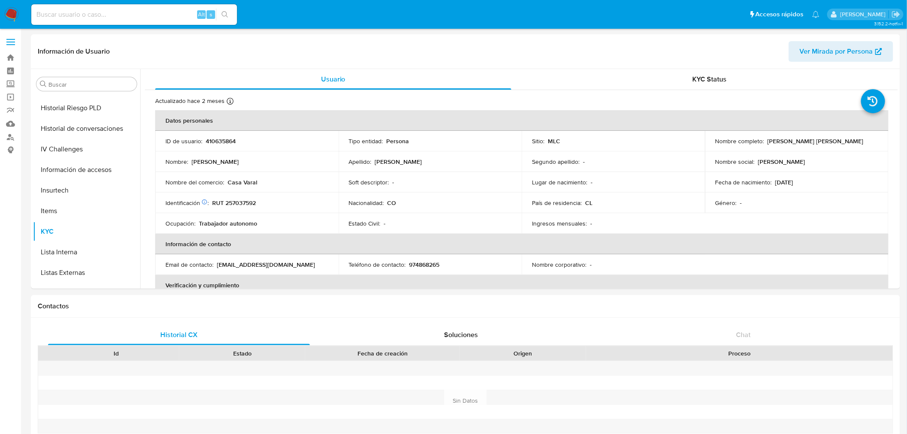
scroll to position [340, 0]
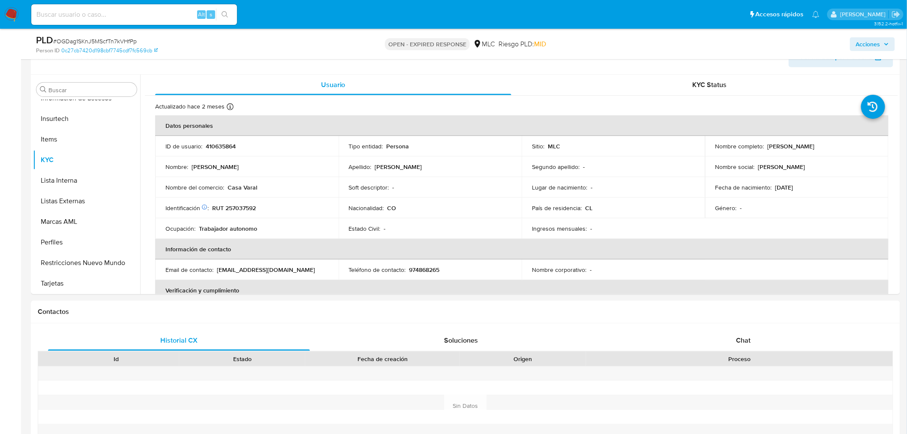
scroll to position [153, 0]
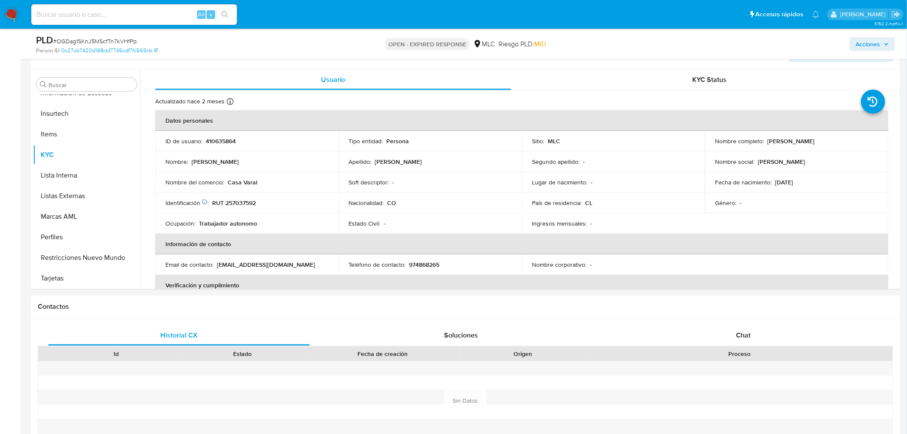
select select "10"
click at [241, 204] on p "RUT 257037592" at bounding box center [234, 203] width 44 height 8
copy p "257037592"
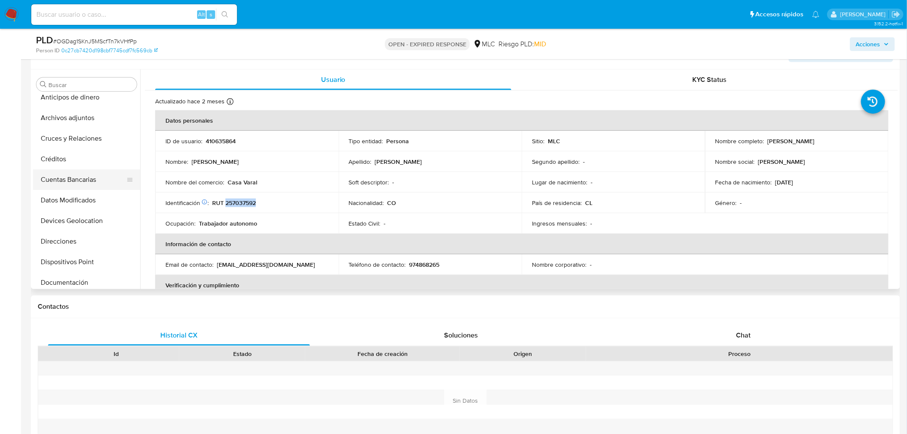
scroll to position [0, 0]
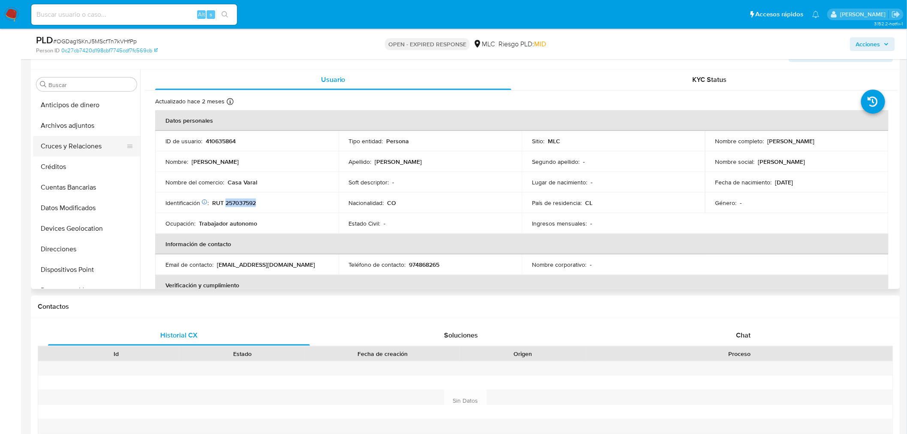
click at [86, 145] on button "Cruces y Relaciones" at bounding box center [83, 146] width 100 height 21
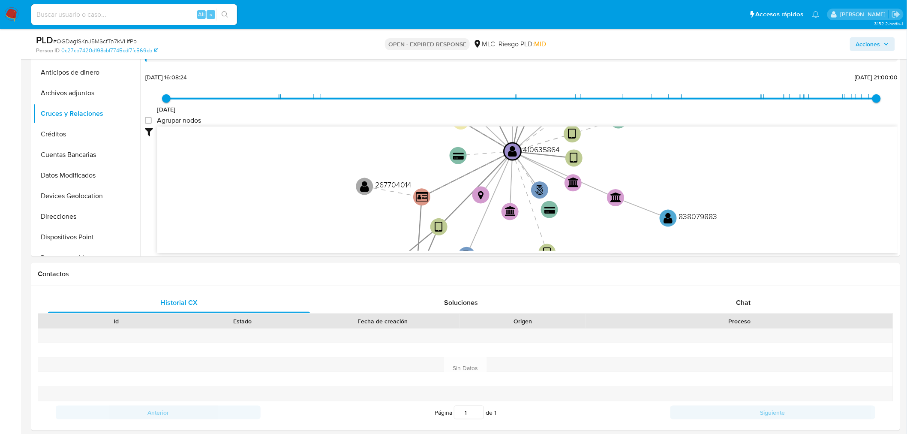
scroll to position [182, 0]
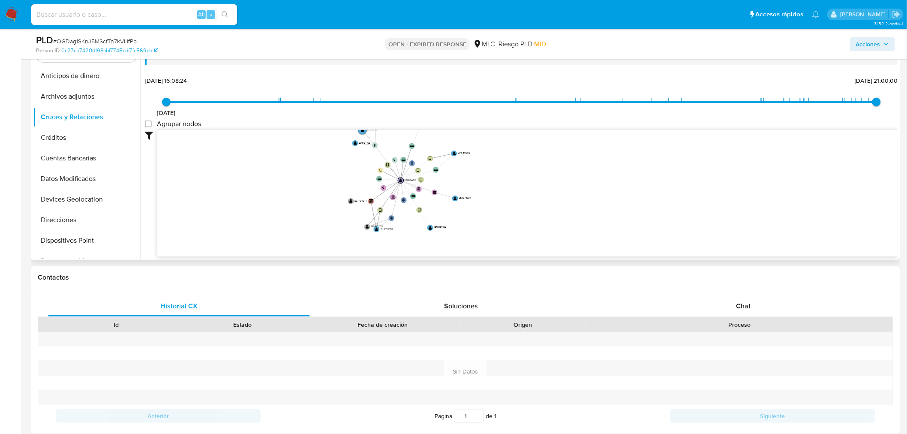
drag, startPoint x: 680, startPoint y: 174, endPoint x: 464, endPoint y: 168, distance: 216.2
click at [464, 168] on icon "user-410635864  410635864 phone-db0abb20c28e3667ce1e9919c3583ccd  person-0c27…" at bounding box center [527, 192] width 741 height 124
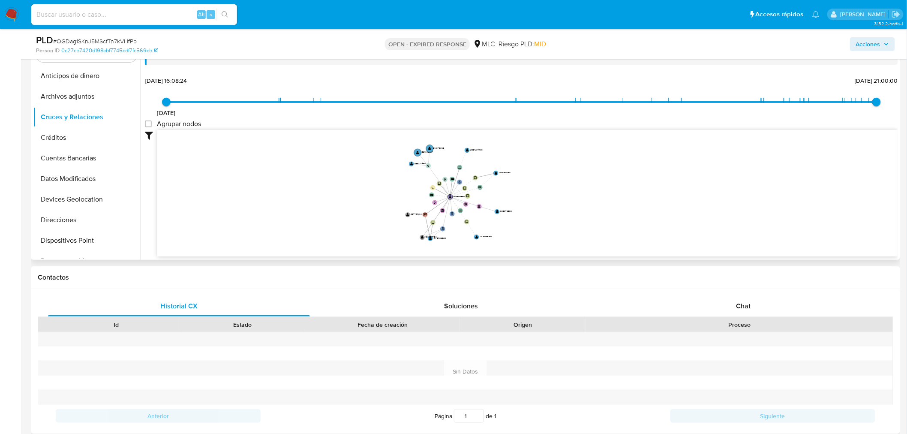
drag, startPoint x: 543, startPoint y: 170, endPoint x: 572, endPoint y: 187, distance: 33.5
click at [572, 187] on icon "user-410635864  410635864 phone-db0abb20c28e3667ce1e9919c3583ccd  person-0c27…" at bounding box center [527, 192] width 741 height 124
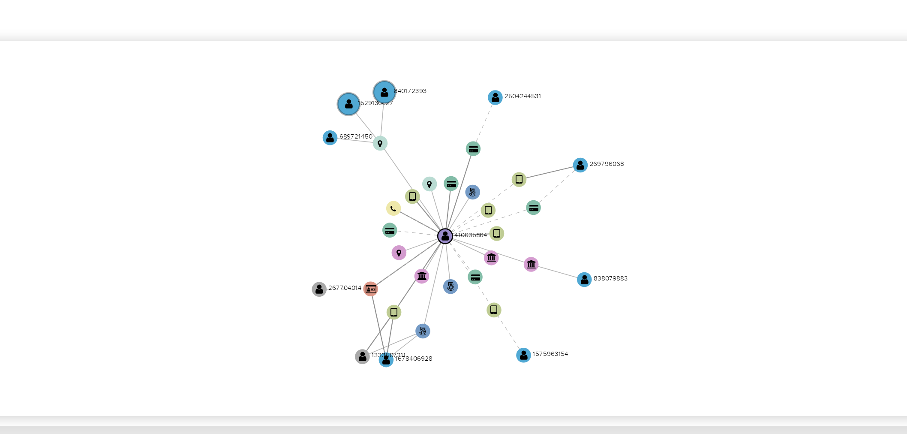
drag, startPoint x: 529, startPoint y: 188, endPoint x: 591, endPoint y: 185, distance: 62.2
click at [592, 185] on icon "user-410635864  410635864 phone-db0abb20c28e3667ce1e9919c3583ccd  person-0c27…" at bounding box center [527, 192] width 741 height 124
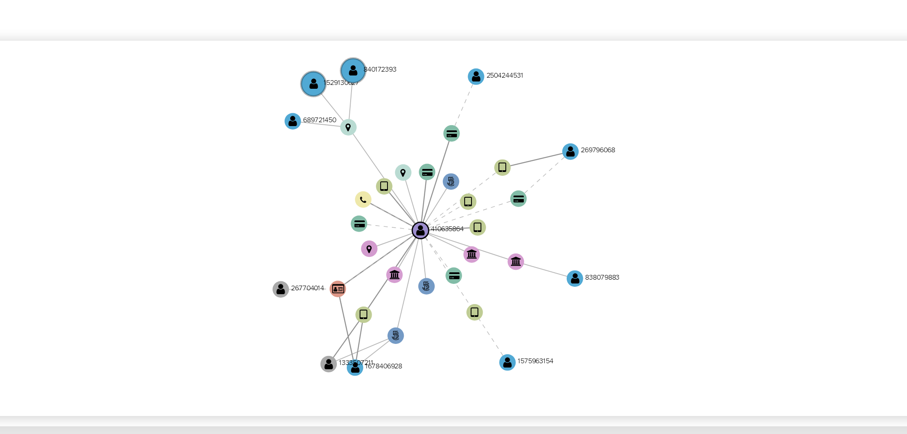
click at [589, 187] on icon "user-410635864  410635864 phone-db0abb20c28e3667ce1e9919c3583ccd  person-0c27…" at bounding box center [527, 192] width 741 height 124
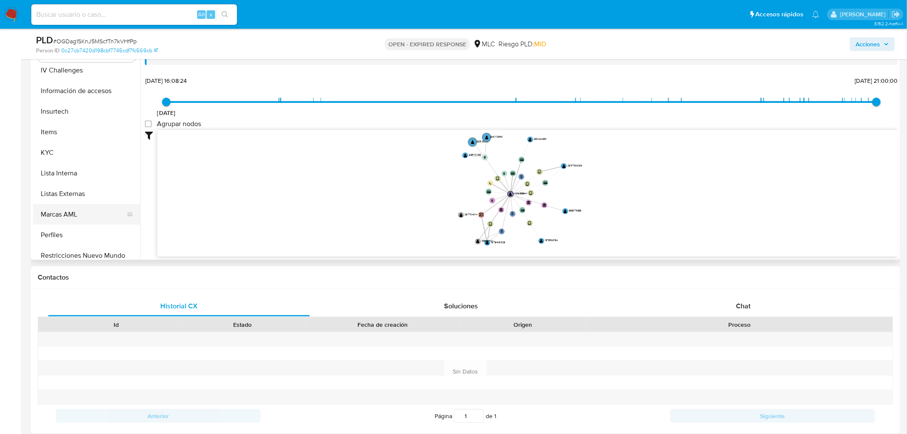
scroll to position [333, 0]
click at [69, 132] on button "KYC" at bounding box center [83, 133] width 100 height 21
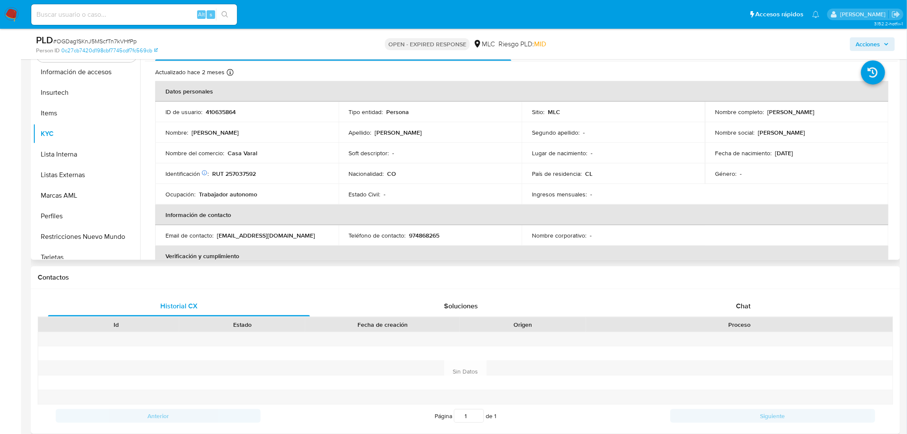
click at [234, 174] on p "RUT 257037592" at bounding box center [234, 174] width 44 height 8
click at [216, 109] on p "410635864" at bounding box center [221, 112] width 30 height 8
copy p "410635864"
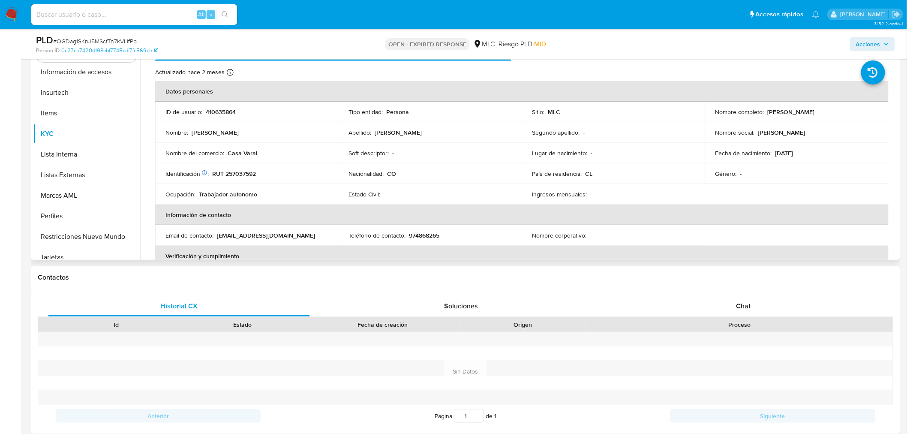
click at [241, 170] on p "RUT 257037592" at bounding box center [234, 174] width 44 height 8
copy p "257037592"
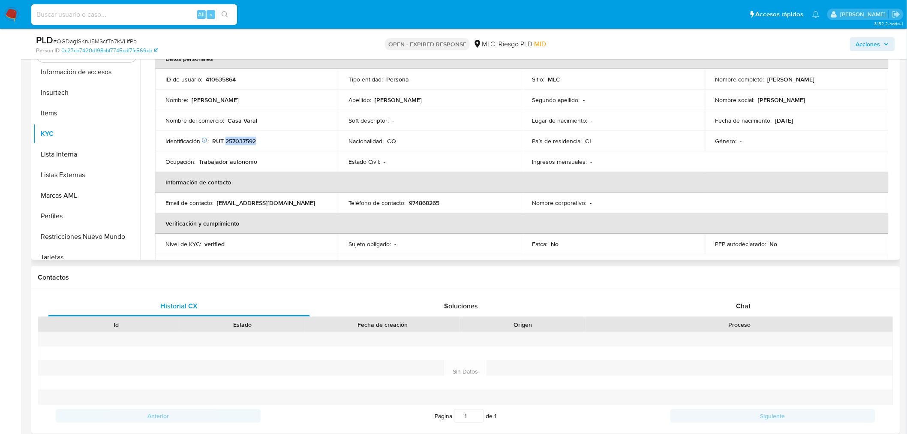
scroll to position [48, 0]
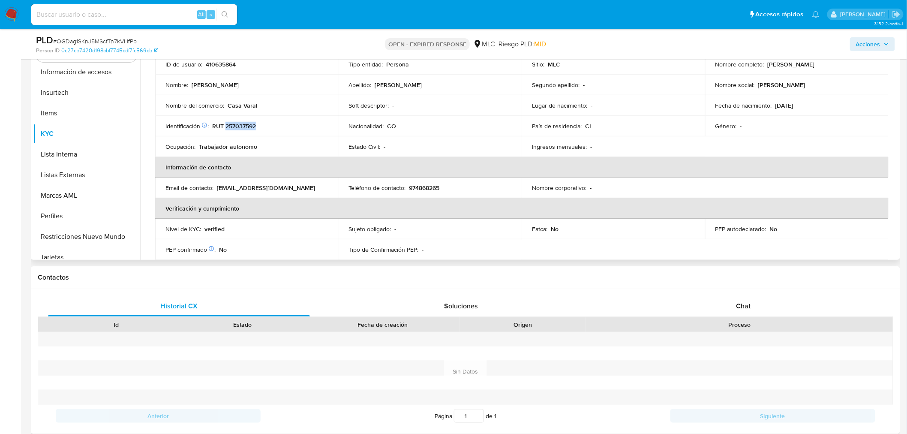
click at [245, 127] on p "RUT 257037592" at bounding box center [234, 126] width 44 height 8
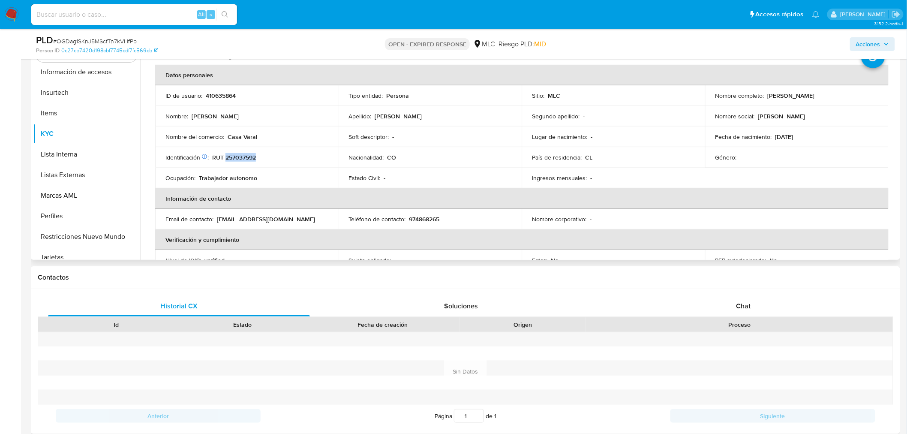
scroll to position [0, 0]
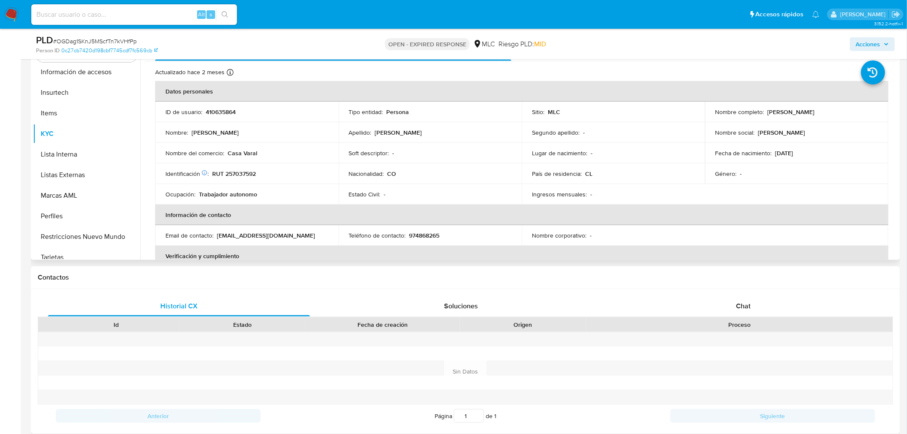
click at [241, 180] on td "Identificación Nº de serie: 601650291 : RUT 257037592" at bounding box center [246, 173] width 183 height 21
click at [241, 173] on p "RUT 257037592" at bounding box center [234, 174] width 44 height 8
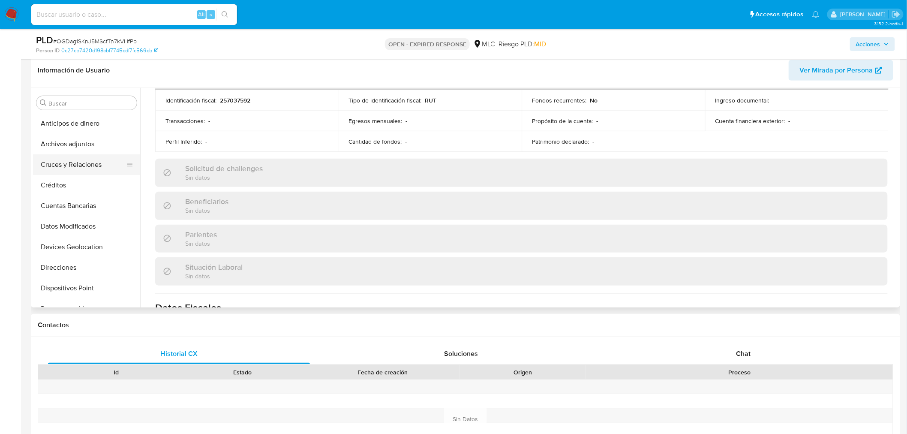
click at [80, 174] on button "Cruces y Relaciones" at bounding box center [83, 164] width 100 height 21
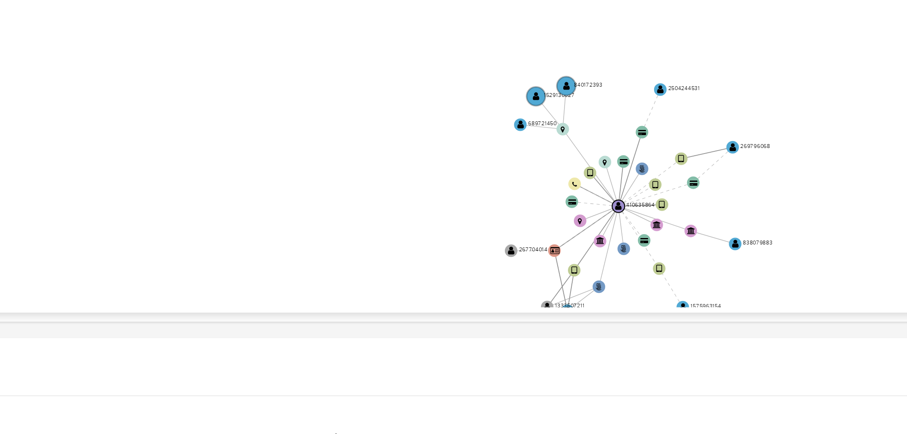
scroll to position [114, 0]
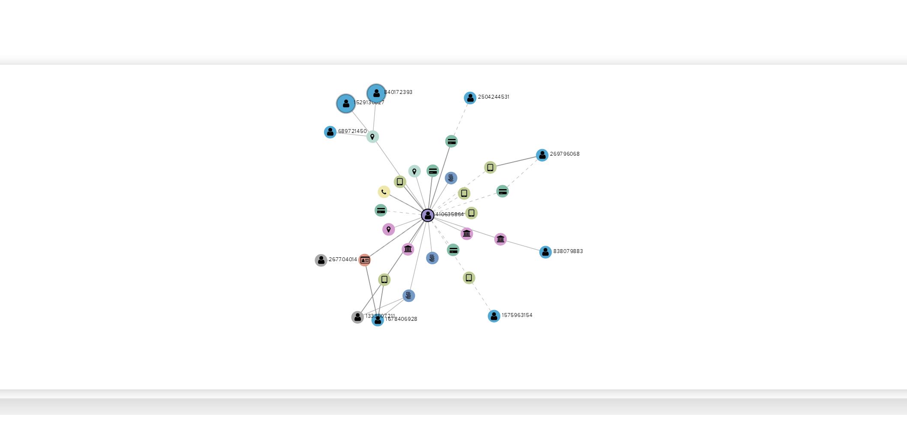
drag, startPoint x: 660, startPoint y: 290, endPoint x: 581, endPoint y: 271, distance: 80.6
click at [584, 267] on icon "user-410635864  410635864 phone-db0abb20c28e3667ce1e9919c3583ccd  person-0c27…" at bounding box center [527, 260] width 741 height 124
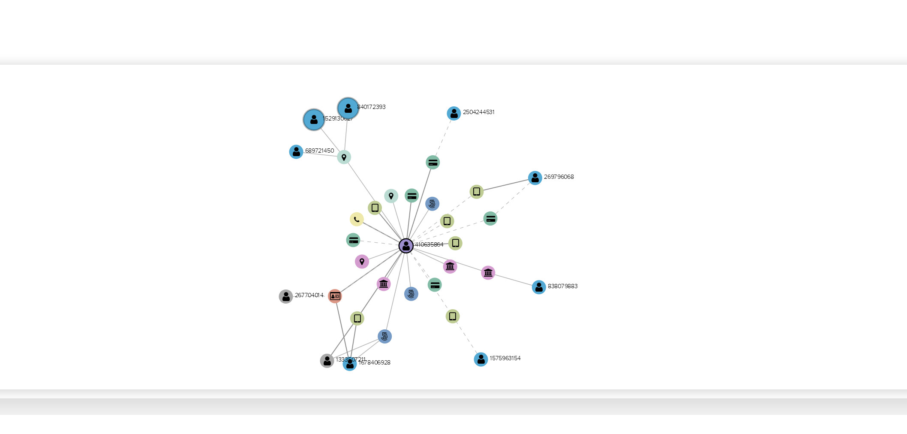
drag, startPoint x: 580, startPoint y: 278, endPoint x: 582, endPoint y: 284, distance: 6.8
click at [582, 284] on icon "user-410635864  410635864 phone-db0abb20c28e3667ce1e9919c3583ccd  person-0c27…" at bounding box center [527, 260] width 741 height 124
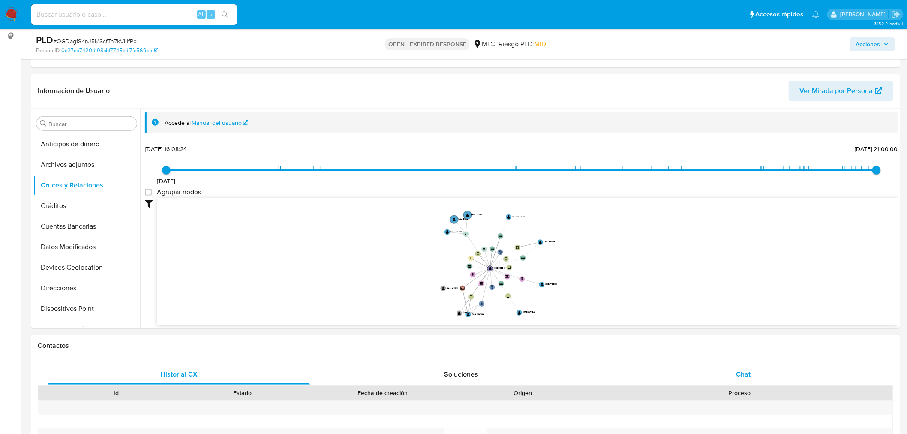
click at [740, 370] on span "Chat" at bounding box center [744, 374] width 15 height 10
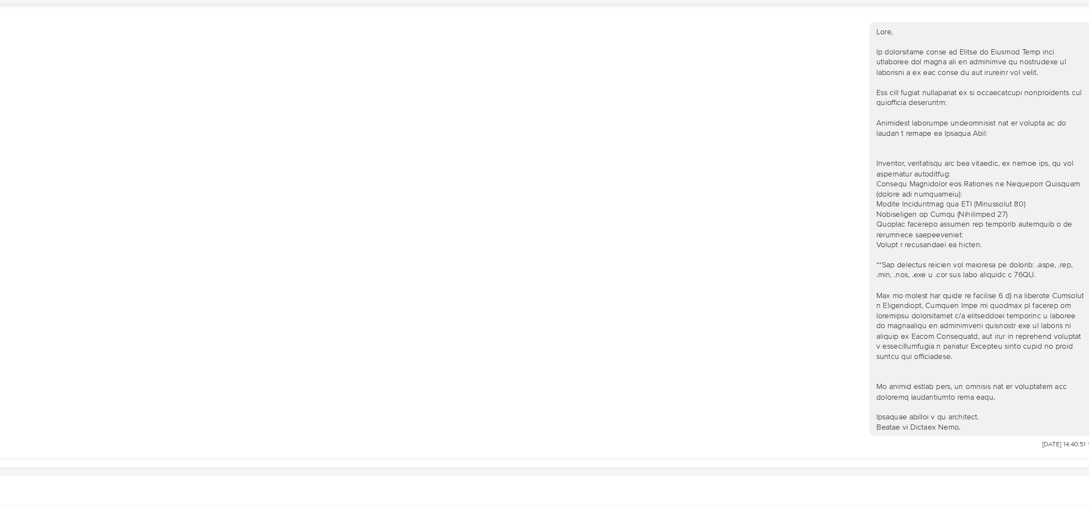
scroll to position [397, 0]
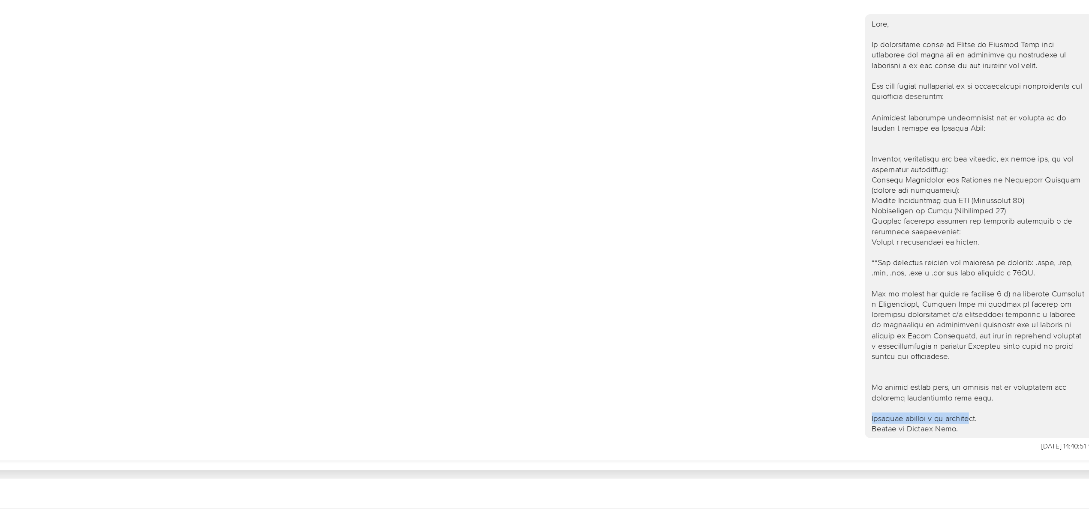
drag, startPoint x: 922, startPoint y: 437, endPoint x: 836, endPoint y: 442, distance: 85.4
click at [836, 433] on div at bounding box center [920, 296] width 171 height 319
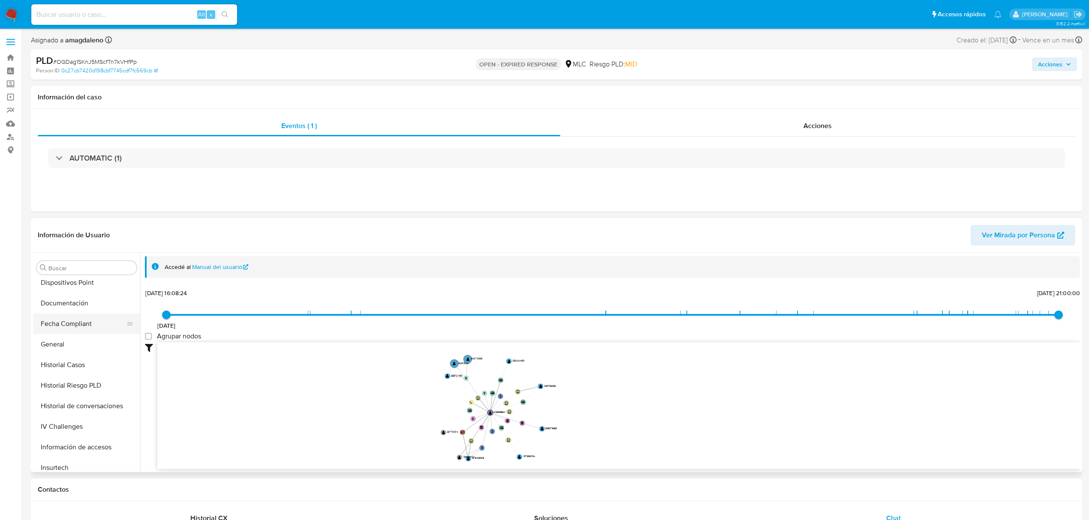
scroll to position [171, 0]
click at [70, 310] on button "Documentación" at bounding box center [83, 302] width 100 height 21
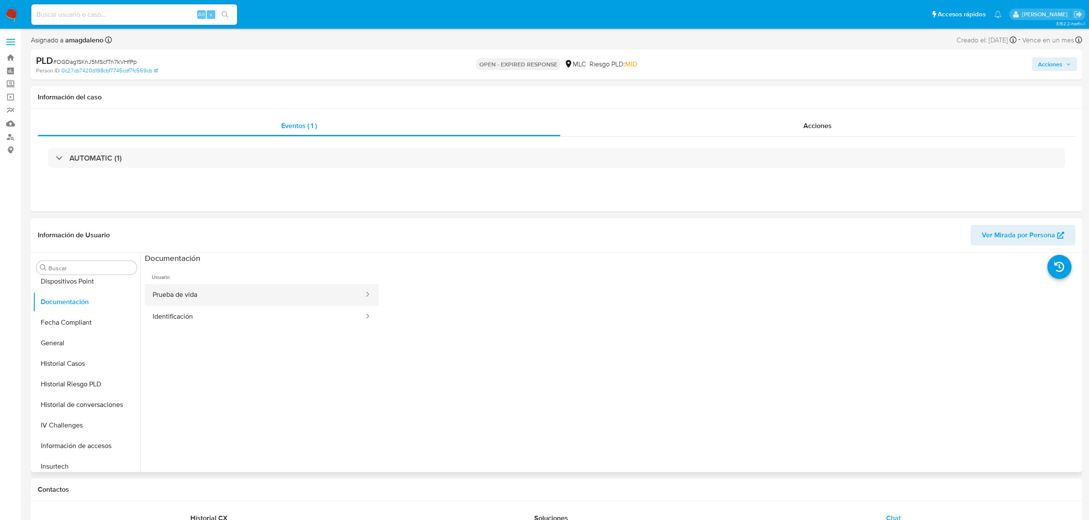
click at [215, 301] on button "Prueba de vida" at bounding box center [255, 295] width 220 height 22
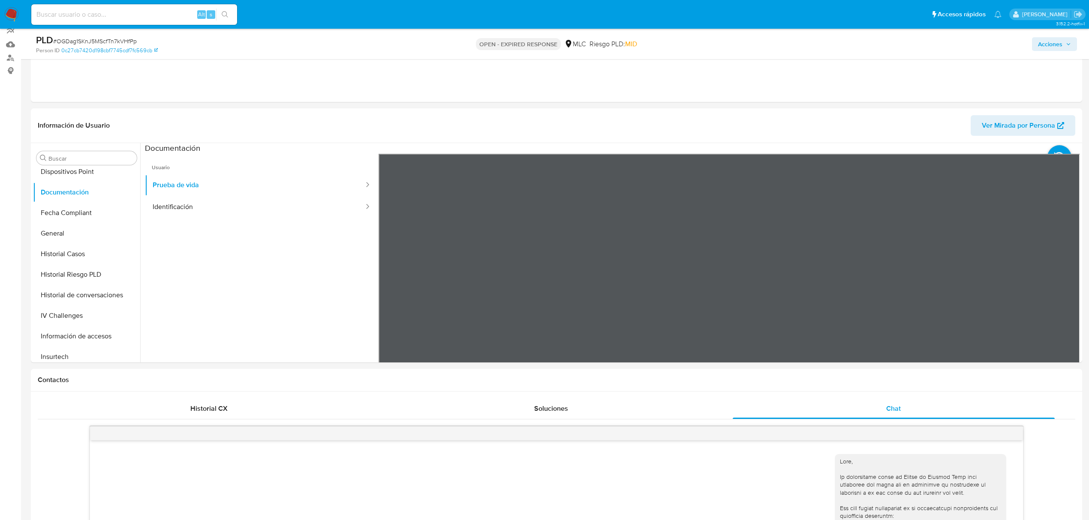
scroll to position [81, 0]
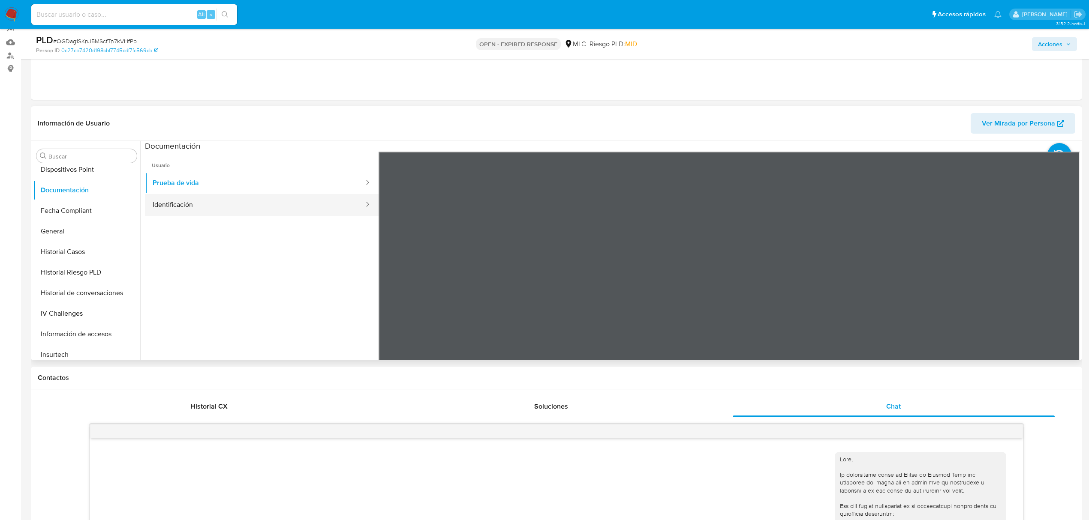
click at [187, 203] on button "Identificación" at bounding box center [255, 205] width 220 height 22
click at [914, 292] on icon at bounding box center [1069, 291] width 17 height 17
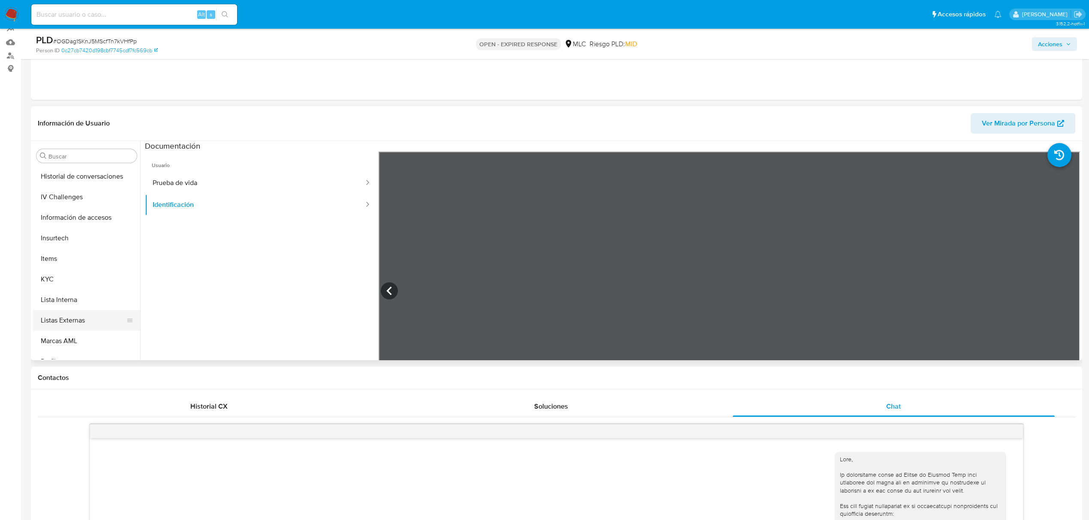
scroll to position [342, 0]
click at [62, 229] on button "KYC" at bounding box center [83, 226] width 100 height 21
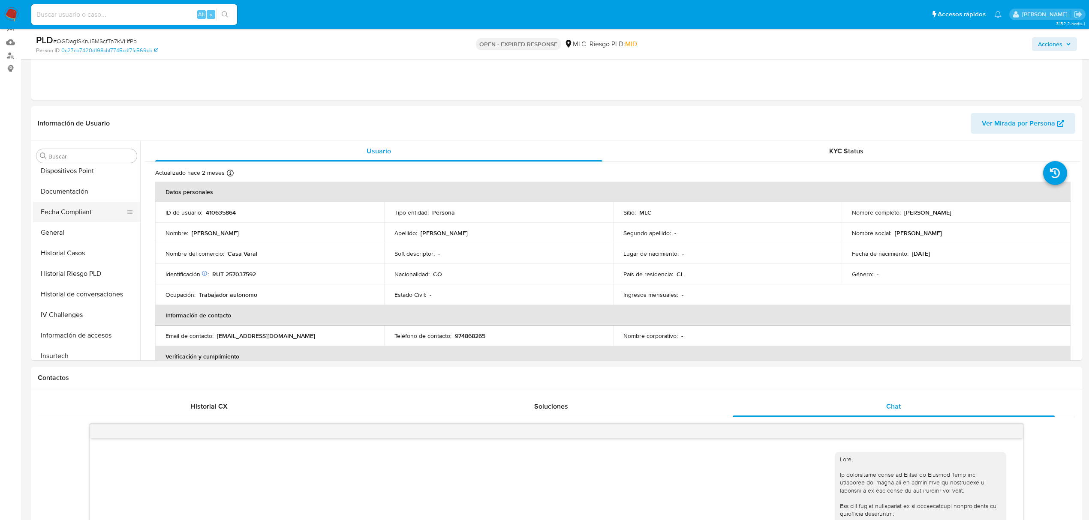
scroll to position [113, 0]
click at [67, 211] on button "Direcciones" at bounding box center [83, 207] width 100 height 21
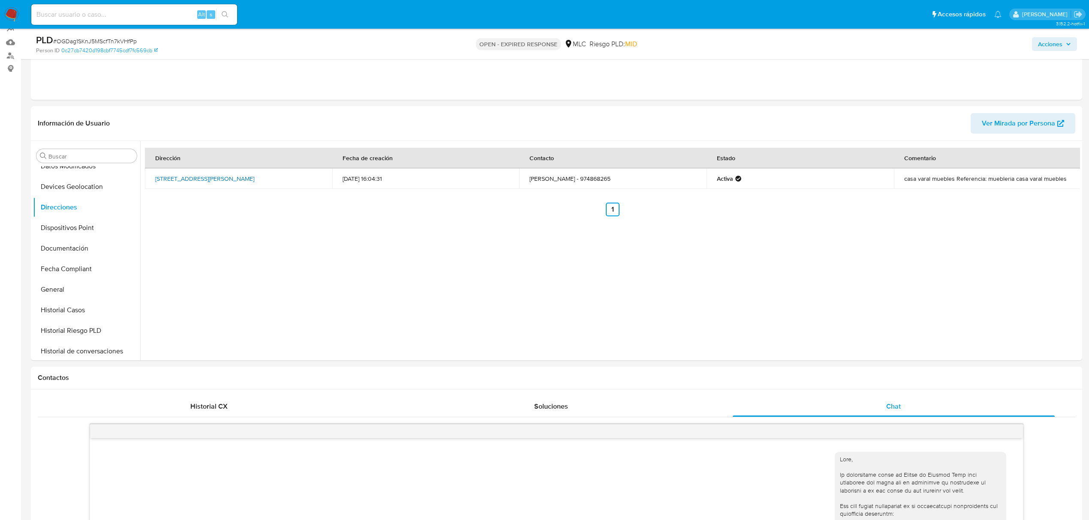
click at [235, 174] on link "Carretera General San Martín 25, Colina, Rm (metropolitana), , Chile 25" at bounding box center [204, 178] width 99 height 9
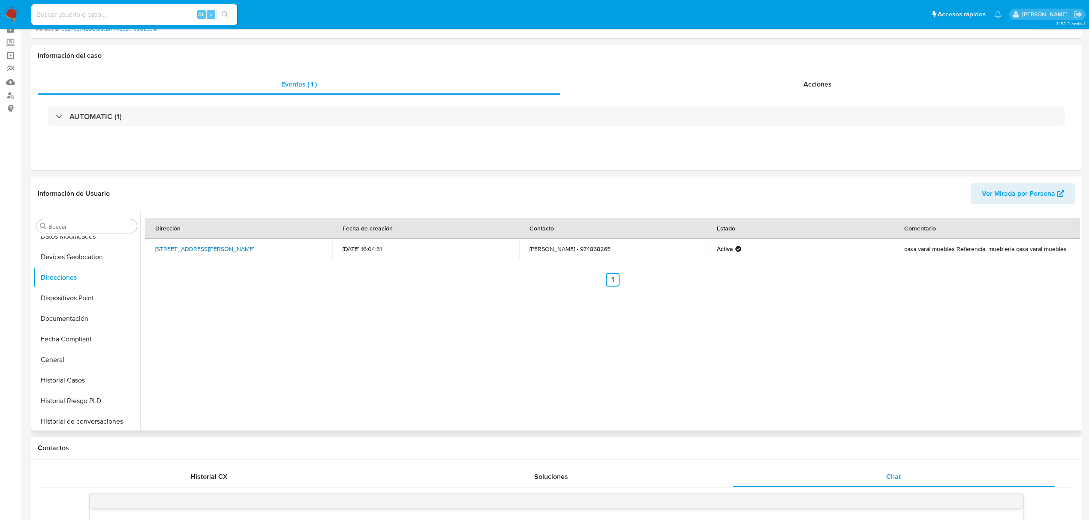
scroll to position [0, 0]
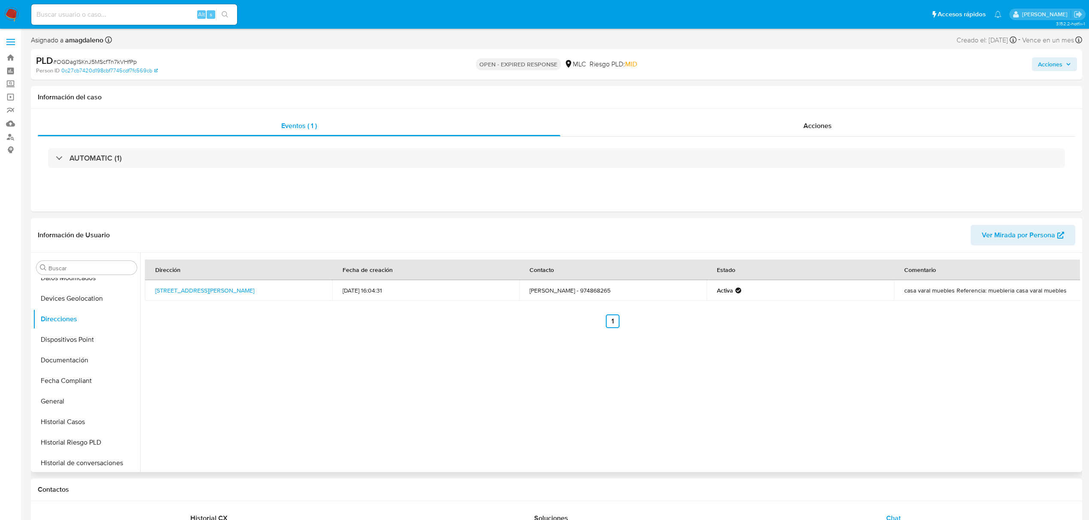
click at [914, 292] on td "casa varal muebles Referencia: muebleria casa varal muebles" at bounding box center [987, 290] width 187 height 21
click at [244, 290] on link "Carretera General San Martín 25, Colina, Rm (metropolitana), , Chile 25" at bounding box center [204, 290] width 99 height 9
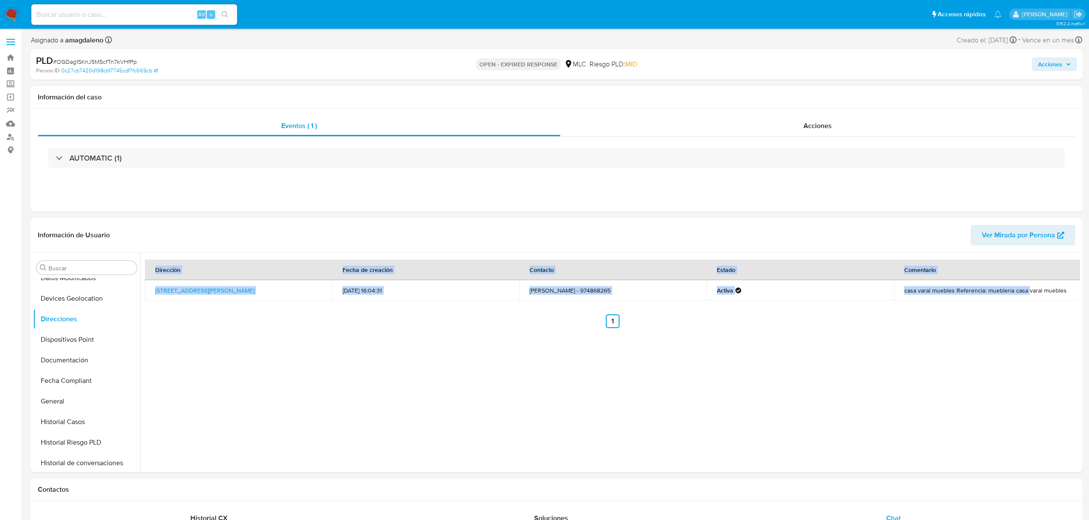
drag, startPoint x: 1026, startPoint y: 292, endPoint x: 1083, endPoint y: 291, distance: 57.0
copy table "Dirección Fecha de creación Contacto Estado Comentario Carretera General San Ma…"
click at [84, 316] on button "Archivos adjuntos" at bounding box center [83, 309] width 100 height 21
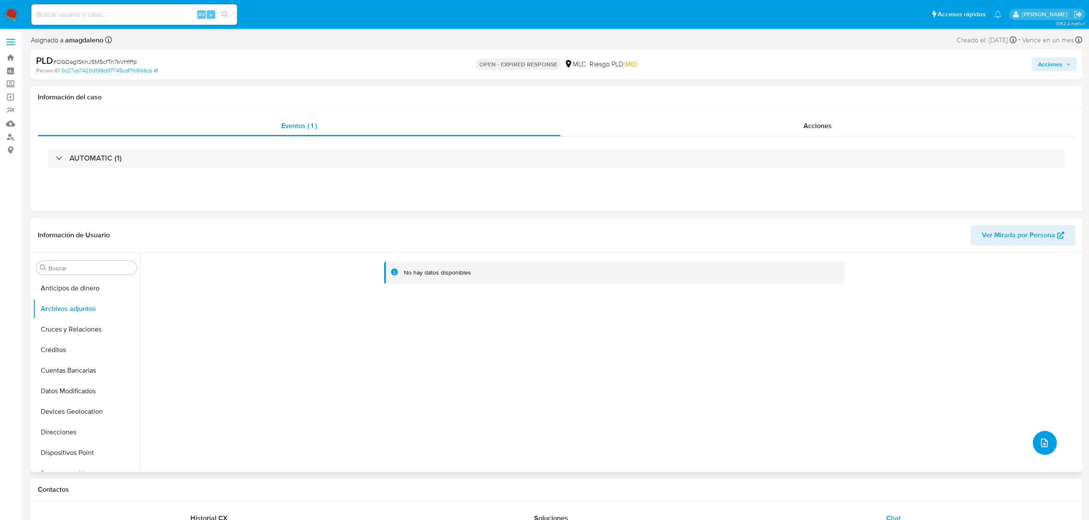
click at [914, 433] on button "upload-file" at bounding box center [1045, 443] width 24 height 24
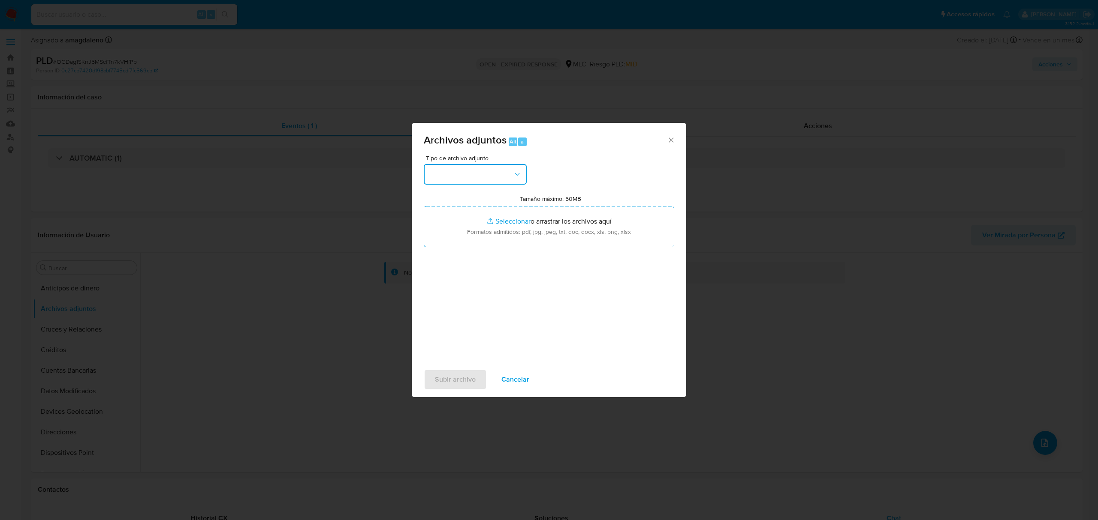
click at [491, 177] on button "button" at bounding box center [475, 174] width 103 height 21
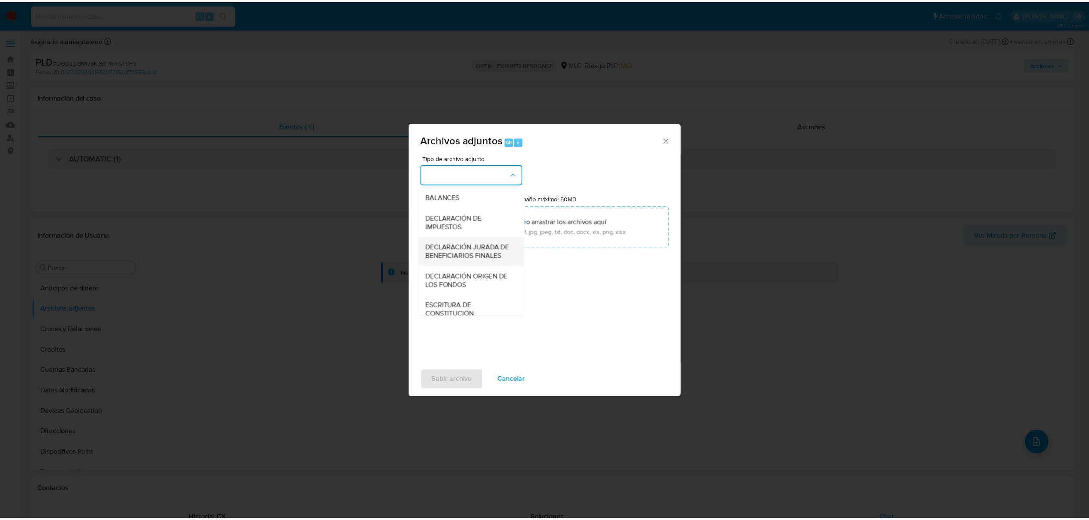
scroll to position [128, 0]
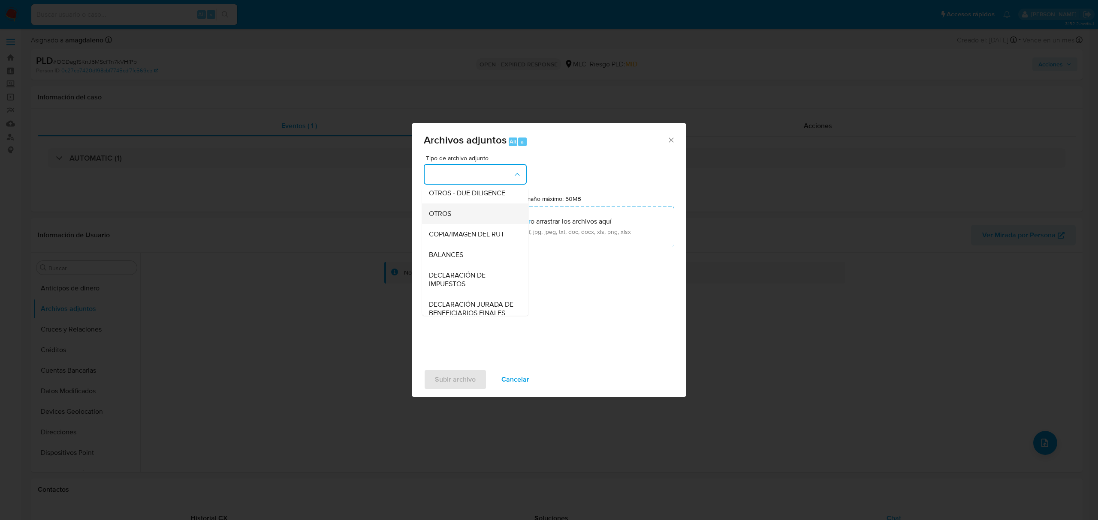
click at [445, 218] on span "OTROS" at bounding box center [440, 214] width 22 height 9
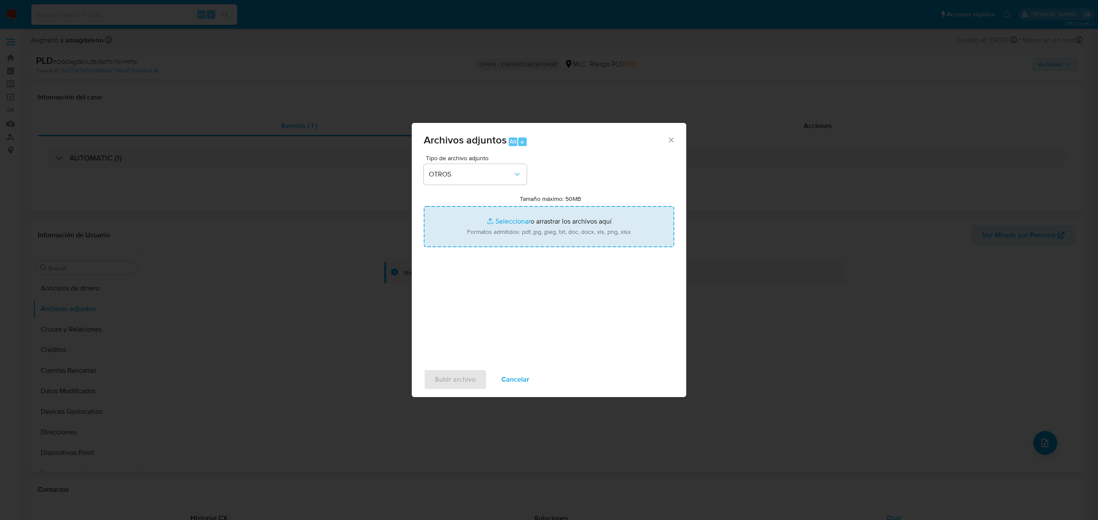
click at [514, 220] on input "Tamaño máximo: 50MB Seleccionar archivos" at bounding box center [549, 226] width 250 height 41
type input "C:\fakepath\410635864 - 14_08_2025.xlsx"
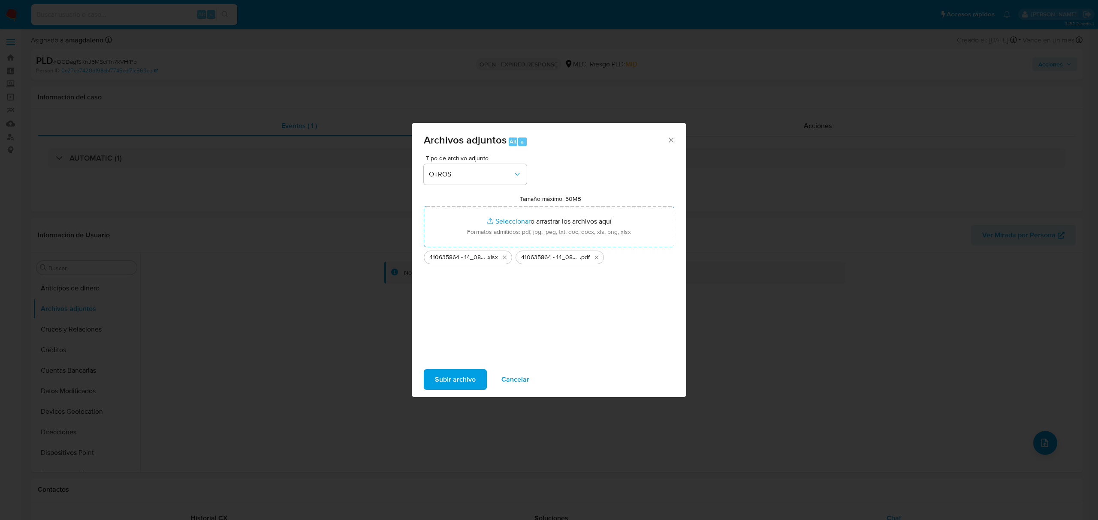
click at [457, 383] on span "Subir archivo" at bounding box center [455, 379] width 41 height 19
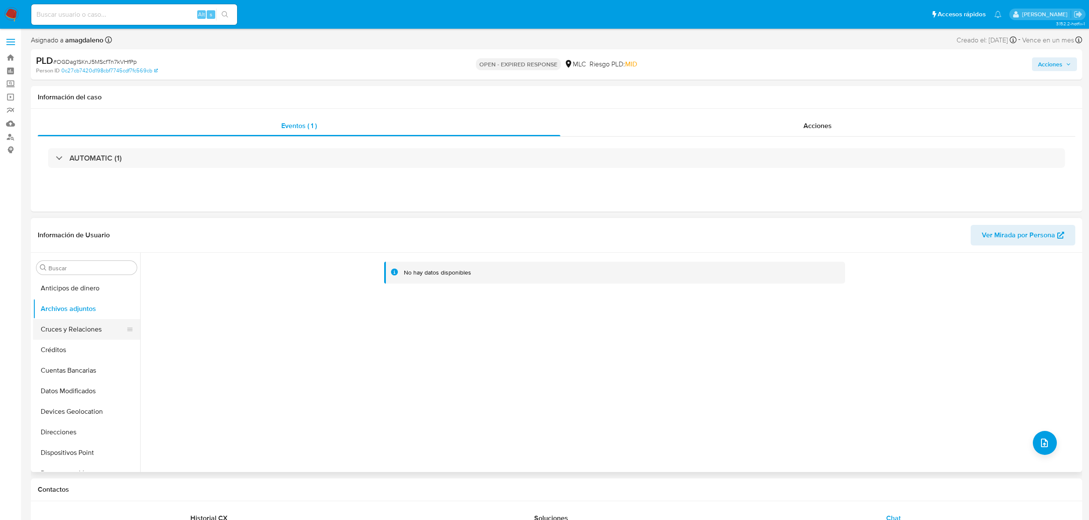
click at [69, 326] on button "Cruces y Relaciones" at bounding box center [83, 329] width 100 height 21
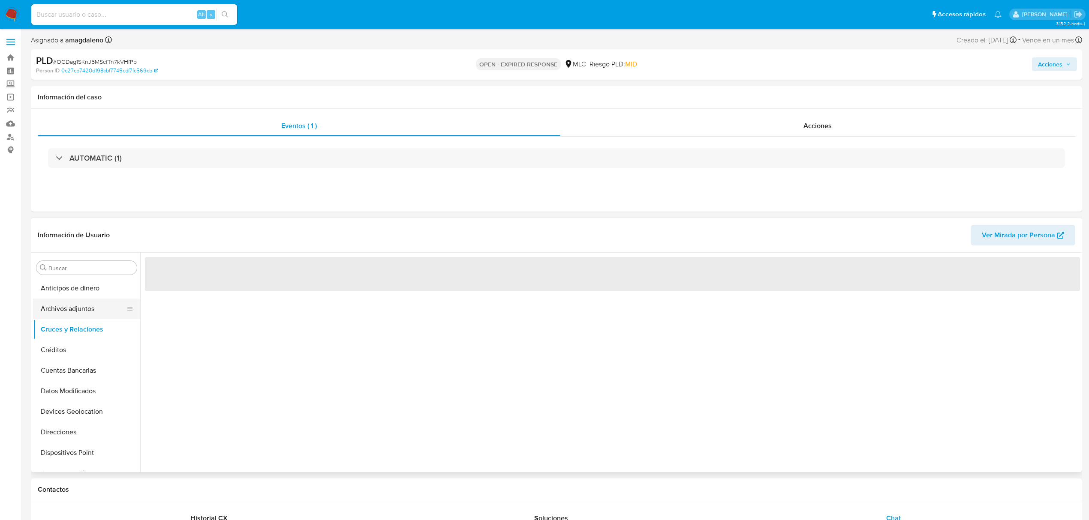
click at [74, 308] on button "Archivos adjuntos" at bounding box center [83, 309] width 100 height 21
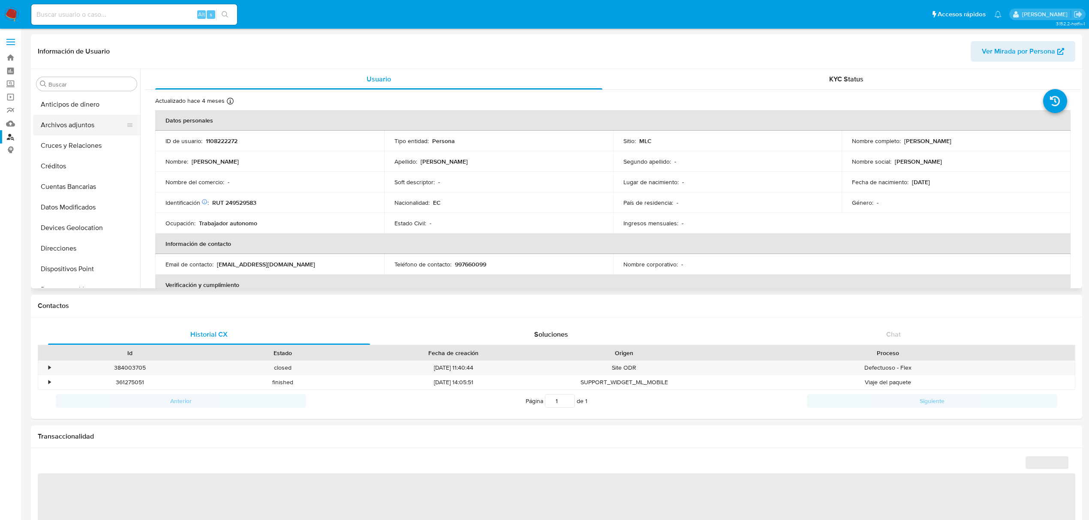
select select "10"
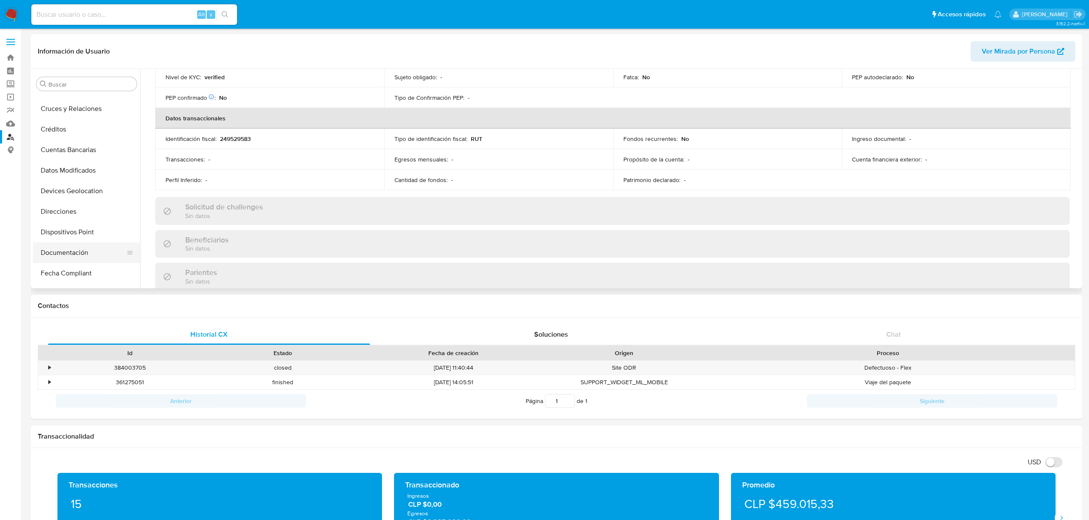
scroll to position [57, 0]
click at [88, 196] on button "Direcciones" at bounding box center [83, 191] width 100 height 21
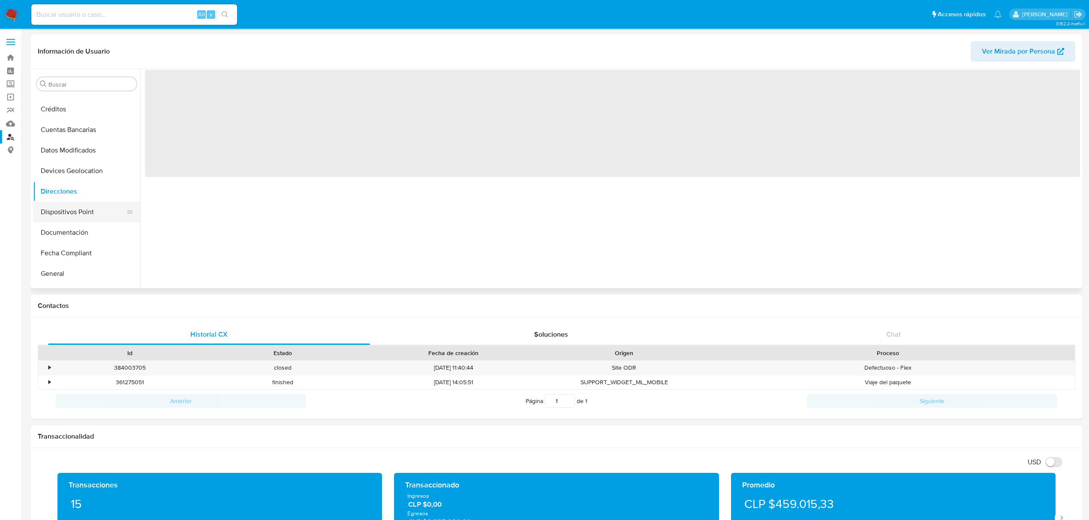
scroll to position [0, 0]
click at [87, 212] on button "Dispositivos Point" at bounding box center [83, 212] width 100 height 21
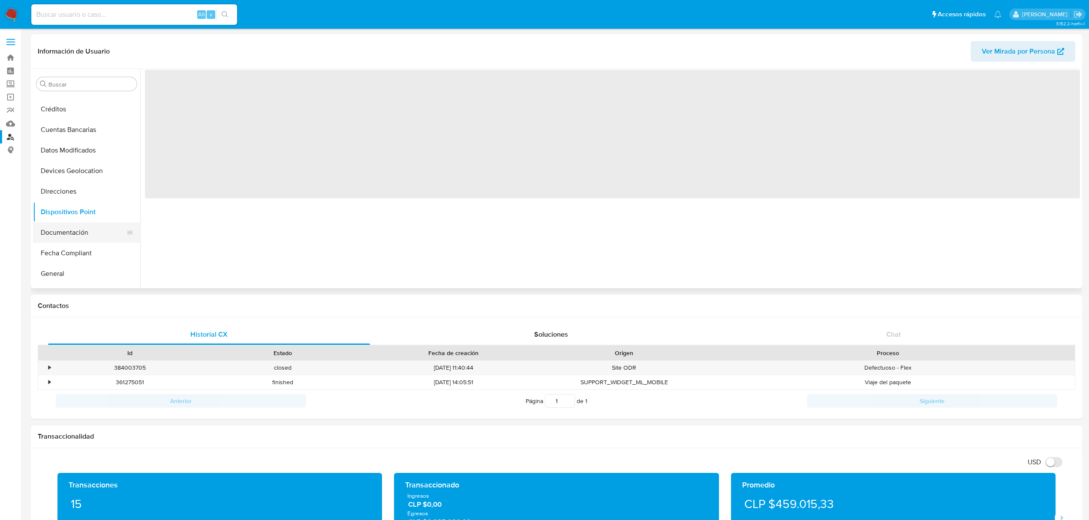
click at [84, 232] on button "Documentación" at bounding box center [83, 233] width 100 height 21
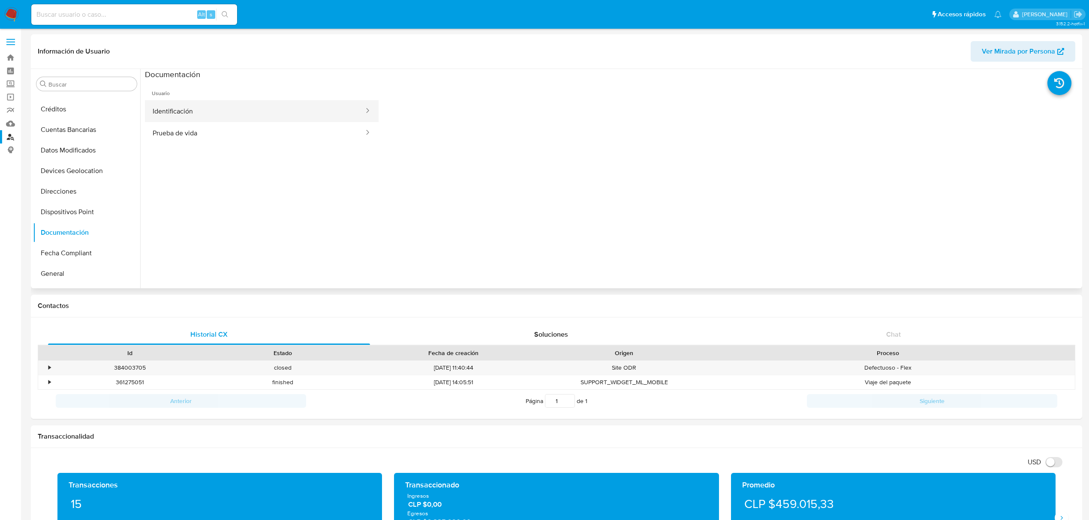
click at [189, 112] on button "Identificación" at bounding box center [255, 111] width 220 height 22
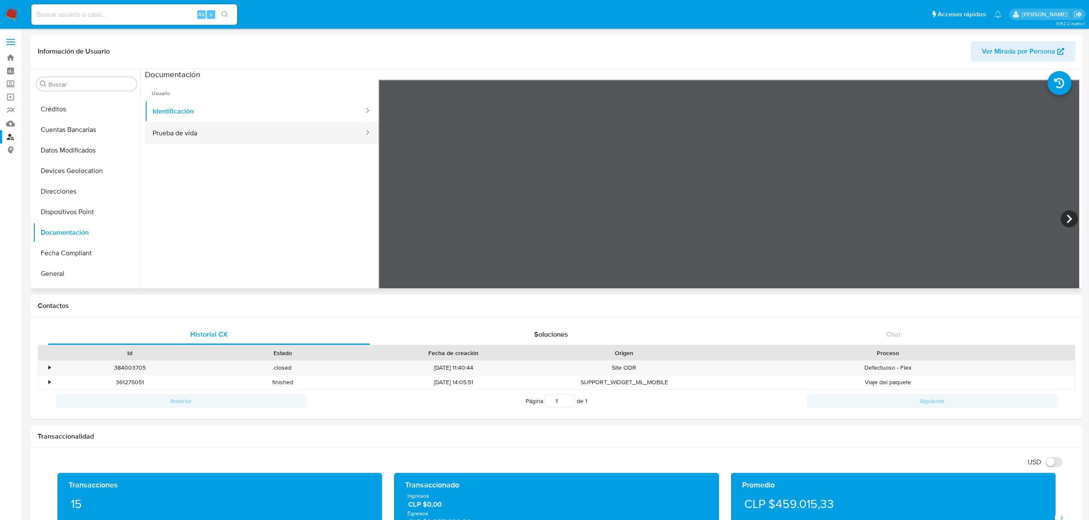
click at [248, 135] on button "Prueba de vida" at bounding box center [255, 133] width 220 height 22
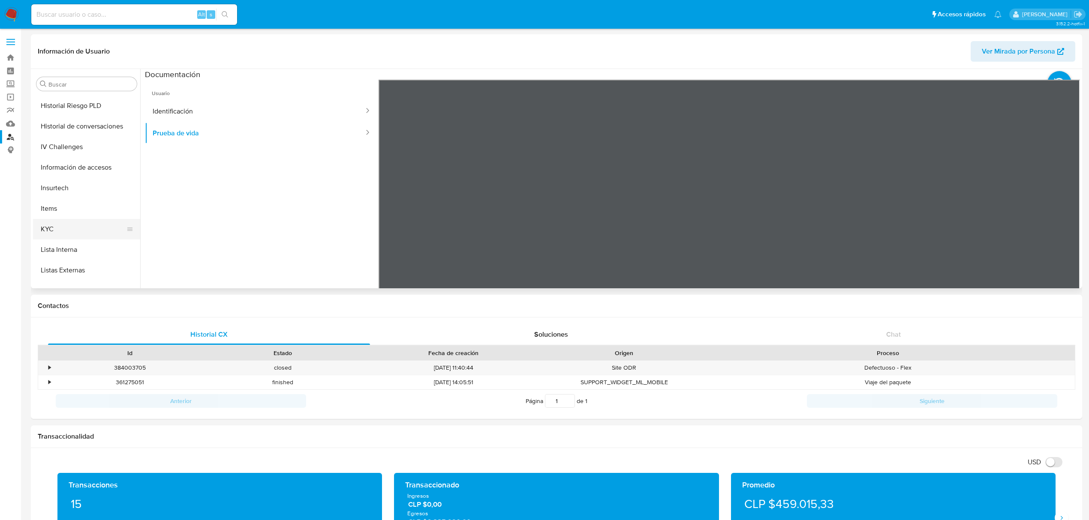
scroll to position [286, 0]
click at [57, 211] on button "KYC" at bounding box center [83, 210] width 100 height 21
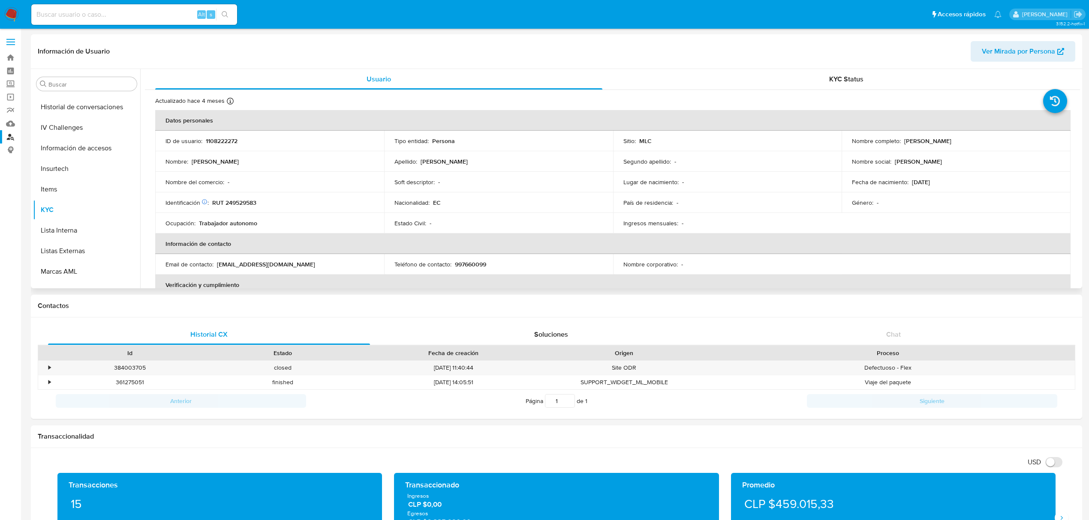
click at [243, 201] on p "RUT 249529583" at bounding box center [234, 203] width 44 height 8
copy p "249529583"
click at [227, 137] on p "1108222272" at bounding box center [222, 141] width 32 height 8
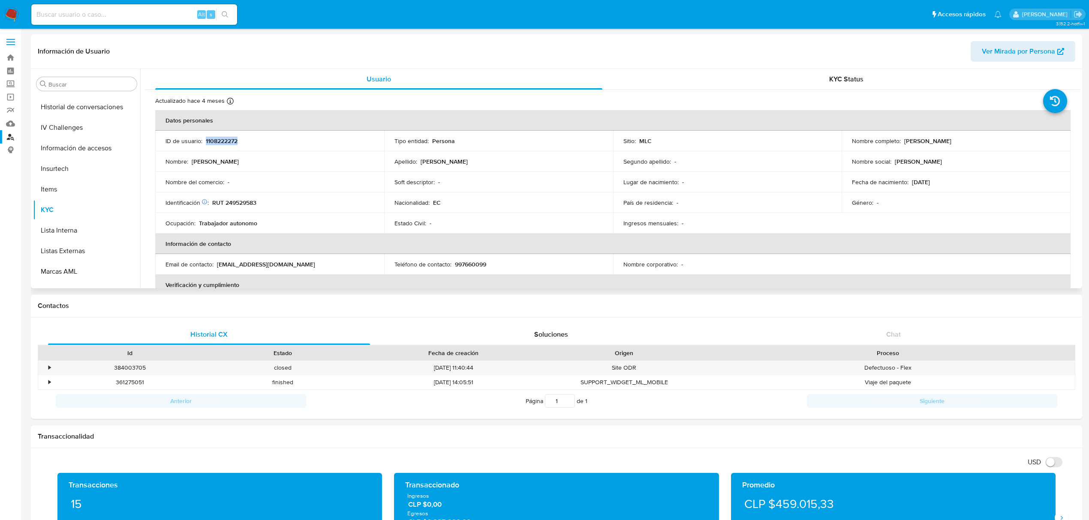
copy p "1108222272"
click at [243, 205] on p "RUT 249529583" at bounding box center [234, 203] width 44 height 8
copy p "249529583"
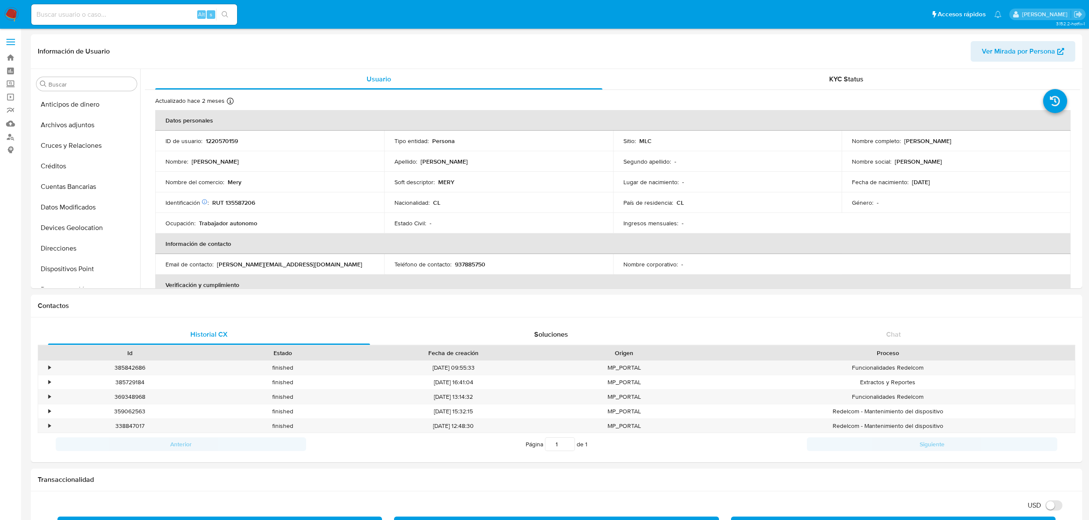
select select "10"
click at [253, 206] on p "RUT 135587206" at bounding box center [233, 203] width 43 height 8
click at [111, 10] on input at bounding box center [134, 14] width 206 height 11
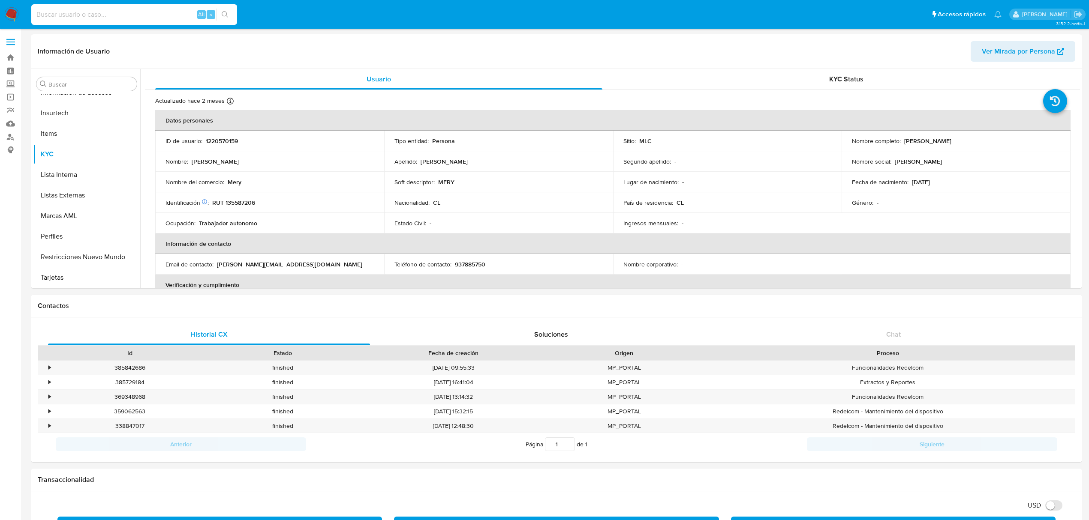
paste input "1108222272"
type input "1108222272"
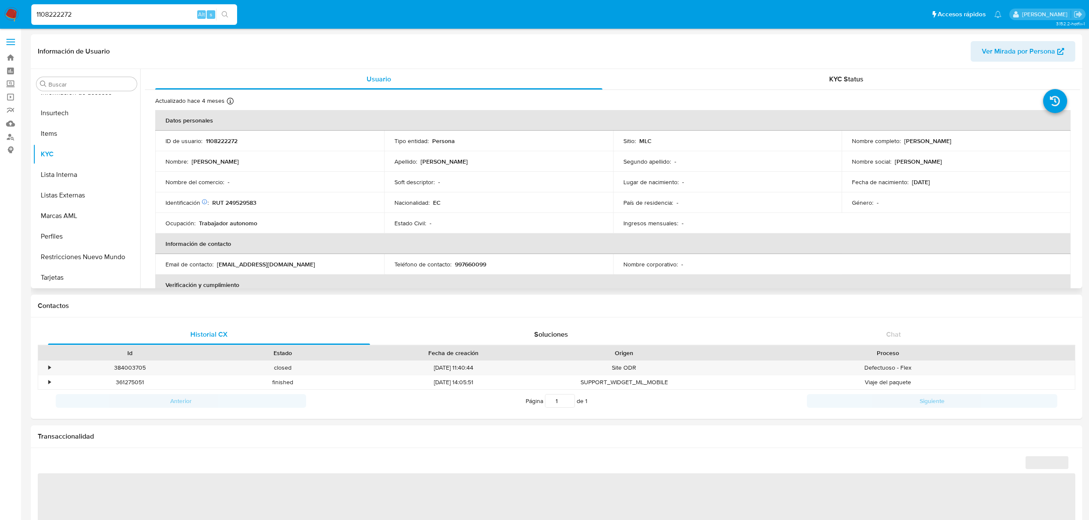
select select "10"
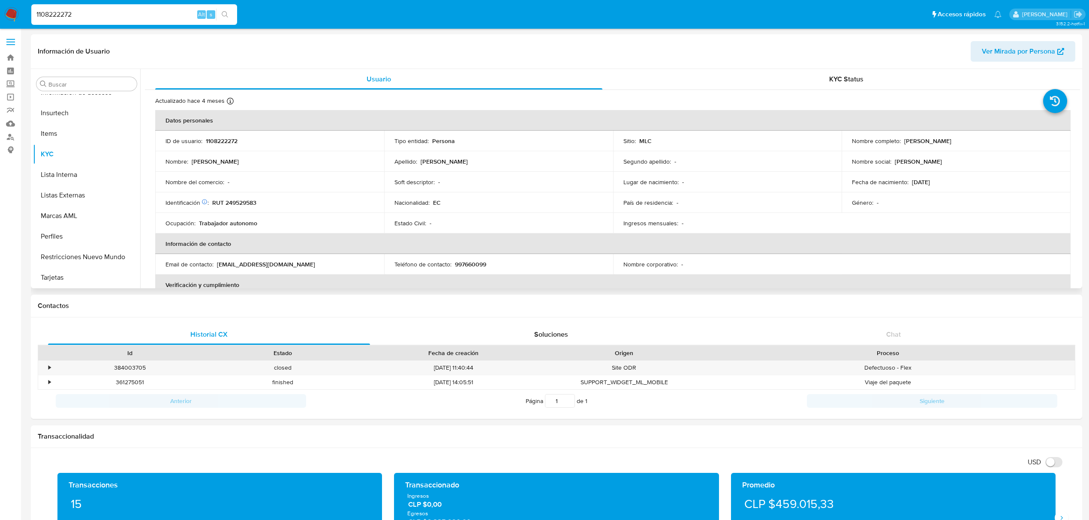
click at [233, 202] on p "RUT 249529583" at bounding box center [234, 203] width 44 height 8
copy p "249529583"
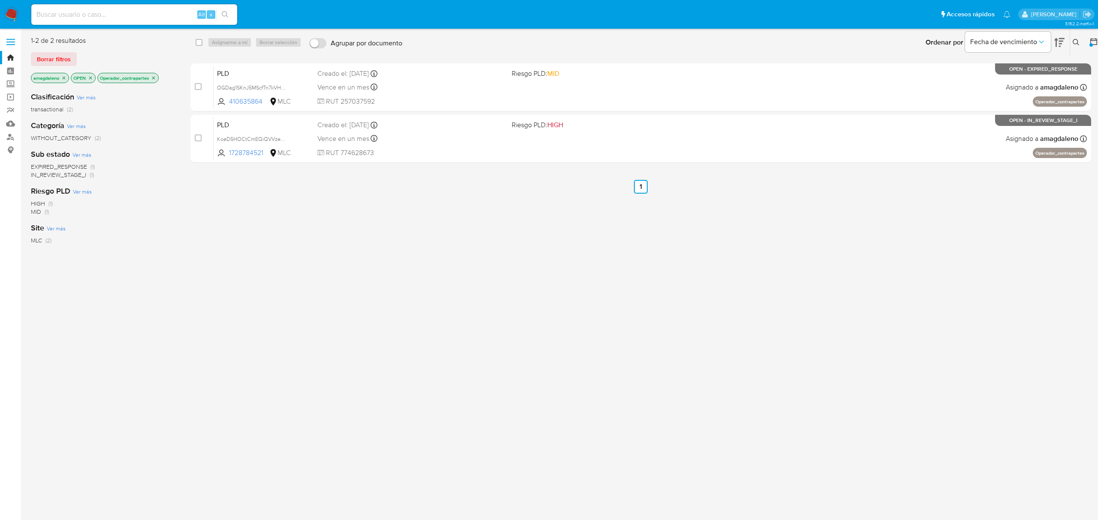
click at [220, 46] on div "Asignarme a mí Borrar selección" at bounding box center [256, 42] width 97 height 10
click at [222, 43] on div "Asignarme a mí Borrar selección" at bounding box center [256, 42] width 97 height 10
click at [201, 43] on input "checkbox" at bounding box center [198, 42] width 7 height 7
checkbox input "true"
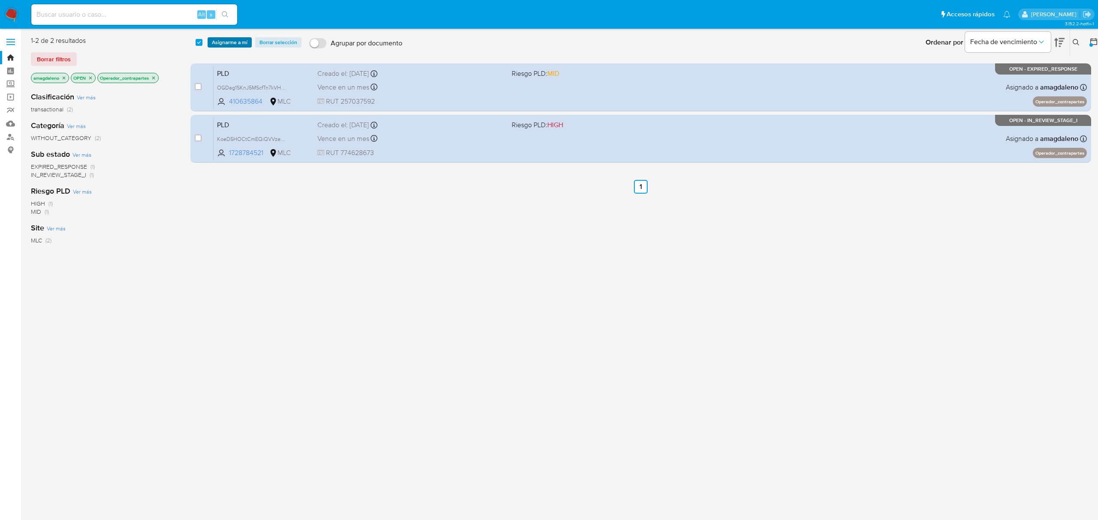
click at [224, 45] on span "Asignarme a mí" at bounding box center [230, 42] width 36 height 9
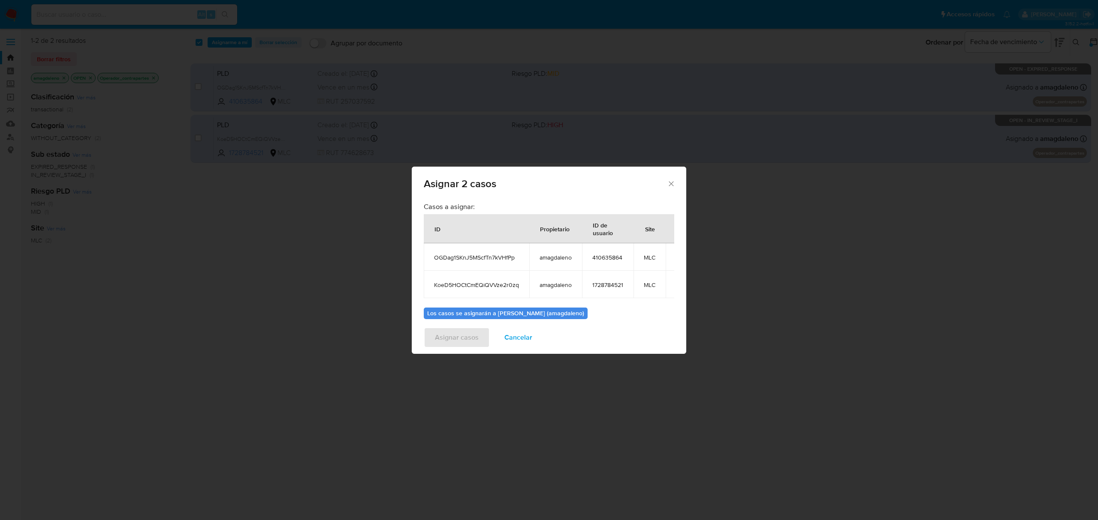
scroll to position [50, 0]
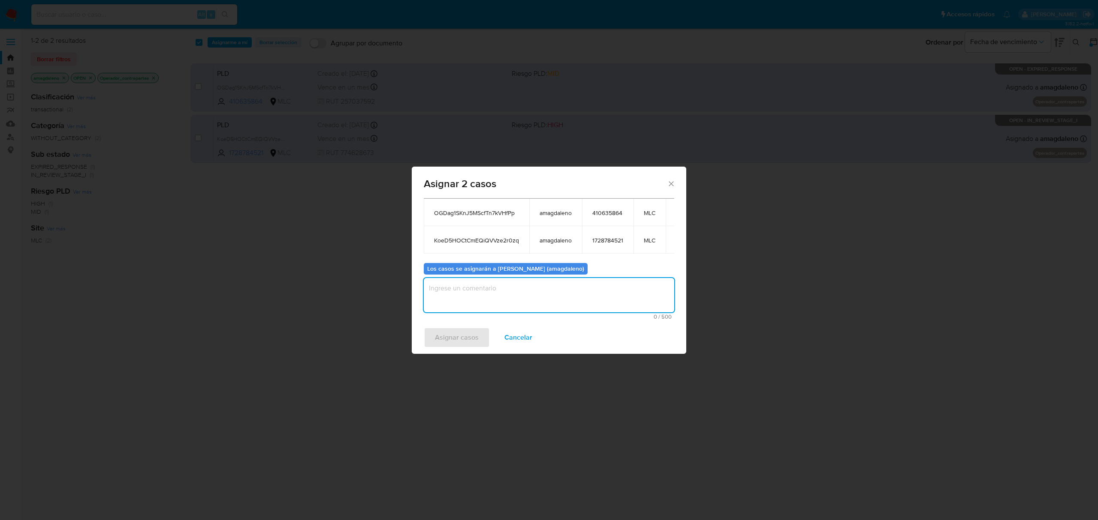
click at [568, 301] on textarea "assign-modal" at bounding box center [549, 295] width 250 height 34
type textarea "."
click at [482, 335] on button "Asignar casos" at bounding box center [457, 338] width 66 height 21
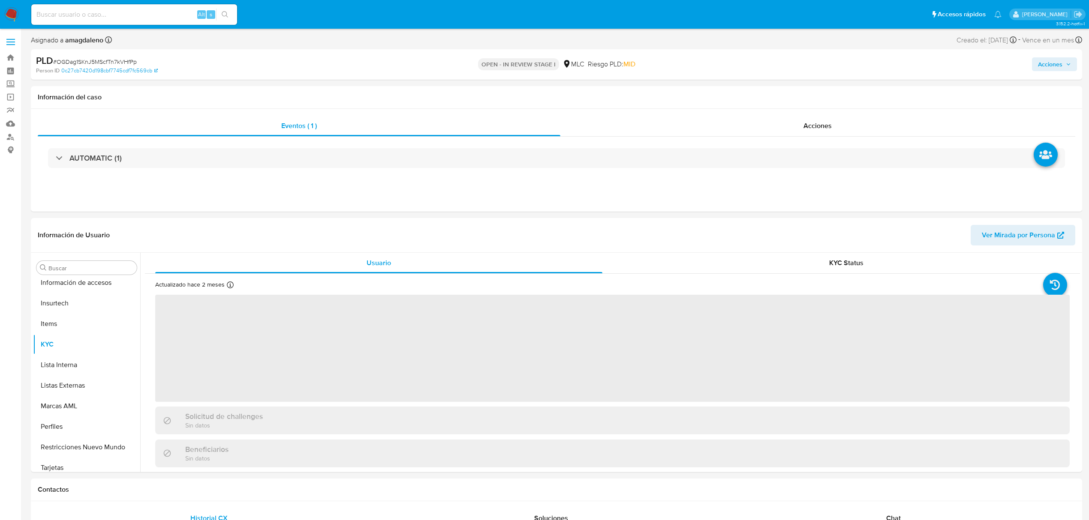
scroll to position [342, 0]
click at [782, 120] on div "Acciones" at bounding box center [817, 126] width 515 height 21
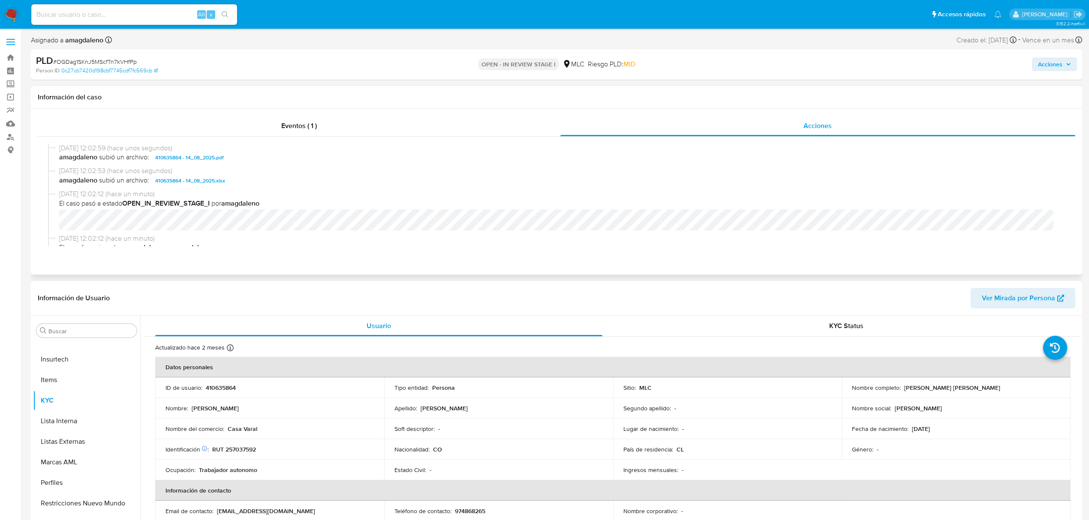
select select "10"
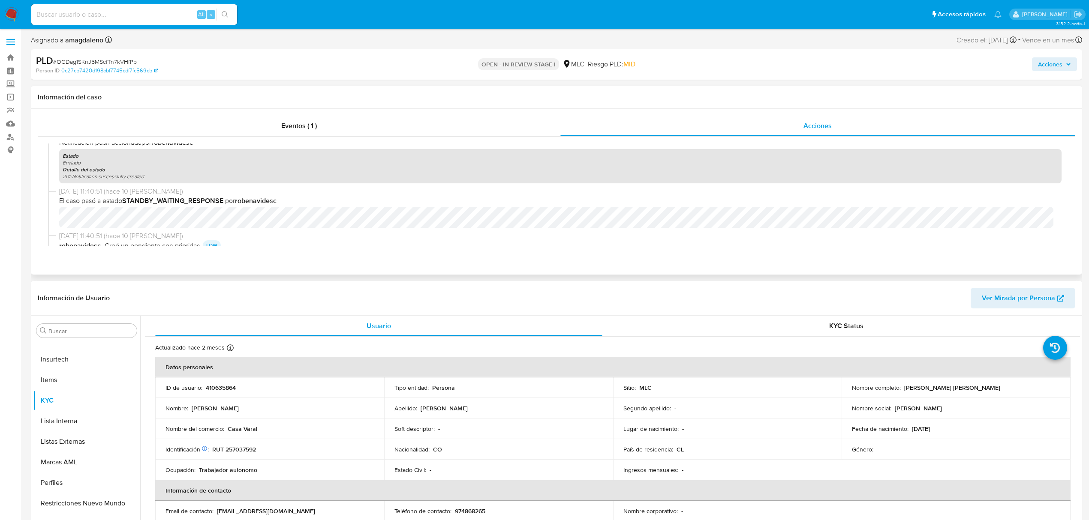
scroll to position [0, 0]
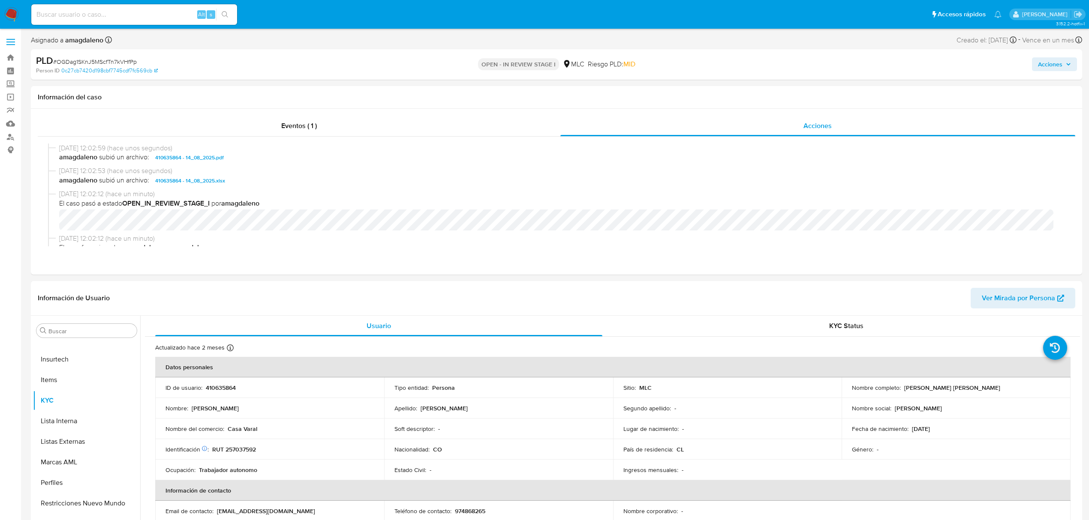
click at [1053, 66] on span "Acciones" at bounding box center [1050, 64] width 24 height 14
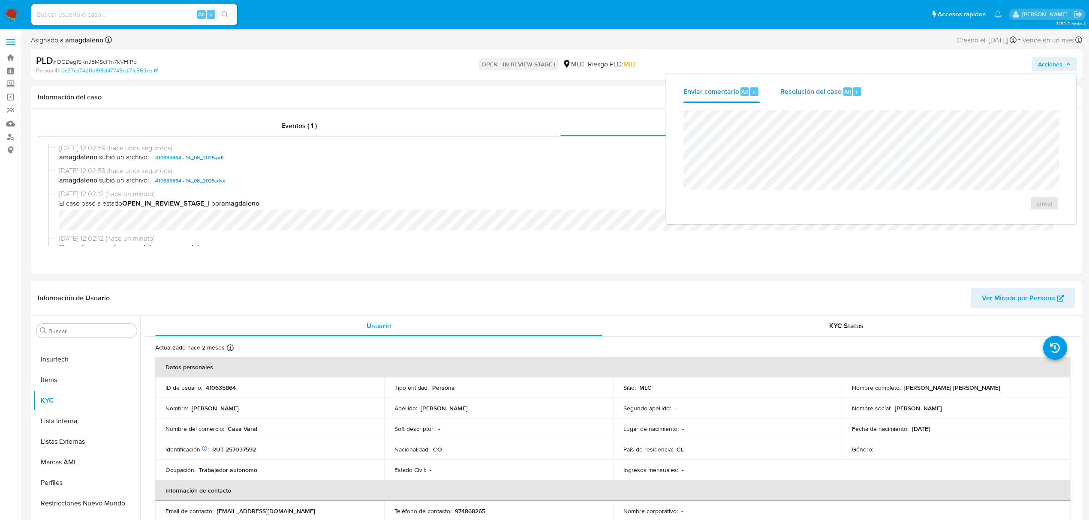
click at [809, 87] on span "Resolución del caso" at bounding box center [810, 92] width 61 height 10
click at [940, 216] on span "No ROI" at bounding box center [948, 212] width 42 height 19
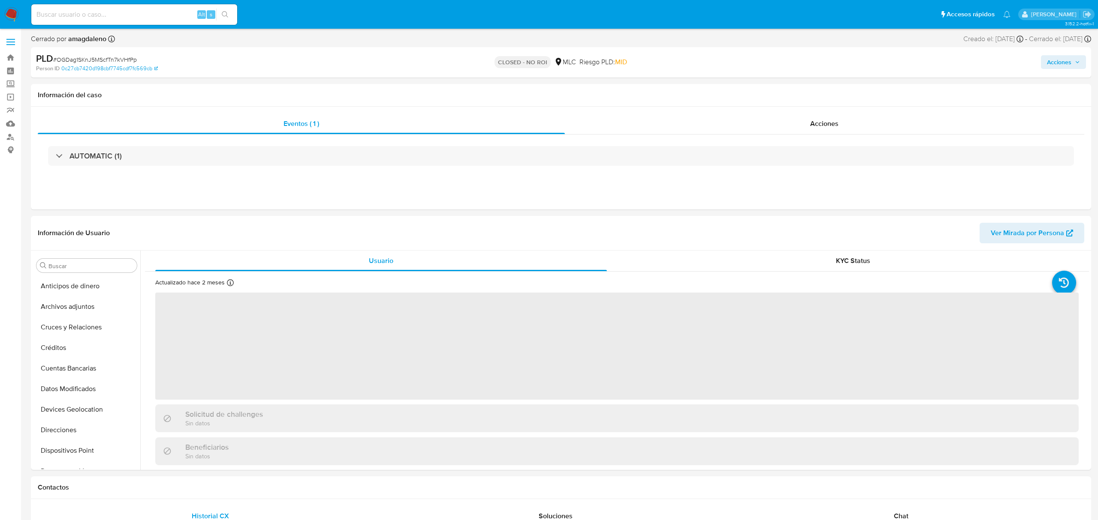
select select "10"
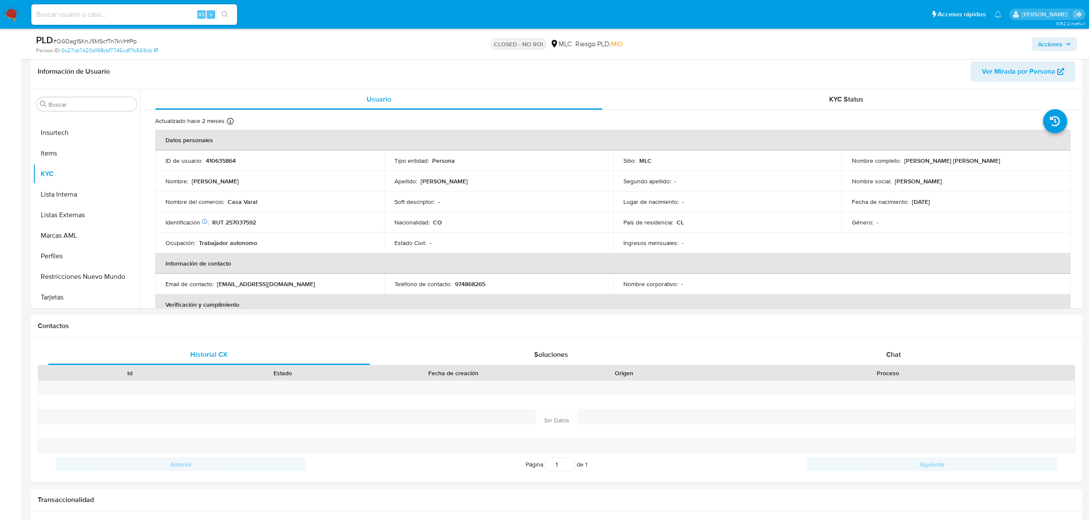
scroll to position [121, 0]
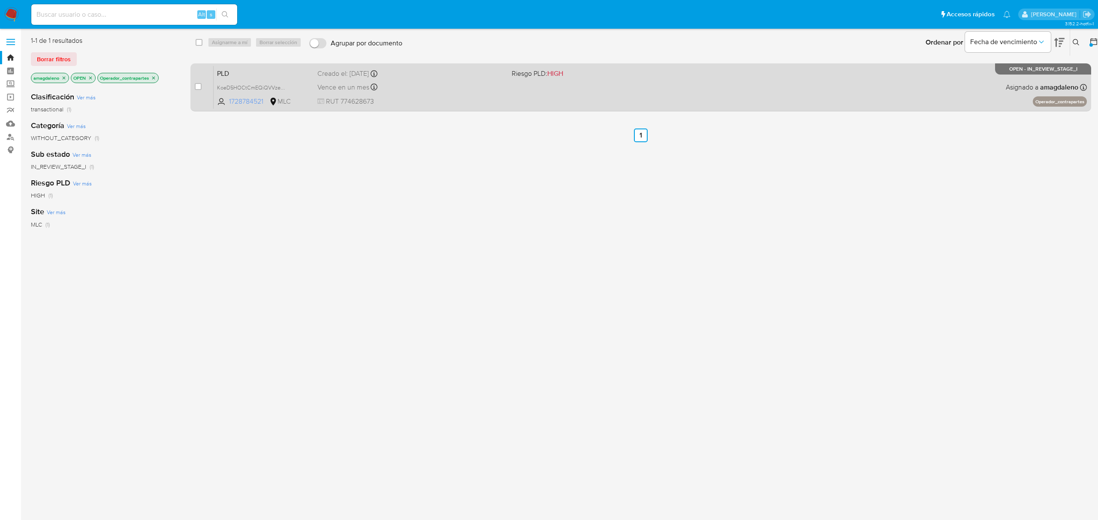
click at [249, 100] on span "1728784521" at bounding box center [248, 101] width 39 height 9
click at [471, 95] on div "PLD KoeD5HOCtCmEQiQVVze2r0zq 1728784521 MLC Riesgo PLD: HIGH Creado el: [DATE] …" at bounding box center [650, 87] width 873 height 43
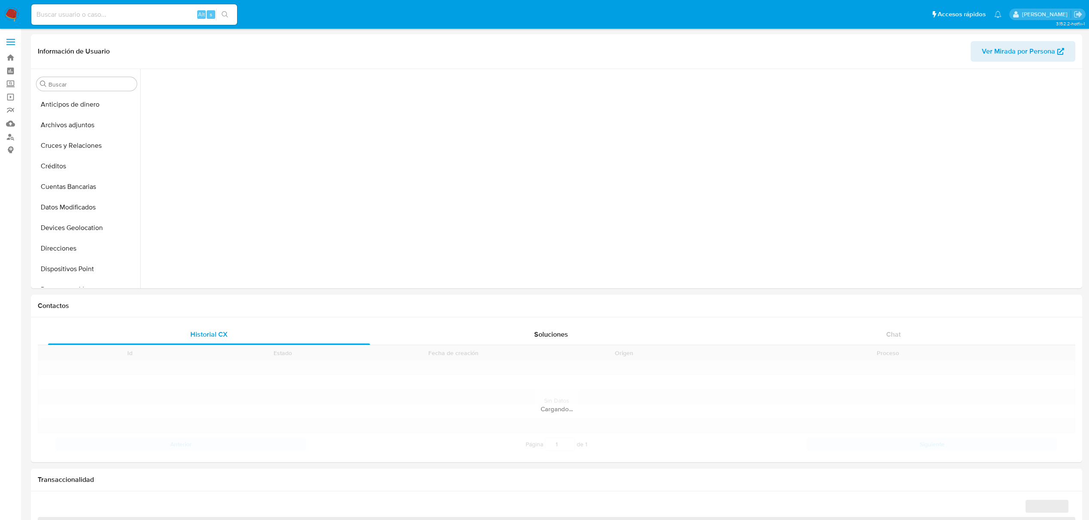
scroll to position [280, 0]
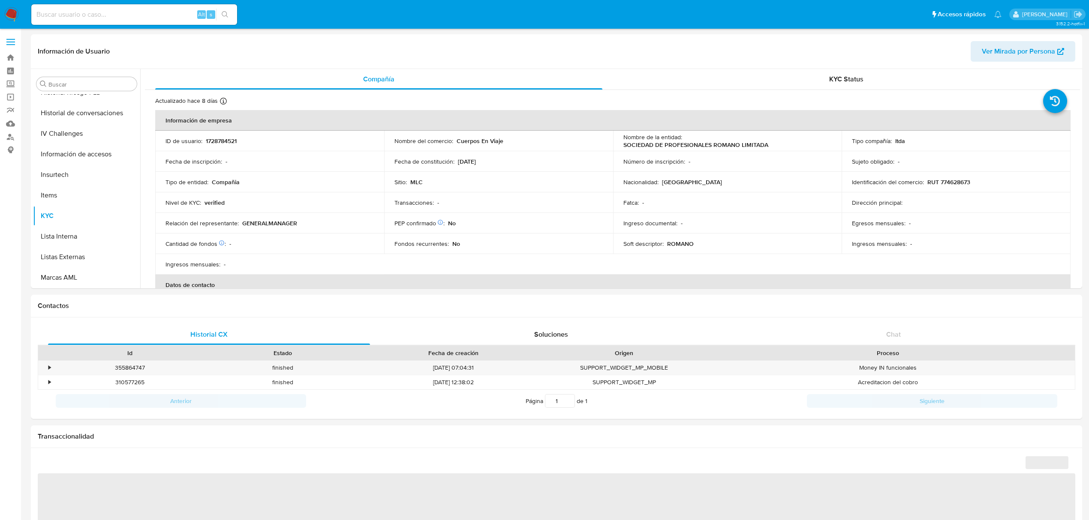
select select "10"
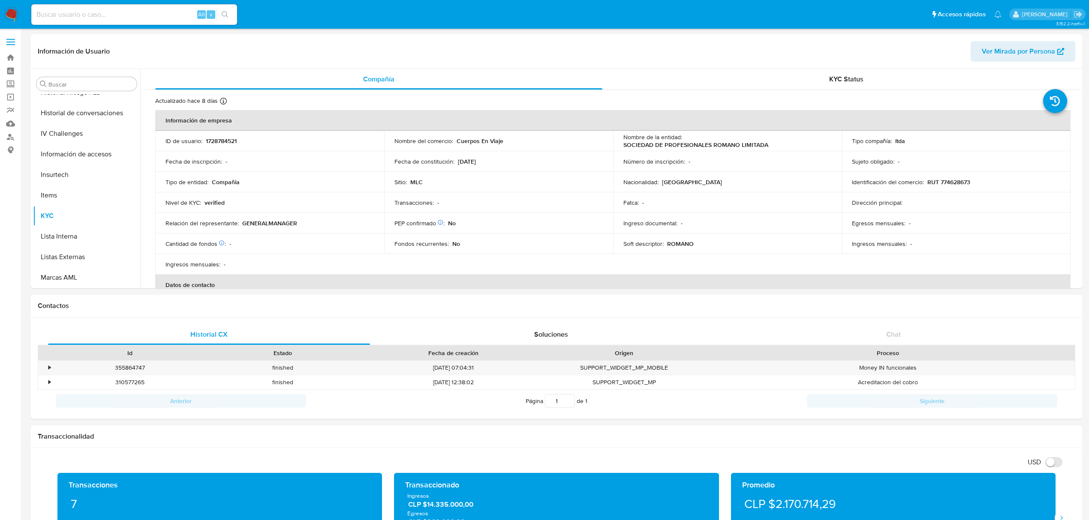
scroll to position [341, 0]
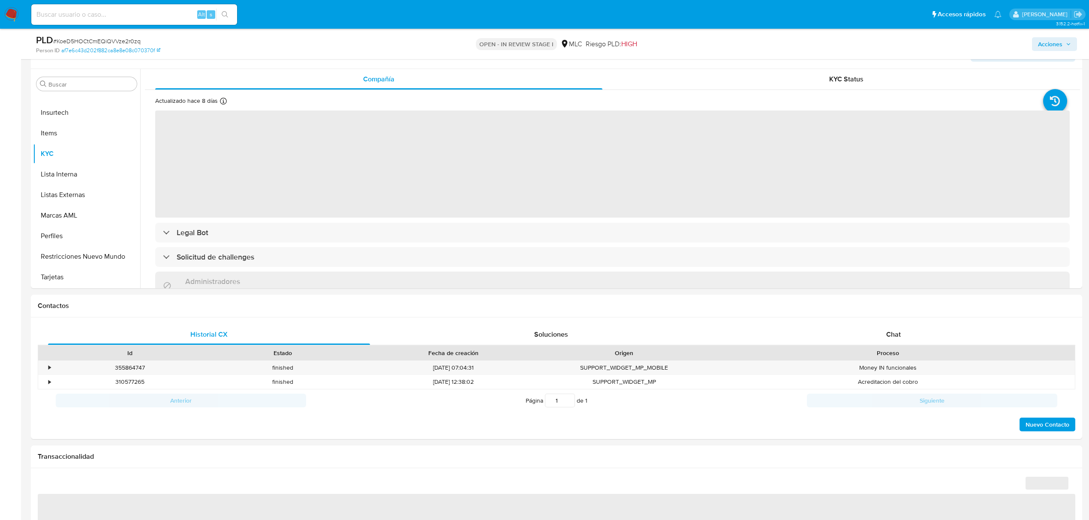
scroll to position [158, 0]
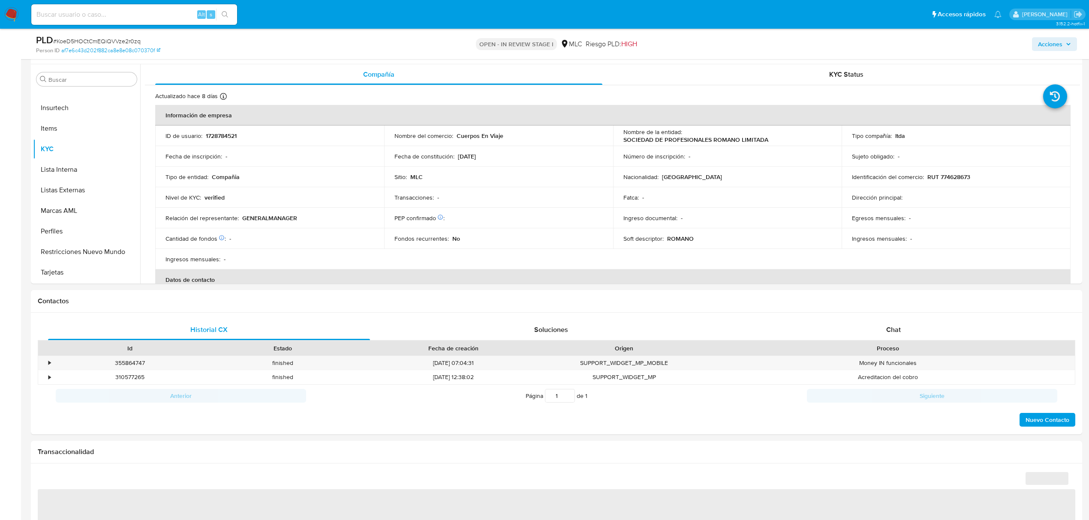
select select "10"
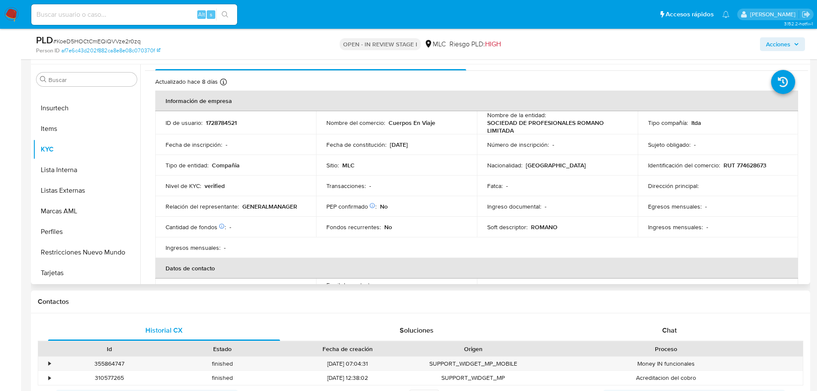
scroll to position [0, 0]
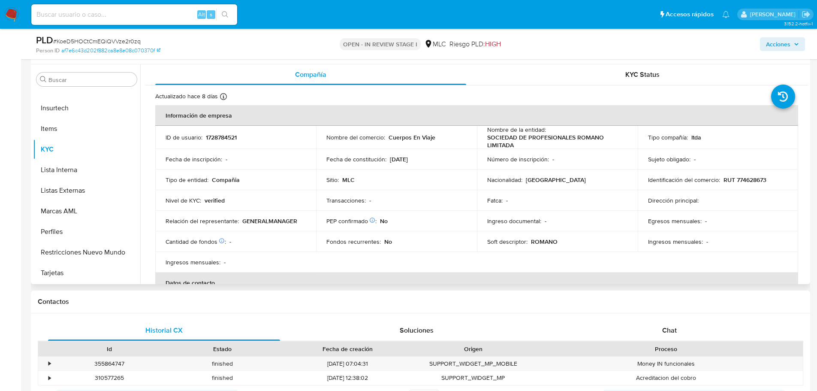
click at [746, 185] on td "Identificación del comercio : RUT 774628673" at bounding box center [718, 179] width 161 height 21
click at [746, 180] on p "RUT 774628673" at bounding box center [744, 180] width 43 height 8
copy p "774628673"
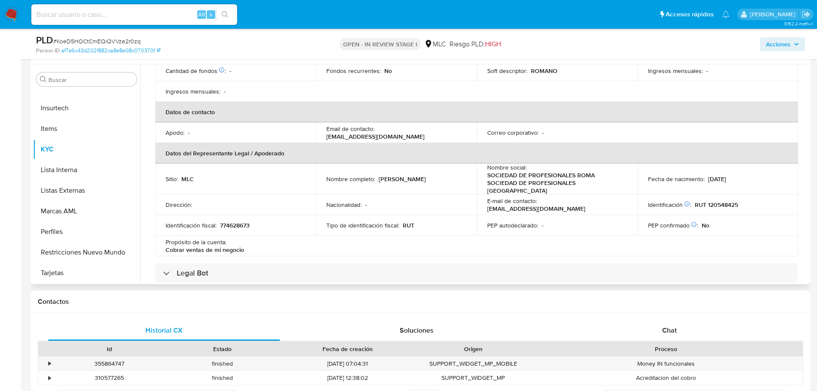
scroll to position [171, 0]
click at [712, 200] on p "RUT 120548425" at bounding box center [716, 204] width 43 height 8
copy p "120548425"
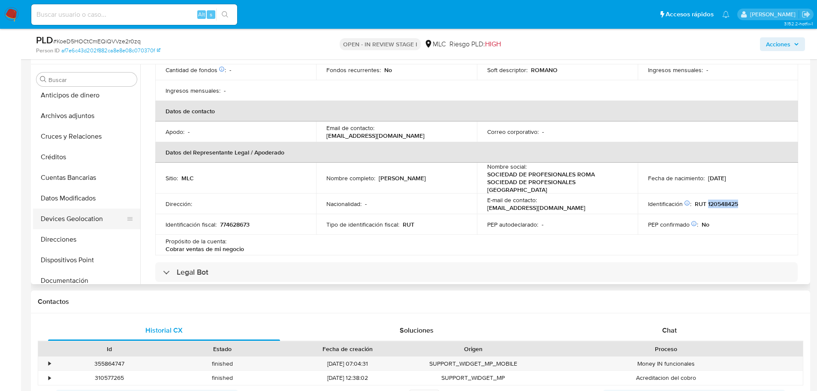
scroll to position [0, 0]
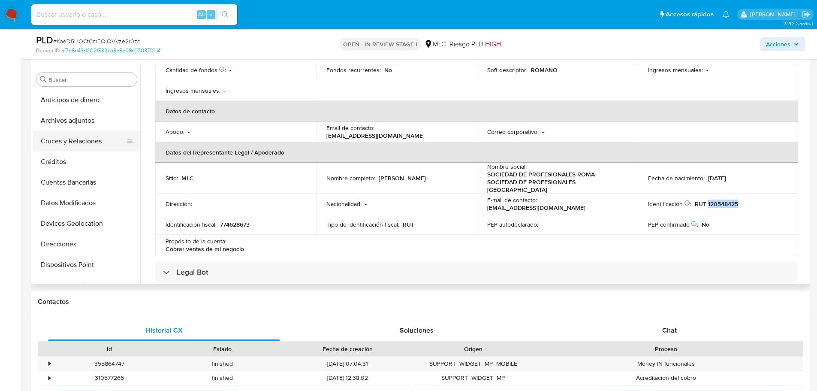
click at [75, 137] on button "Cruces y Relaciones" at bounding box center [83, 141] width 100 height 21
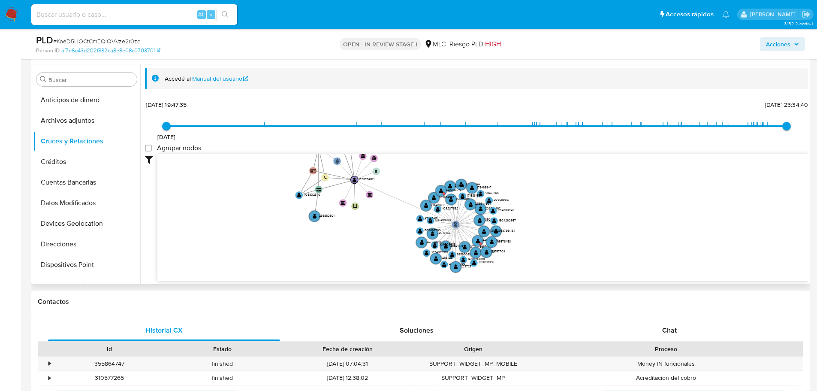
drag, startPoint x: 570, startPoint y: 186, endPoint x: 568, endPoint y: 210, distance: 24.5
click at [568, 214] on icon "user-1728784521  1728784521 phone-b833acdcdc25ba9ab33a2540a86aeb94  person-9e…" at bounding box center [482, 216] width 650 height 124
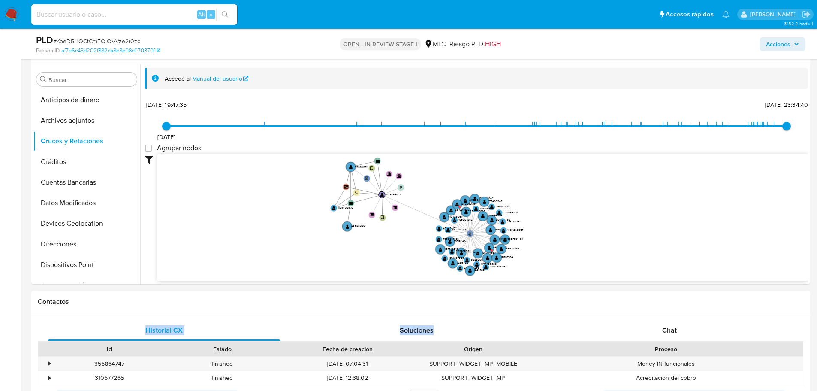
drag, startPoint x: 487, startPoint y: 301, endPoint x: 480, endPoint y: 292, distance: 11.0
click at [480, 292] on div "Contactos Historial CX Soluciones Chat Id Estado Fecha de creación Origen Proce…" at bounding box center [420, 362] width 779 height 145
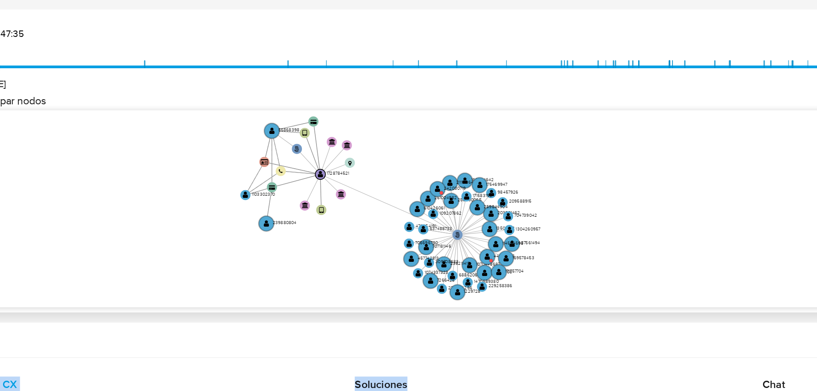
drag, startPoint x: 569, startPoint y: 230, endPoint x: 565, endPoint y: 231, distance: 4.3
click at [565, 231] on icon "user-1728784521  1728784521 phone-b833acdcdc25ba9ab33a2540a86aeb94  person-9e…" at bounding box center [482, 216] width 650 height 124
